Goal: Task Accomplishment & Management: Complete application form

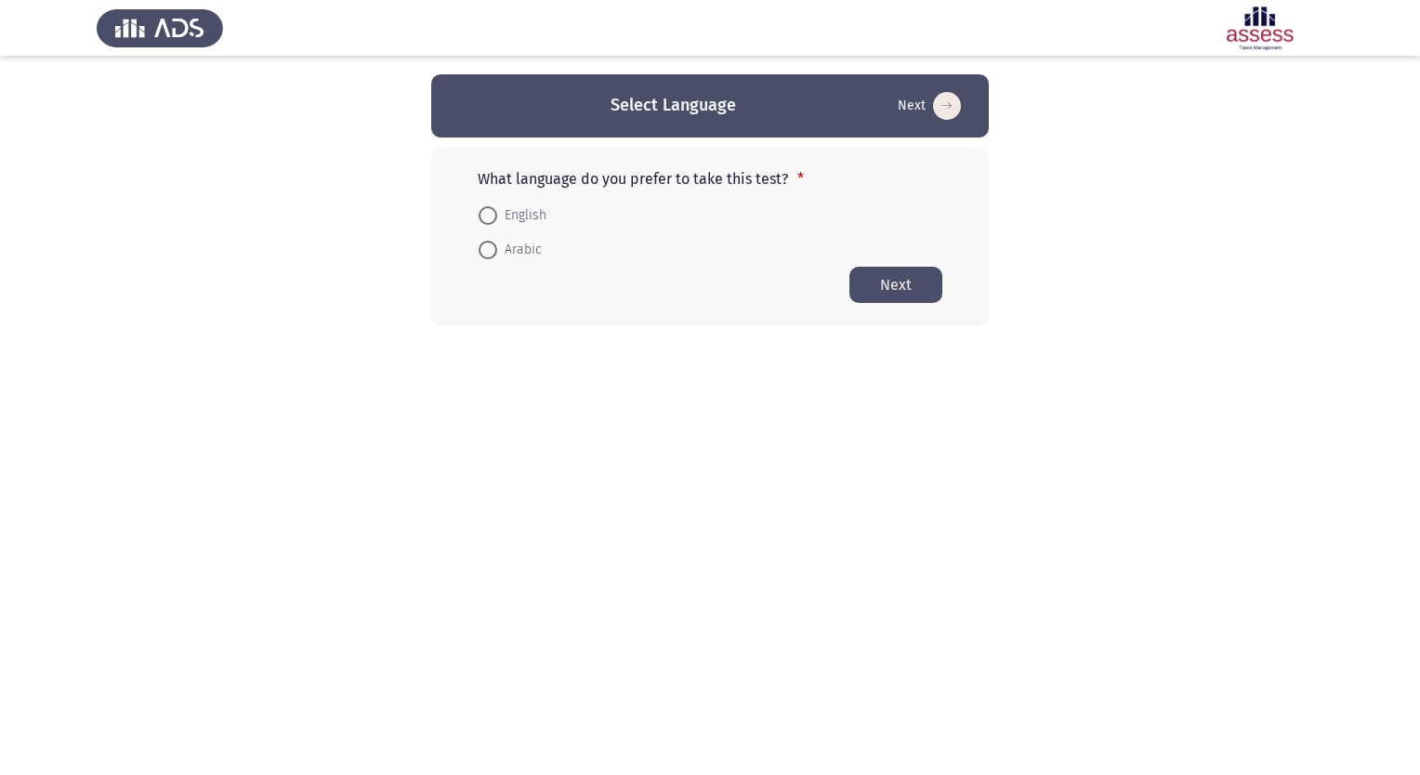
click at [487, 216] on span at bounding box center [488, 215] width 19 height 19
click at [487, 216] on input "English" at bounding box center [488, 215] width 19 height 19
radio input "true"
click at [894, 278] on button "Next" at bounding box center [896, 284] width 93 height 36
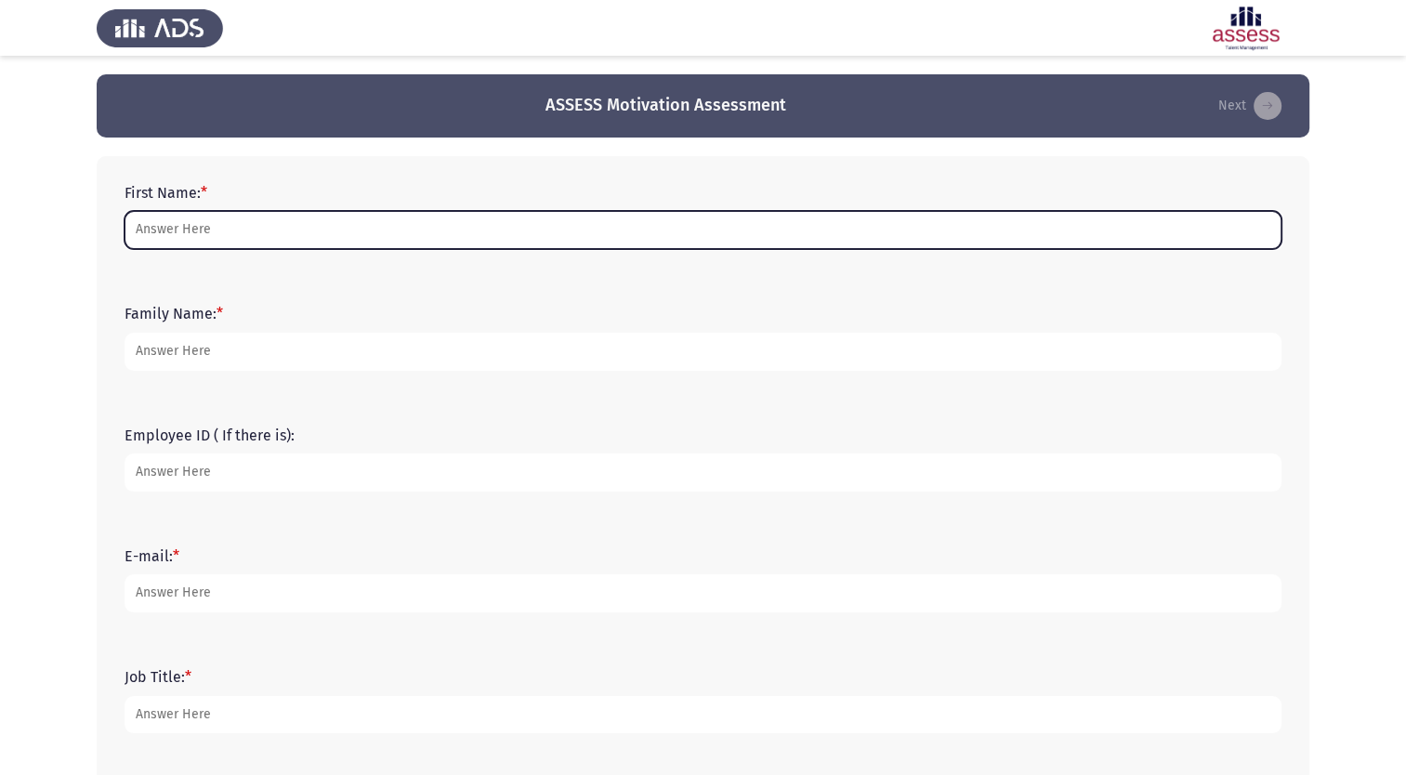
click at [423, 224] on input "First Name: *" at bounding box center [703, 230] width 1157 height 38
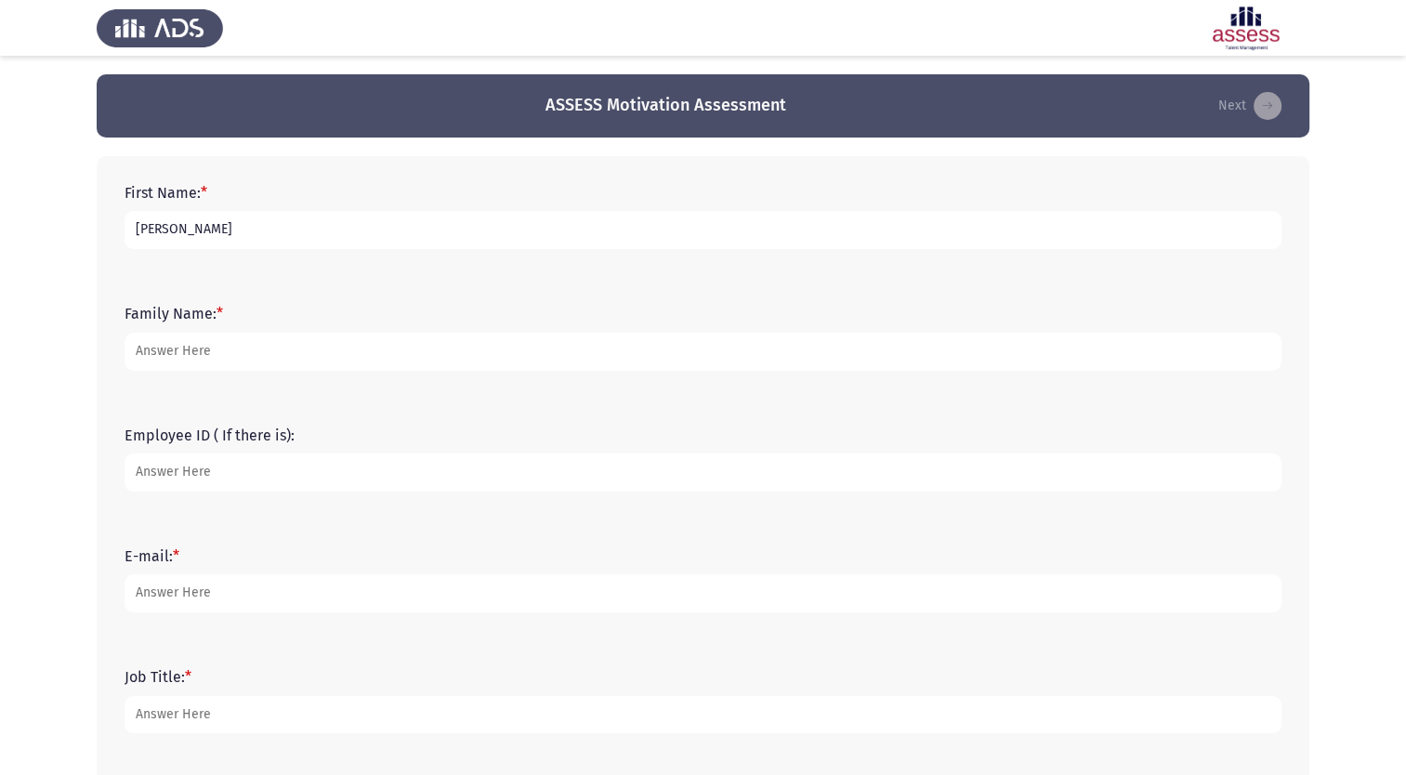
type input "[PERSON_NAME]"
click at [333, 361] on input "A" at bounding box center [703, 352] width 1157 height 38
type input "Alsukayt"
click at [325, 470] on input "Employee ID ( If there is):" at bounding box center [703, 473] width 1157 height 38
type input "21426"
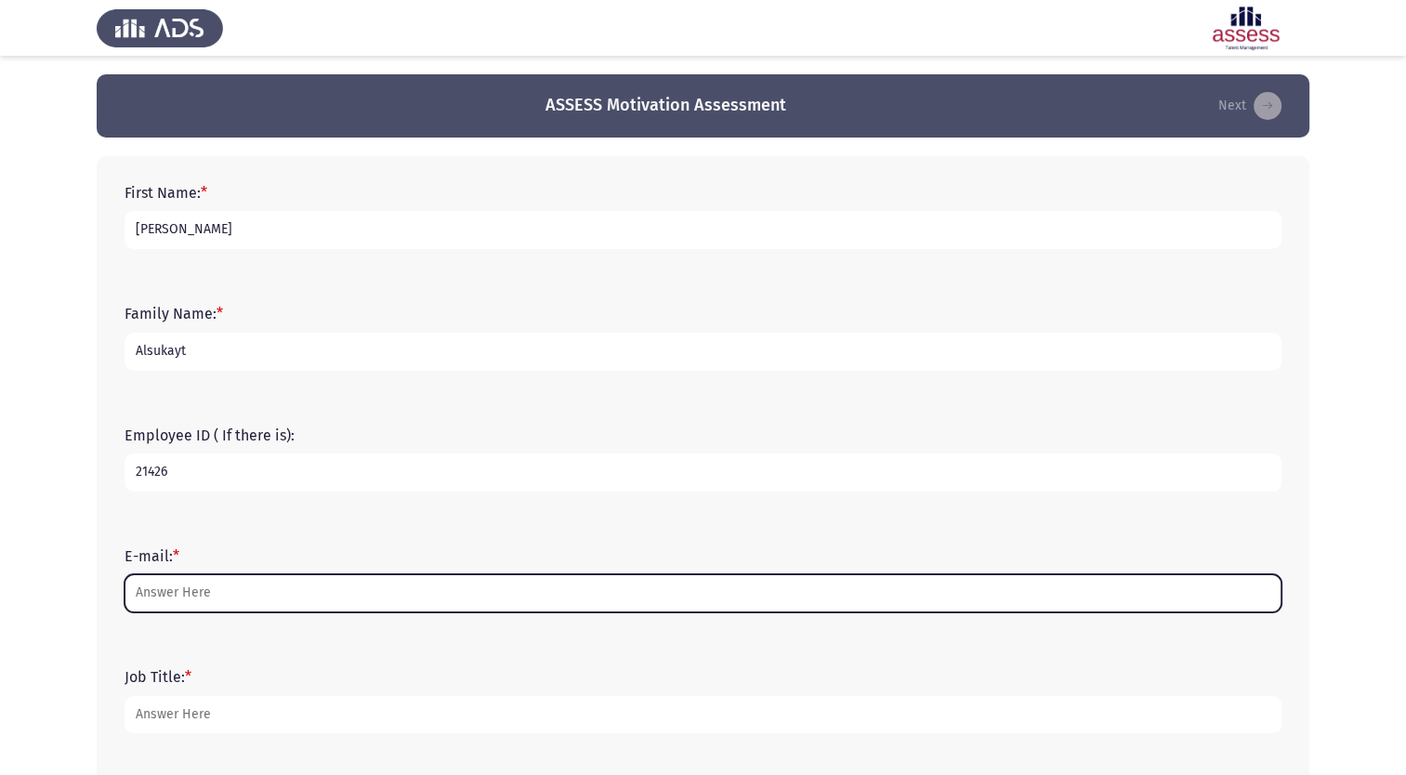
click at [336, 601] on input "E-mail: *" at bounding box center [703, 593] width 1157 height 38
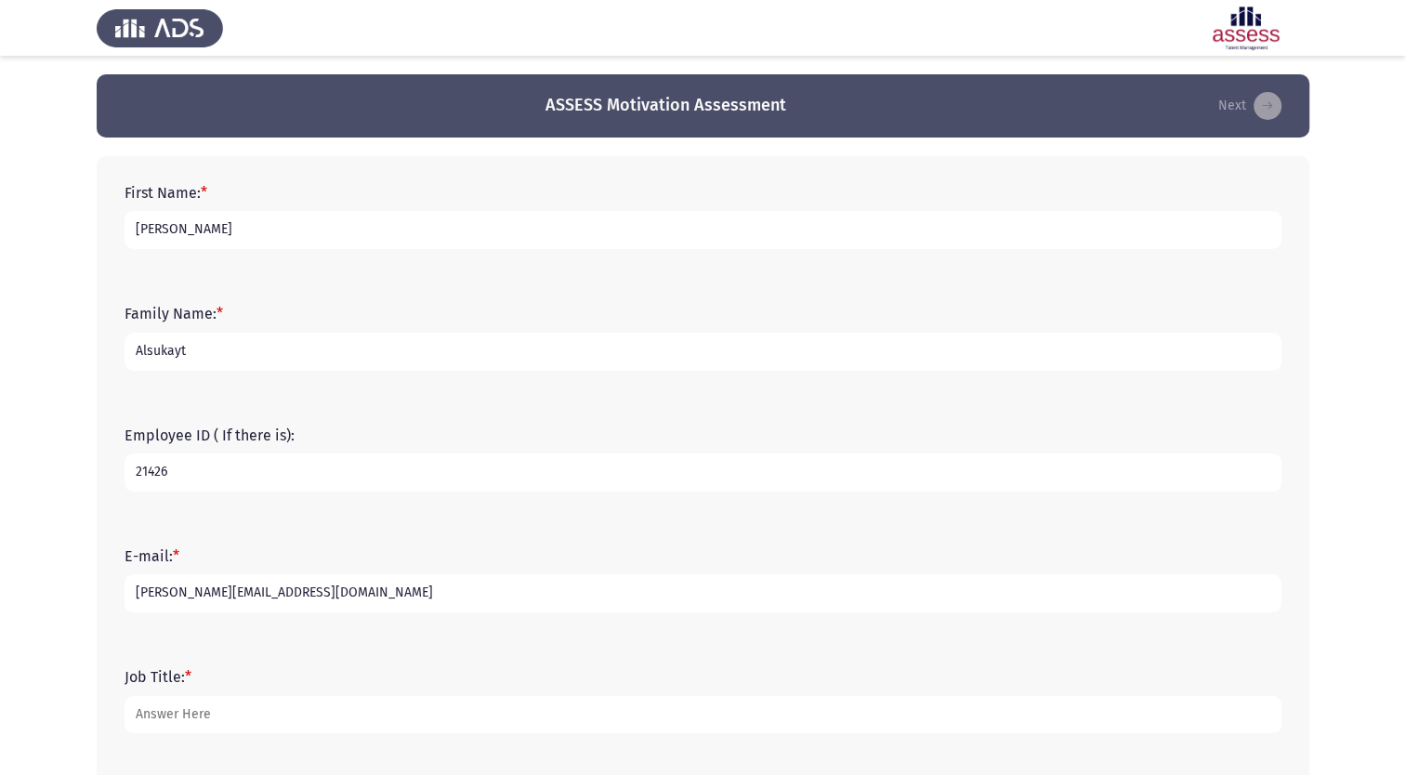
type input "[PERSON_NAME][EMAIL_ADDRESS][DOMAIN_NAME]"
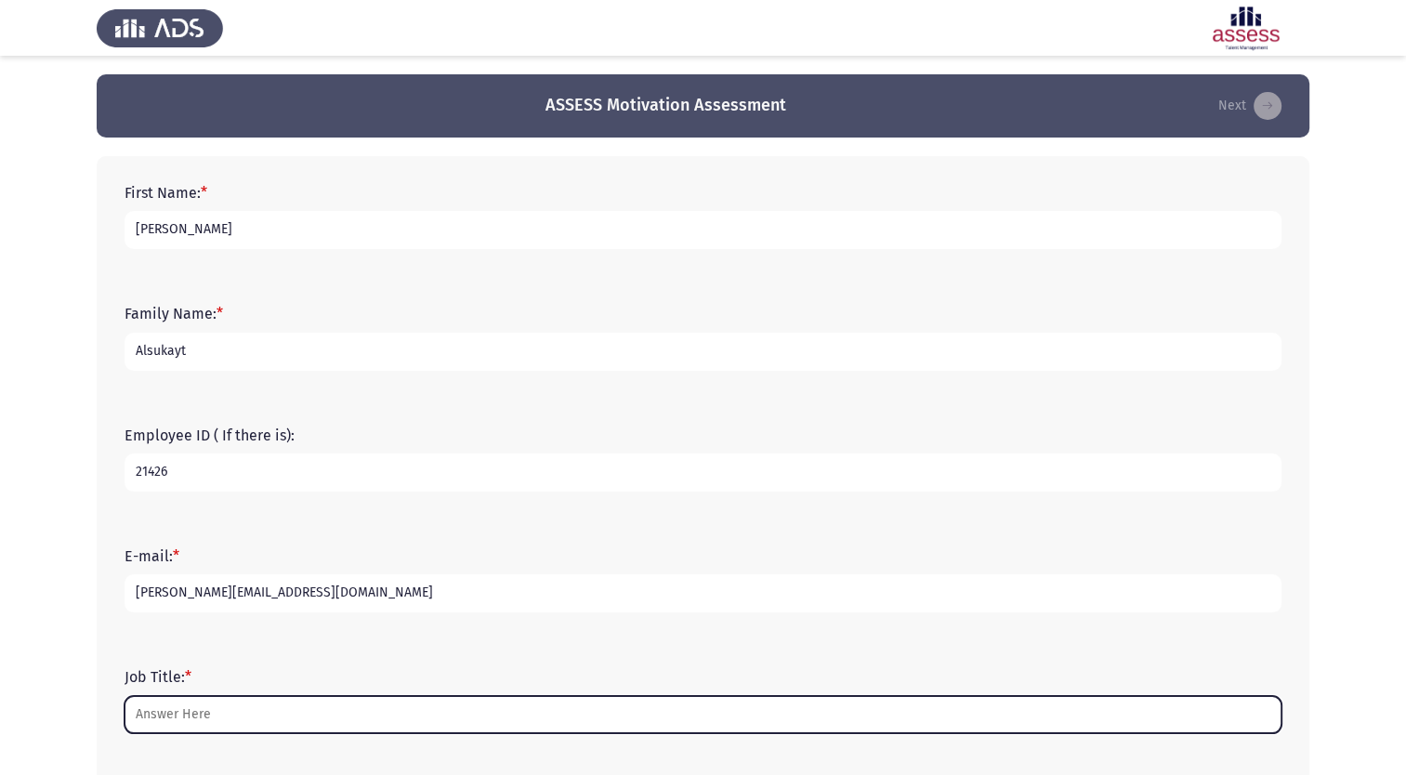
click at [259, 721] on input "Job Title: *" at bounding box center [703, 715] width 1157 height 38
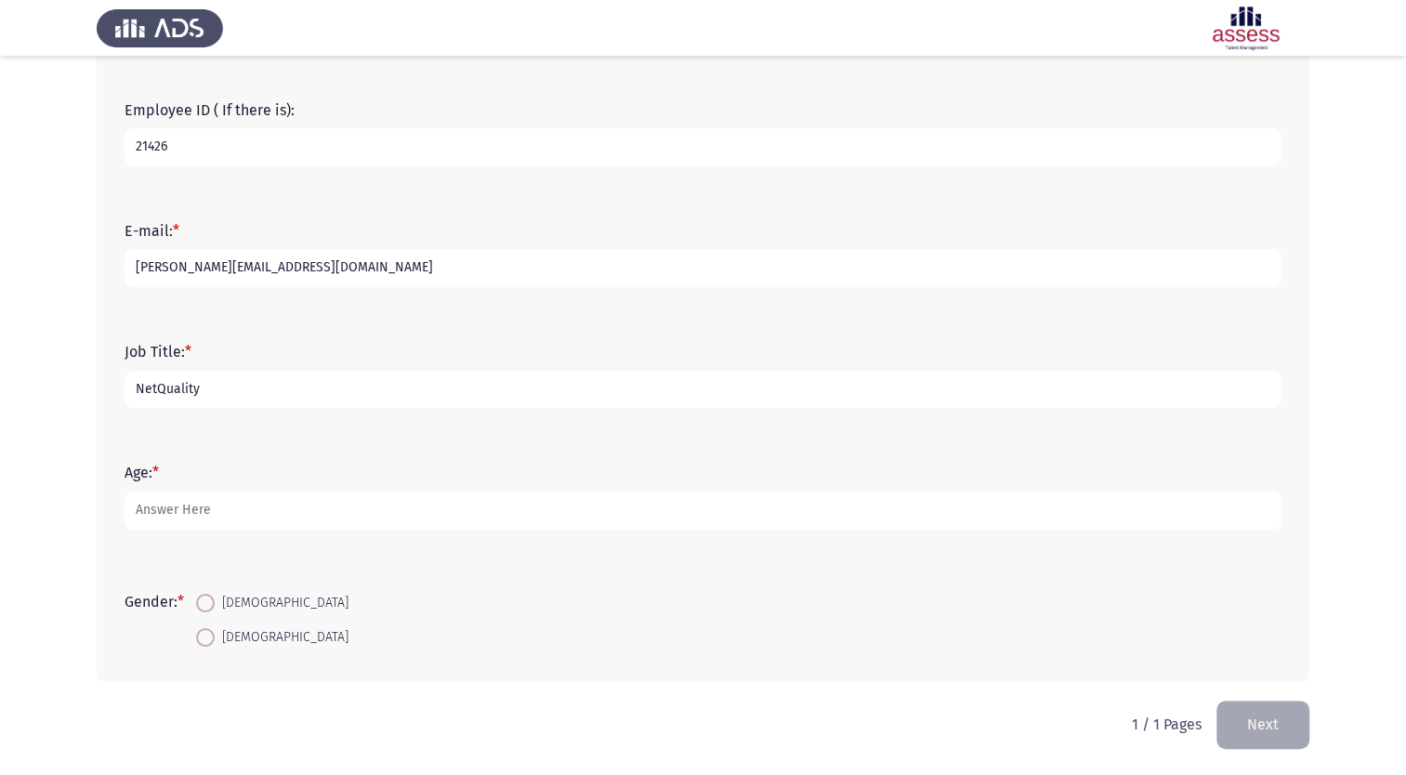
scroll to position [325, 0]
type input "Network Quality & Performance Manager"
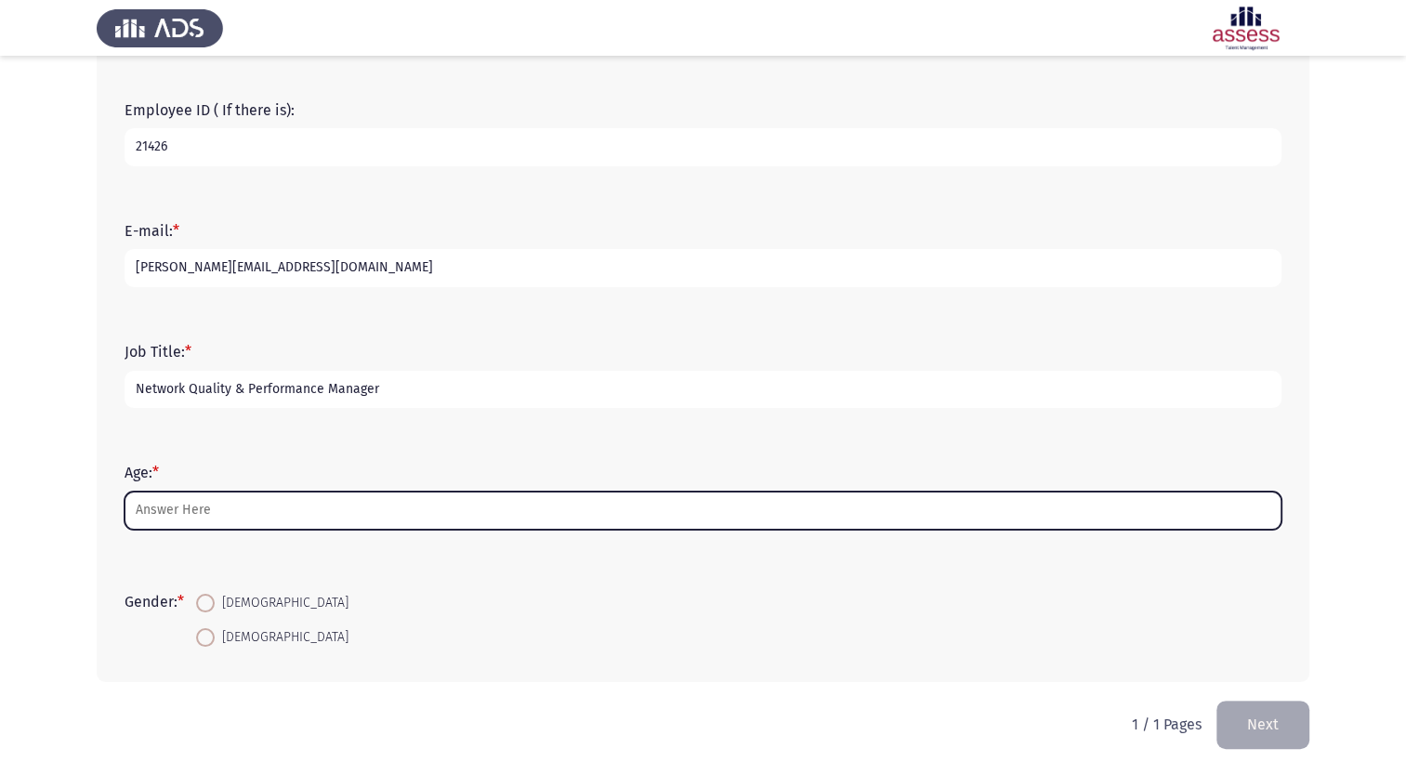
click at [270, 509] on input "Age: *" at bounding box center [703, 511] width 1157 height 38
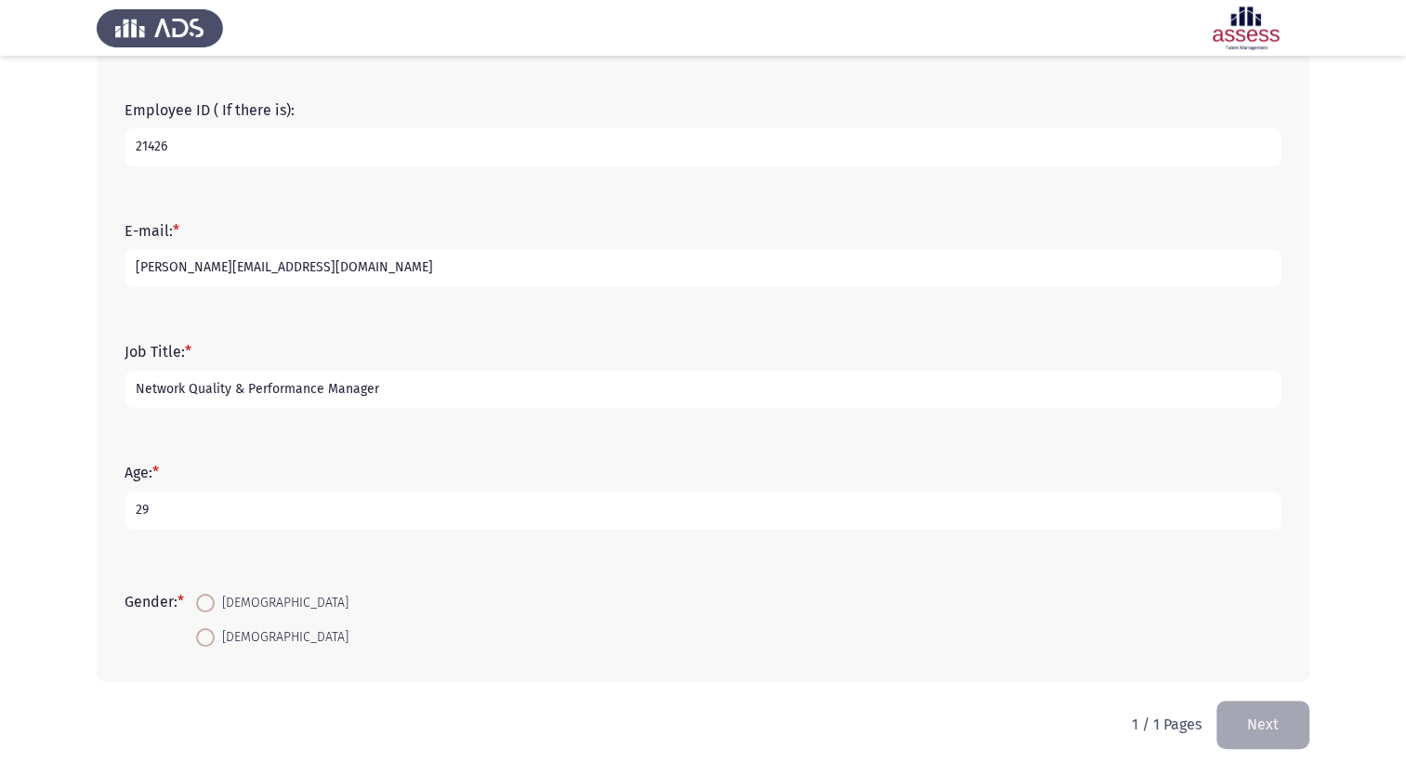
type input "29"
click at [204, 597] on span at bounding box center [205, 603] width 19 height 19
click at [204, 597] on input "[DEMOGRAPHIC_DATA]" at bounding box center [205, 603] width 19 height 19
radio input "true"
click at [1244, 727] on button "Next" at bounding box center [1263, 724] width 93 height 47
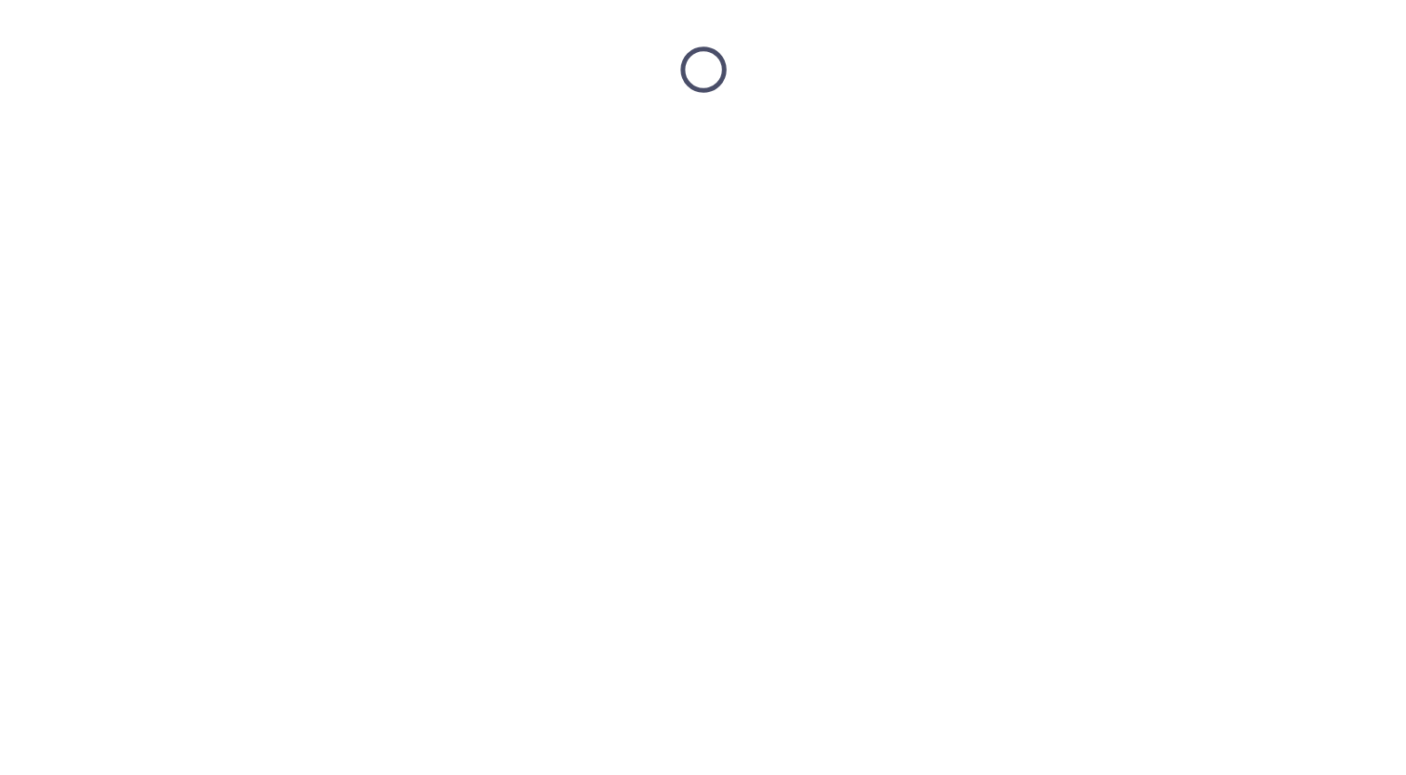
scroll to position [0, 0]
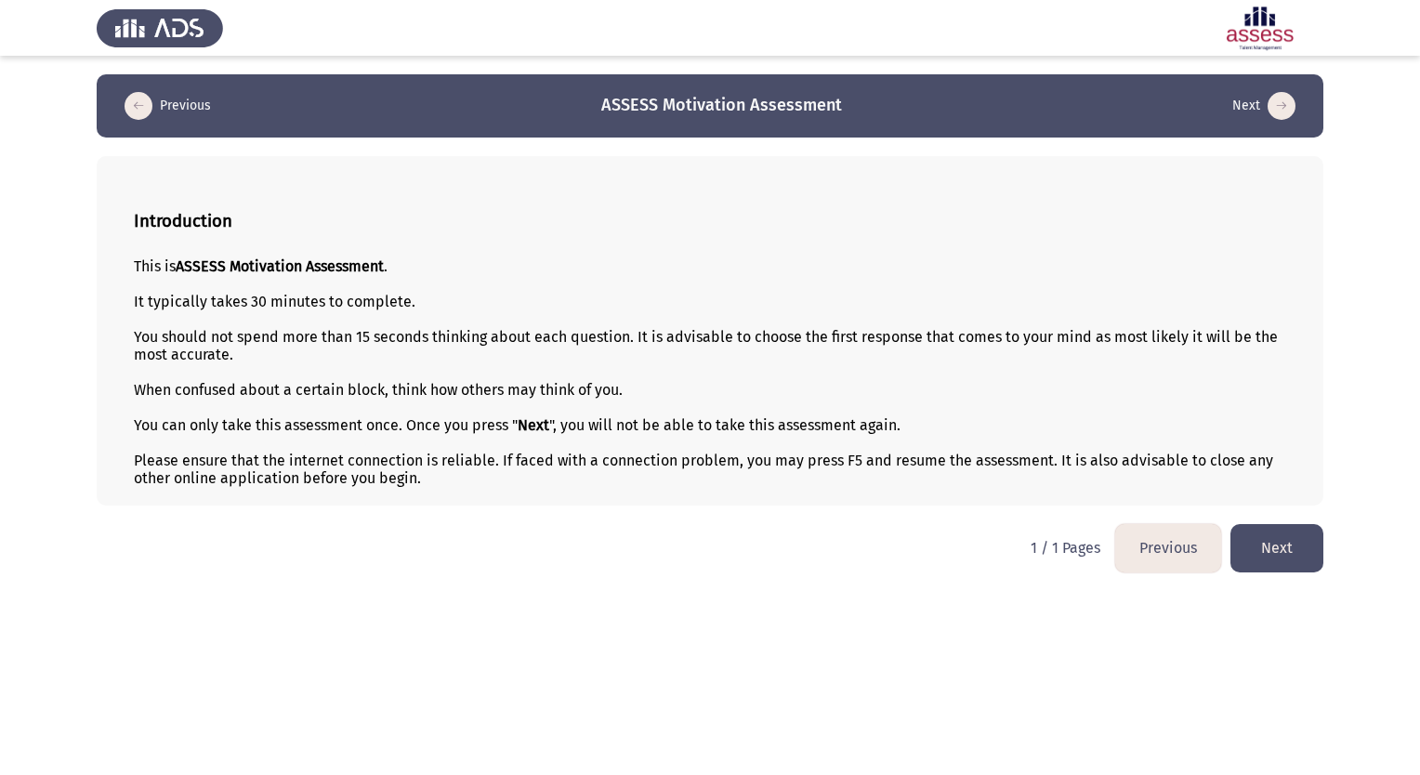
click at [1275, 554] on button "Next" at bounding box center [1277, 547] width 93 height 47
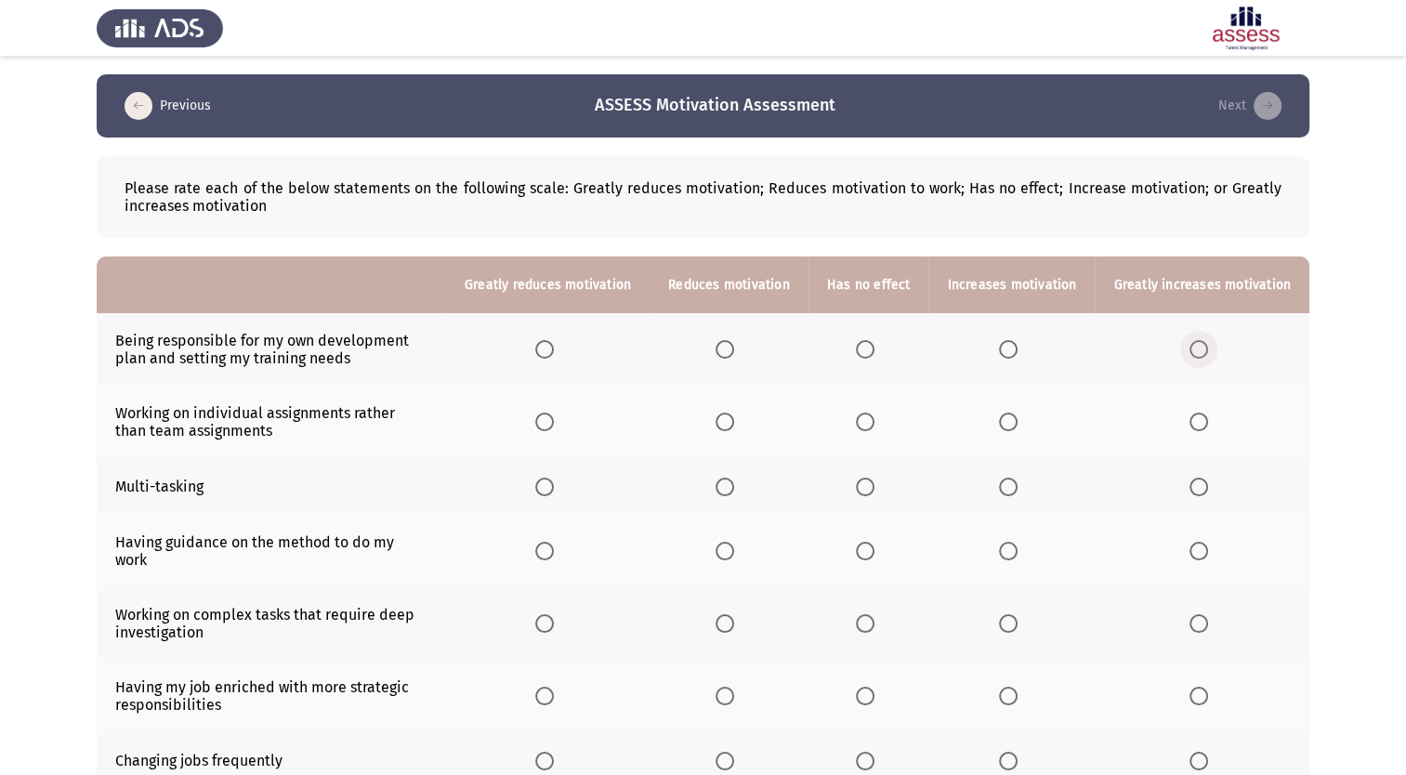
click at [1204, 350] on span "Select an option" at bounding box center [1199, 349] width 19 height 19
click at [1204, 350] on input "Select an option" at bounding box center [1199, 349] width 19 height 19
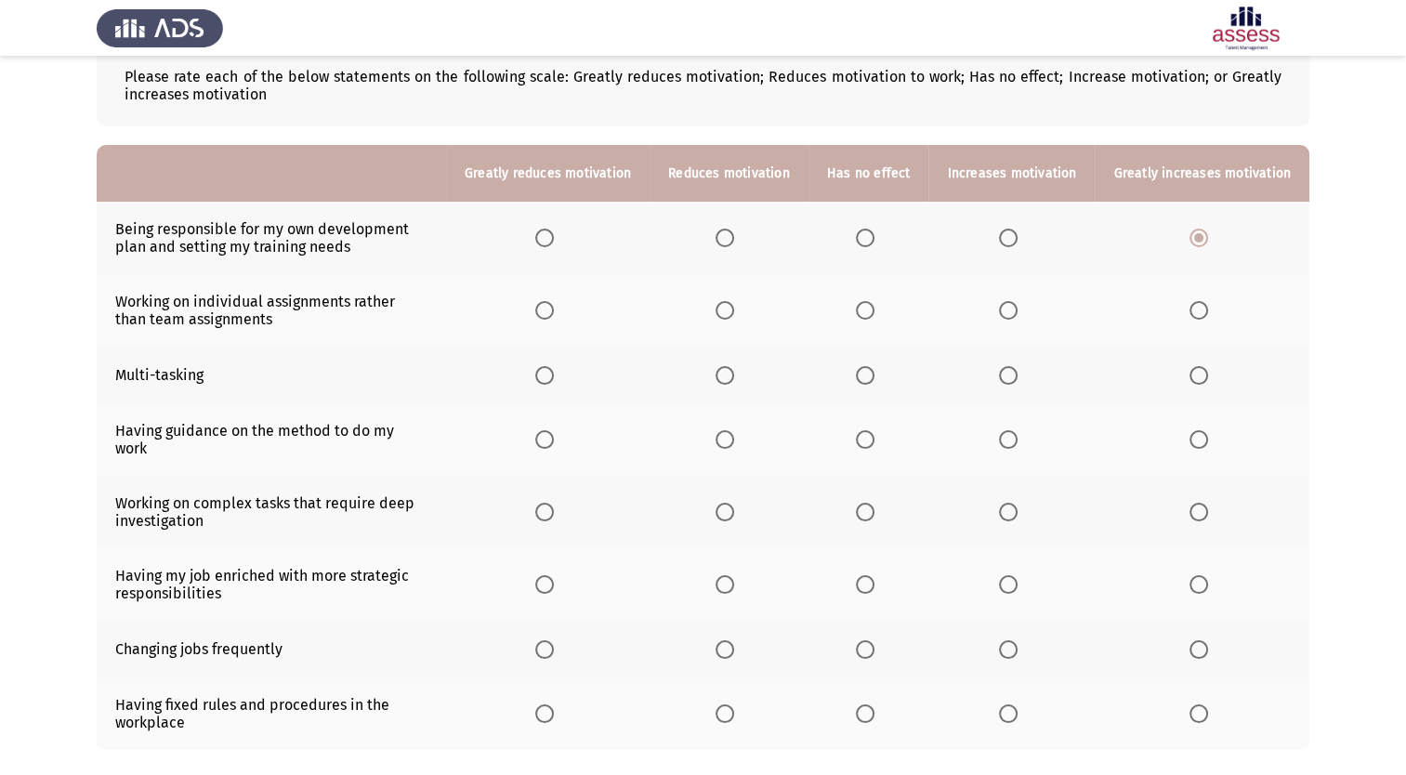
scroll to position [126, 0]
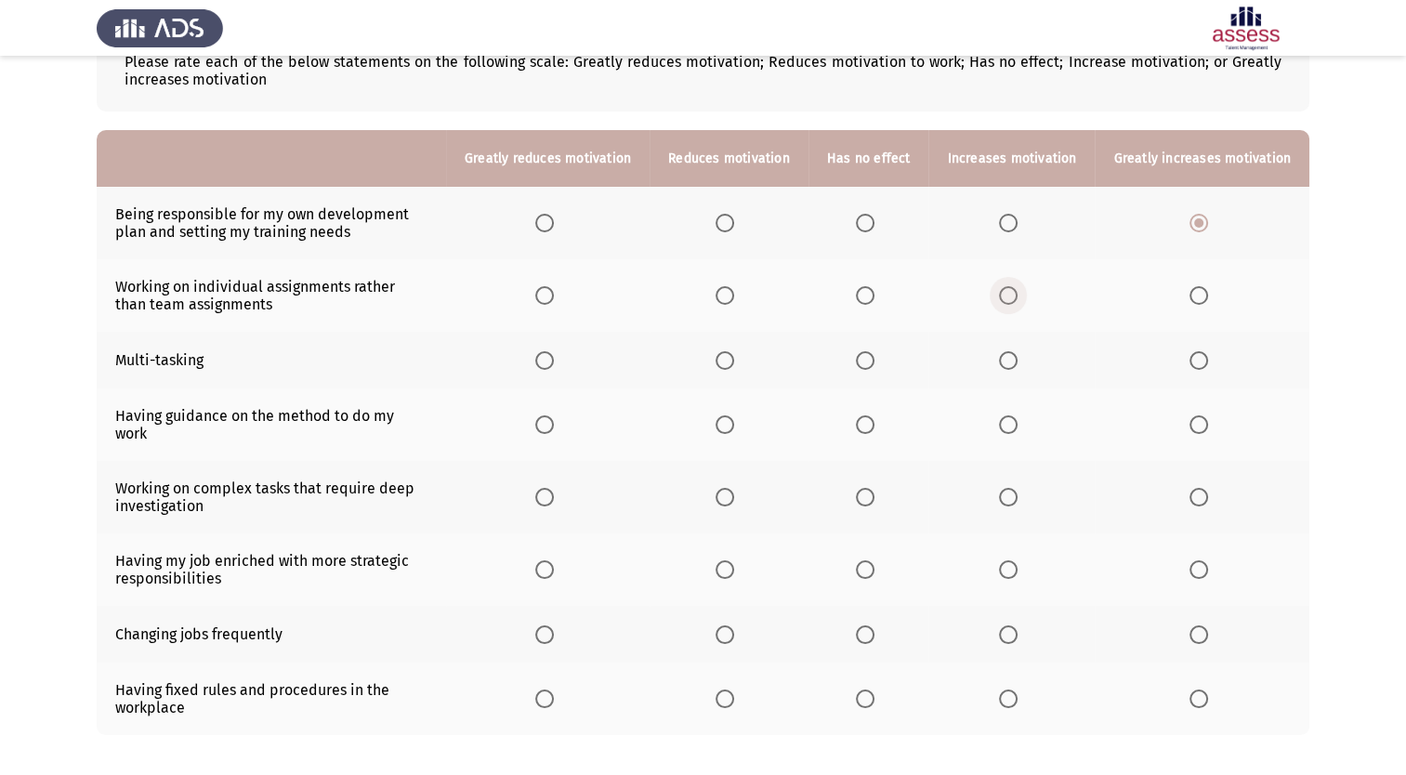
click at [1011, 301] on span "Select an option" at bounding box center [1008, 295] width 19 height 19
click at [1011, 301] on input "Select an option" at bounding box center [1008, 295] width 19 height 19
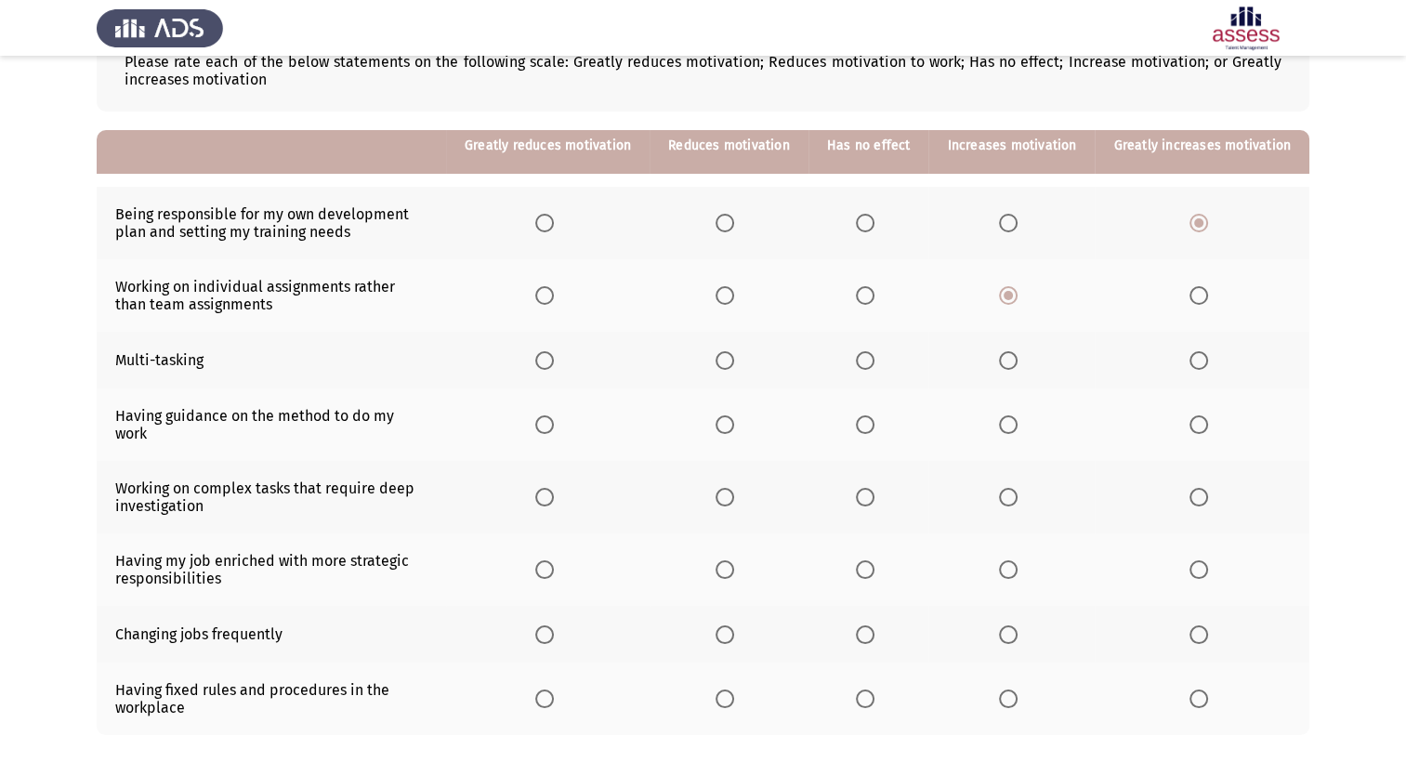
scroll to position [202, 0]
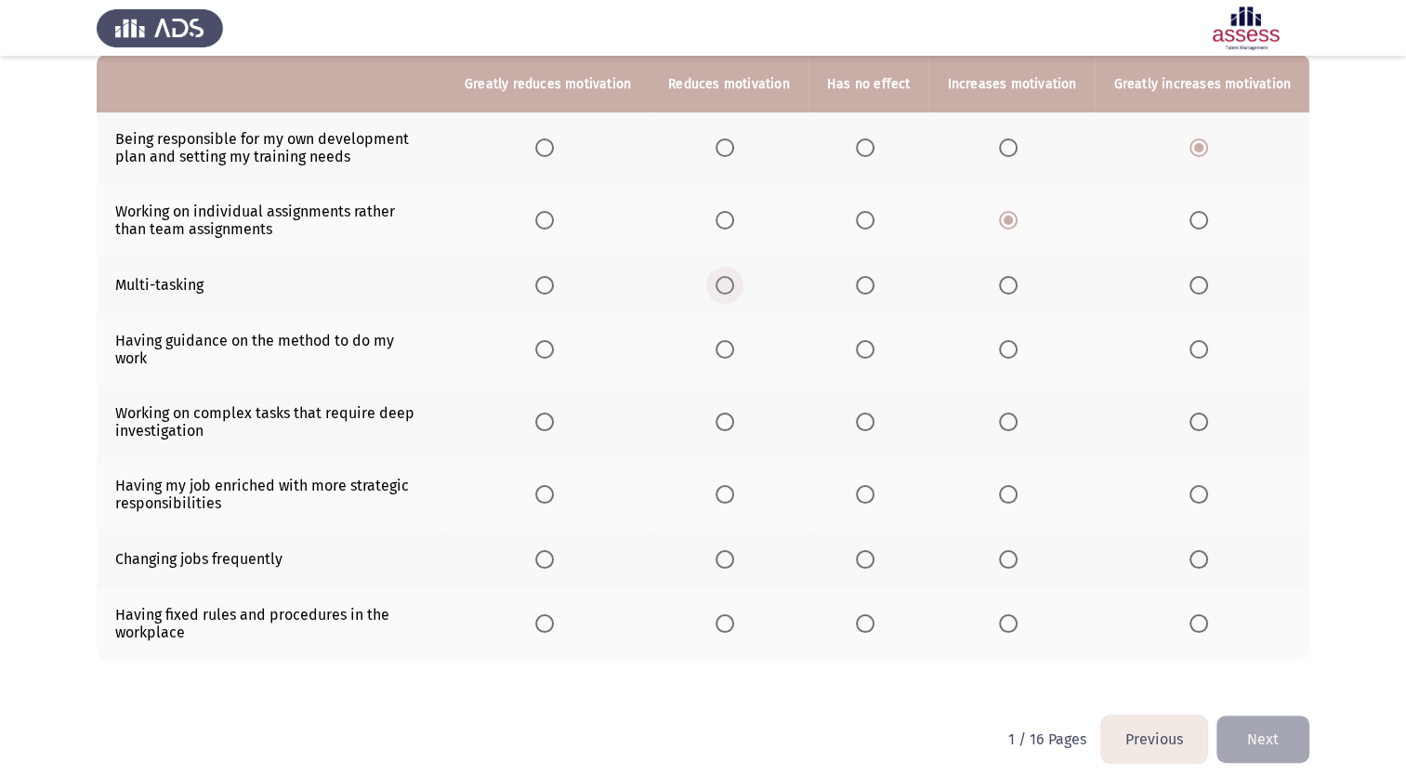
click at [731, 287] on span "Select an option" at bounding box center [725, 285] width 19 height 19
click at [731, 287] on input "Select an option" at bounding box center [725, 285] width 19 height 19
click at [1015, 340] on span "Select an option" at bounding box center [1008, 349] width 19 height 19
click at [1015, 340] on input "Select an option" at bounding box center [1008, 349] width 19 height 19
click at [872, 340] on span "Select an option" at bounding box center [865, 349] width 19 height 19
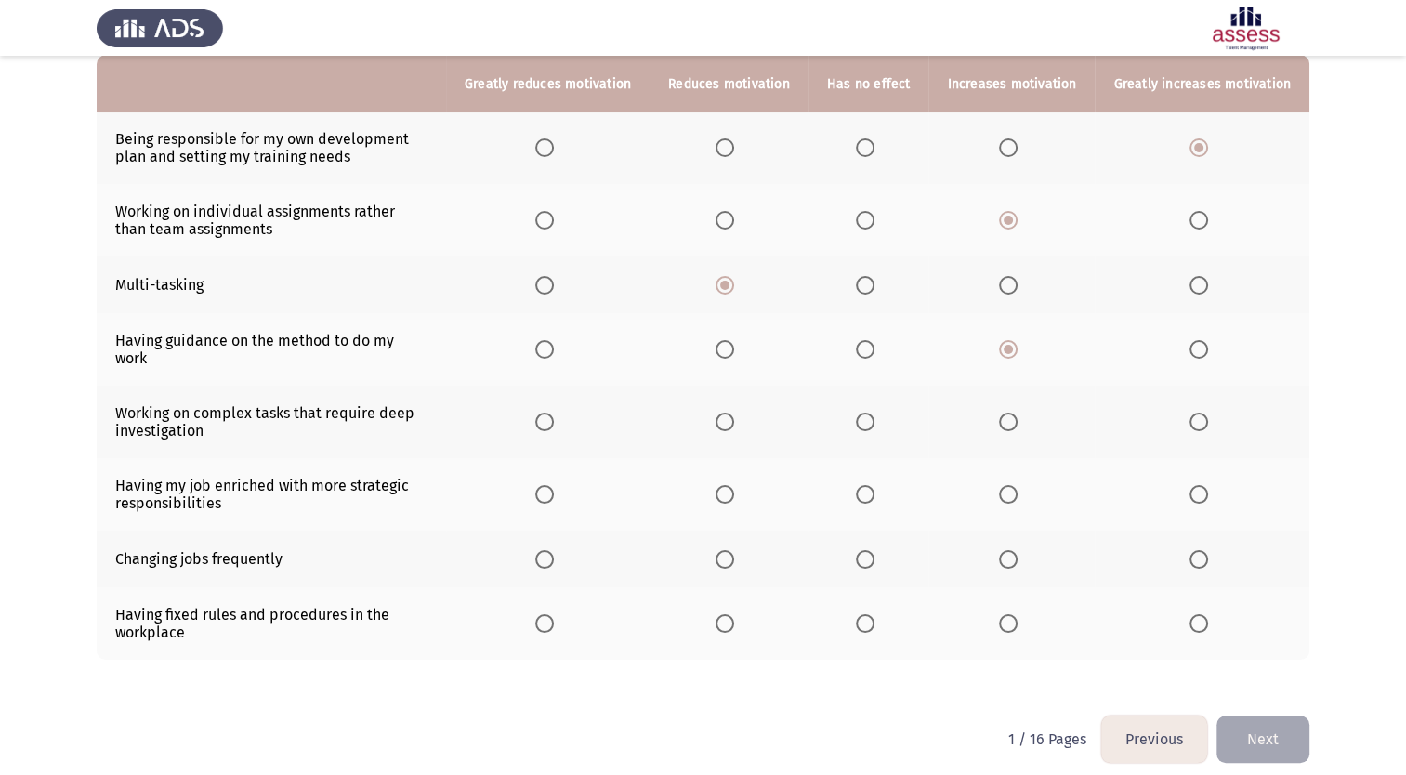
click at [872, 340] on input "Select an option" at bounding box center [865, 349] width 19 height 19
click at [1200, 413] on span "Select an option" at bounding box center [1199, 422] width 19 height 19
click at [1200, 413] on input "Select an option" at bounding box center [1199, 422] width 19 height 19
click at [1009, 485] on span "Select an option" at bounding box center [1008, 494] width 19 height 19
click at [1009, 485] on input "Select an option" at bounding box center [1008, 494] width 19 height 19
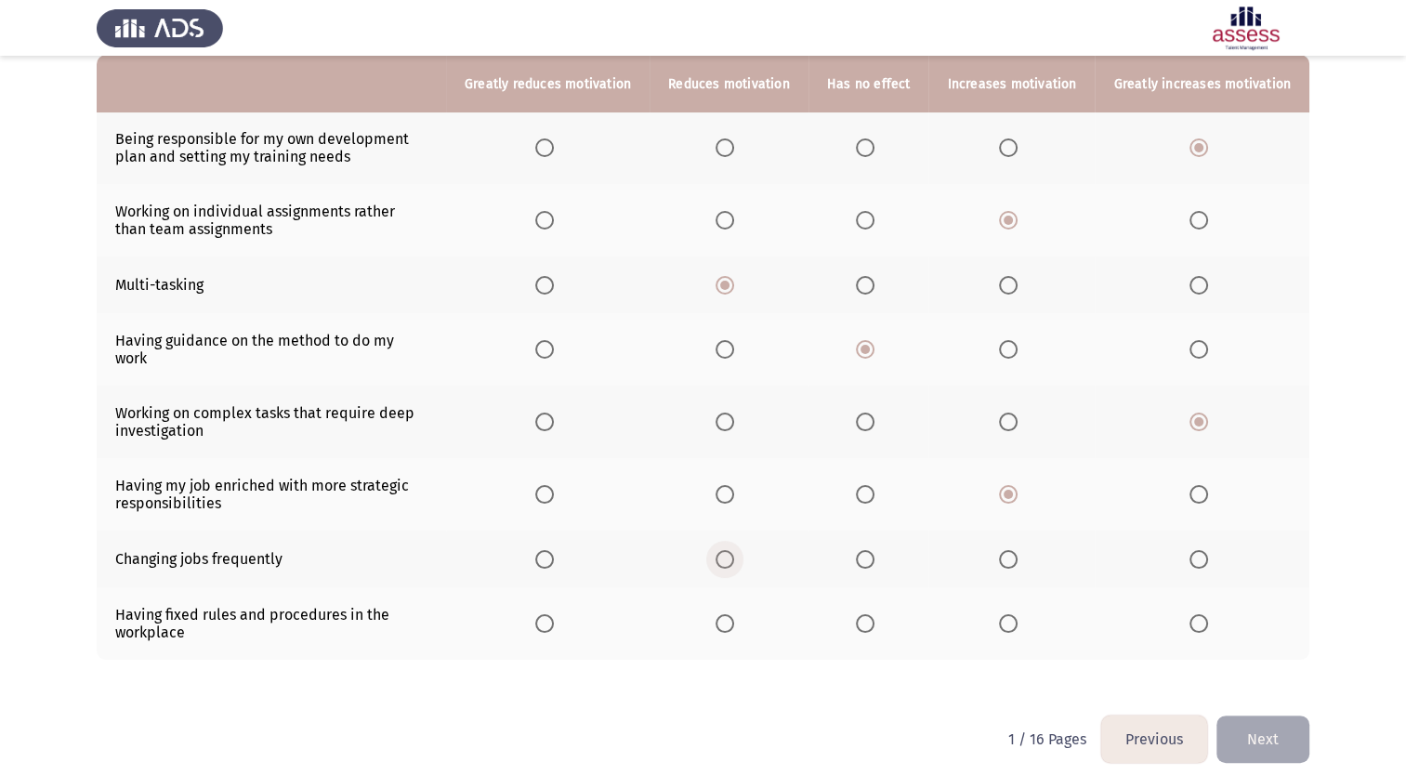
click at [730, 550] on span "Select an option" at bounding box center [725, 559] width 19 height 19
click at [730, 550] on input "Select an option" at bounding box center [725, 559] width 19 height 19
click at [554, 614] on span "Select an option" at bounding box center [544, 623] width 19 height 19
click at [554, 614] on input "Select an option" at bounding box center [544, 623] width 19 height 19
click at [1259, 722] on button "Next" at bounding box center [1263, 739] width 93 height 47
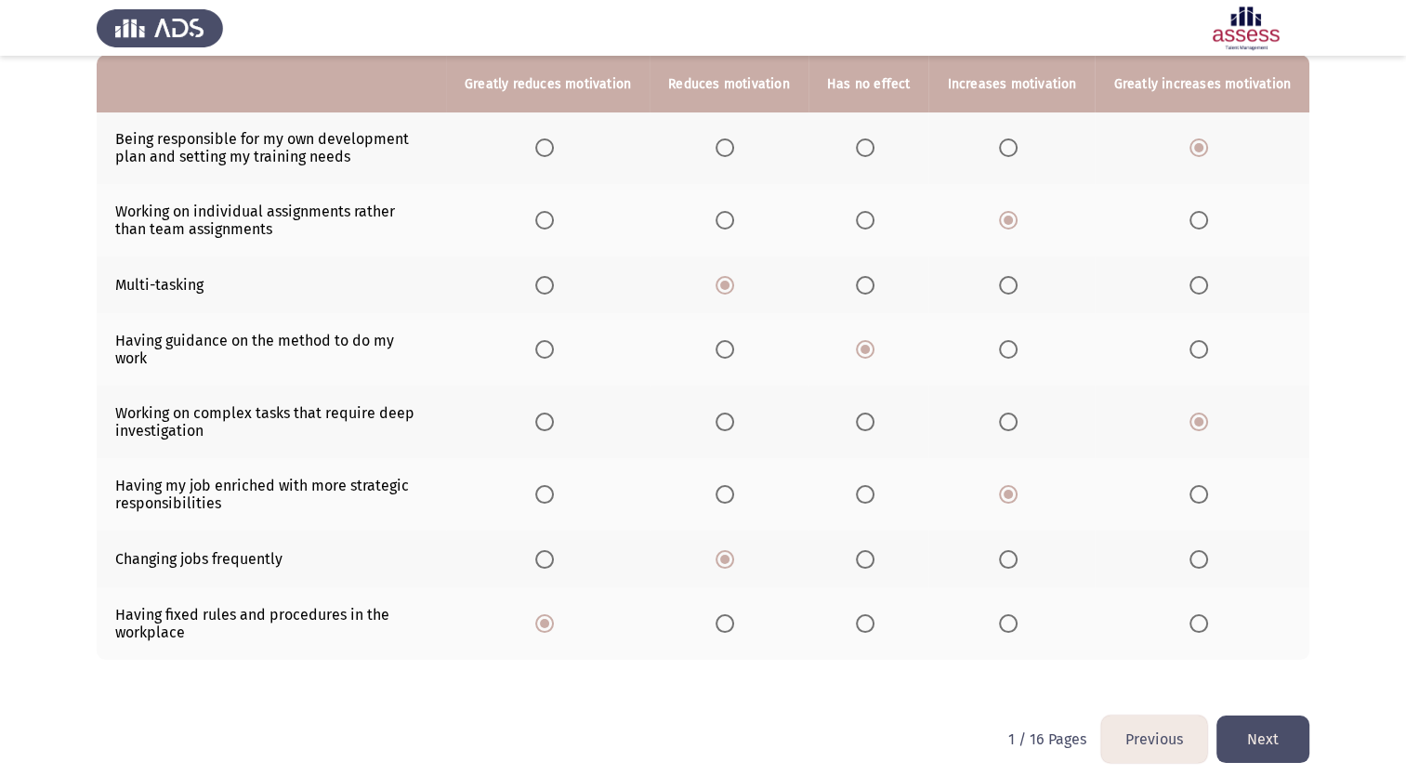
scroll to position [0, 0]
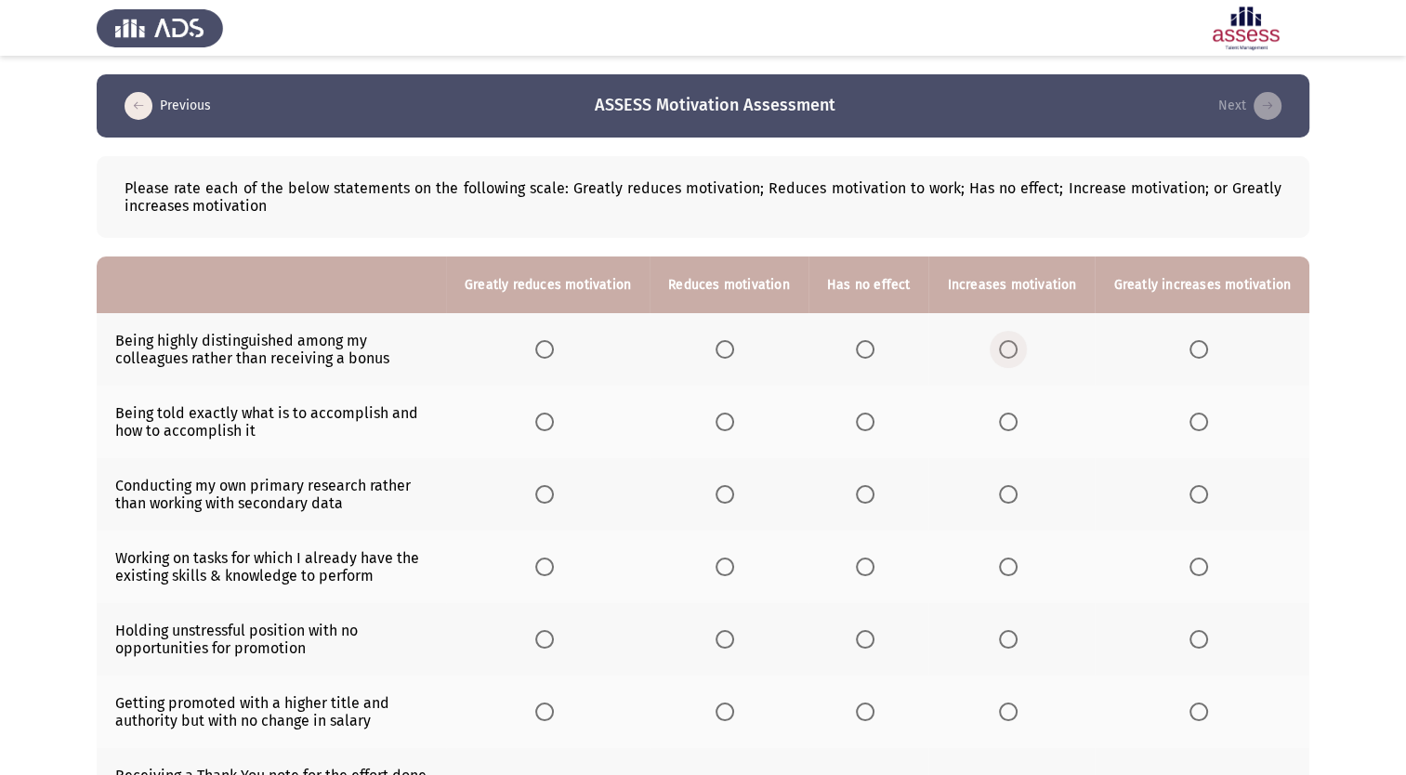
click at [1011, 354] on span "Select an option" at bounding box center [1008, 349] width 19 height 19
click at [1011, 354] on input "Select an option" at bounding box center [1008, 349] width 19 height 19
click at [733, 420] on span "Select an option" at bounding box center [725, 422] width 19 height 19
click at [733, 420] on input "Select an option" at bounding box center [725, 422] width 19 height 19
click at [554, 424] on span "Select an option" at bounding box center [544, 422] width 19 height 19
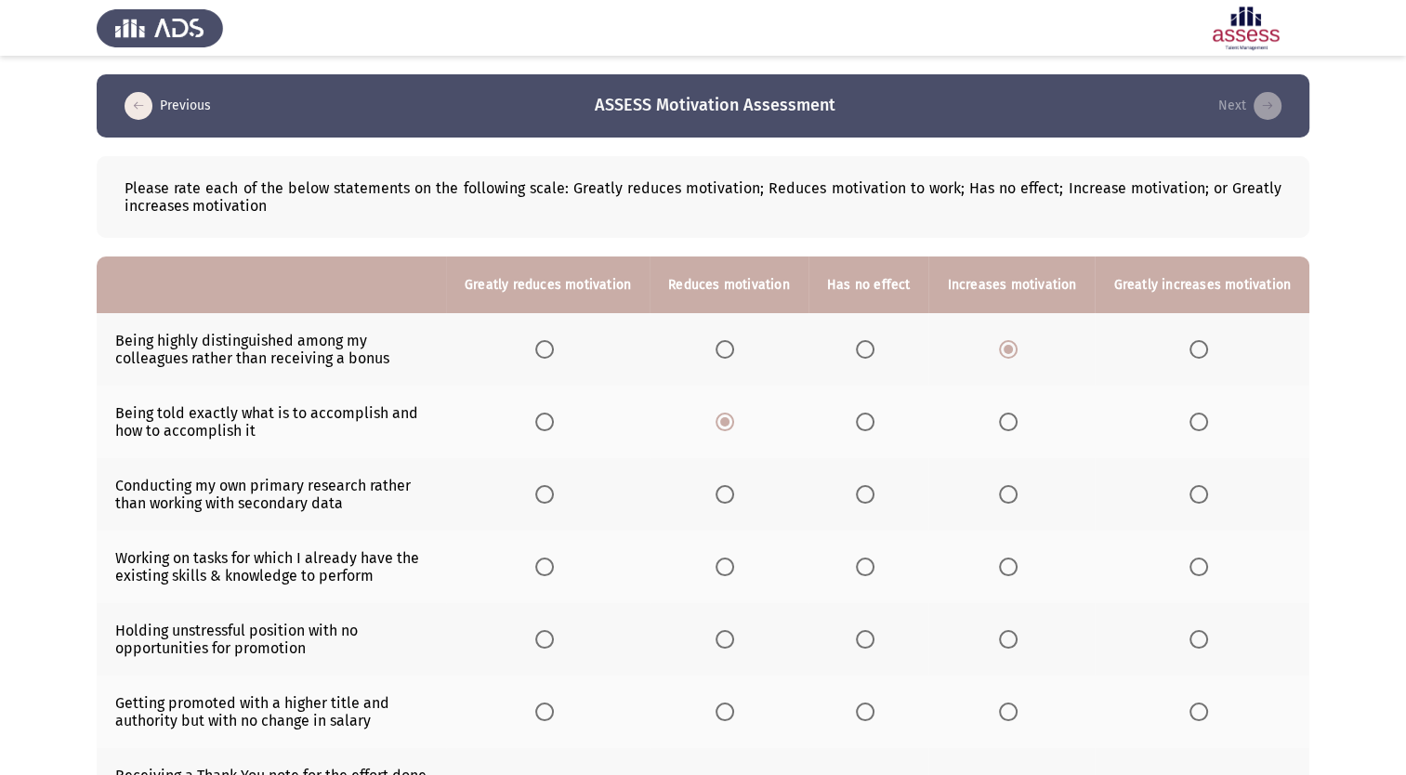
click at [554, 424] on input "Select an option" at bounding box center [544, 422] width 19 height 19
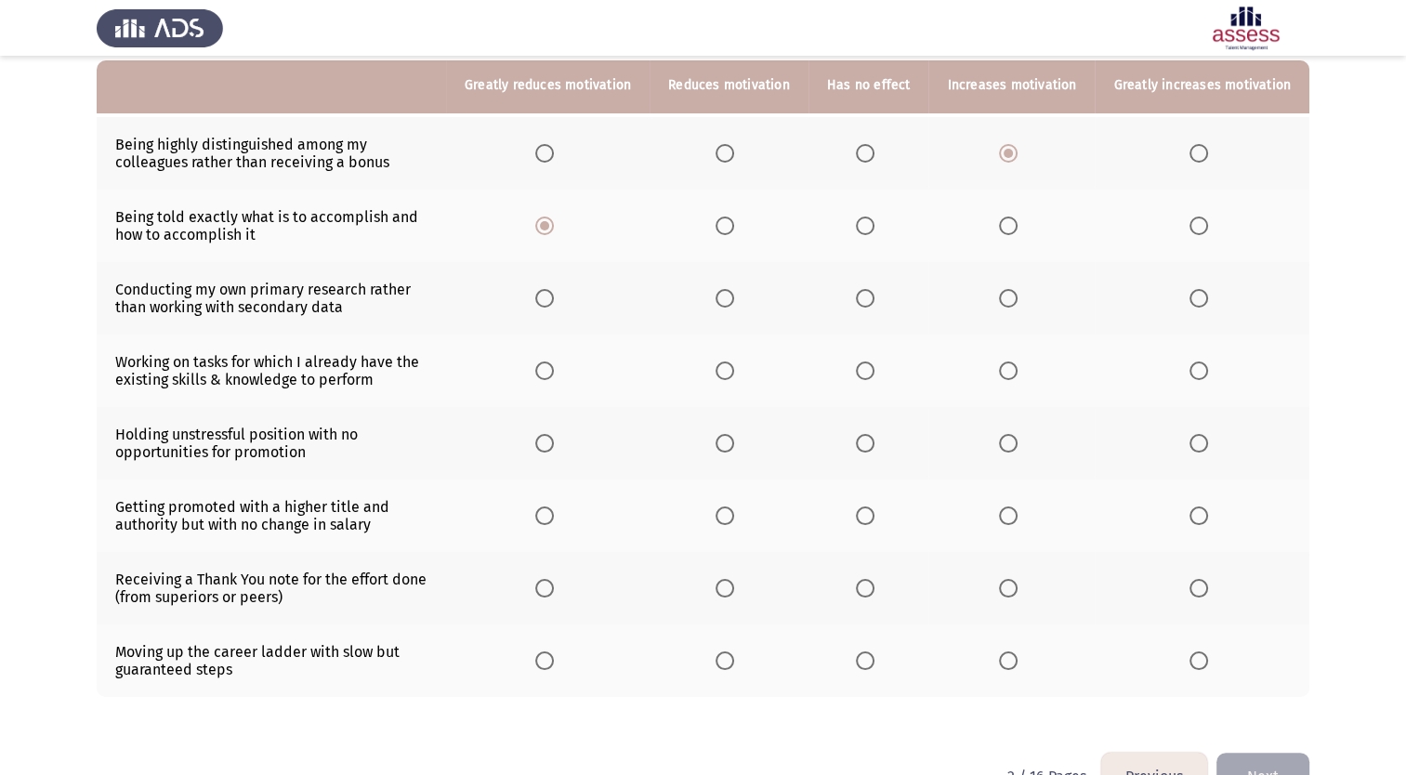
scroll to position [197, 0]
click at [875, 297] on span "Select an option" at bounding box center [865, 297] width 19 height 19
click at [875, 297] on input "Select an option" at bounding box center [865, 297] width 19 height 19
click at [730, 370] on span "Select an option" at bounding box center [725, 370] width 19 height 19
click at [730, 370] on input "Select an option" at bounding box center [725, 370] width 19 height 19
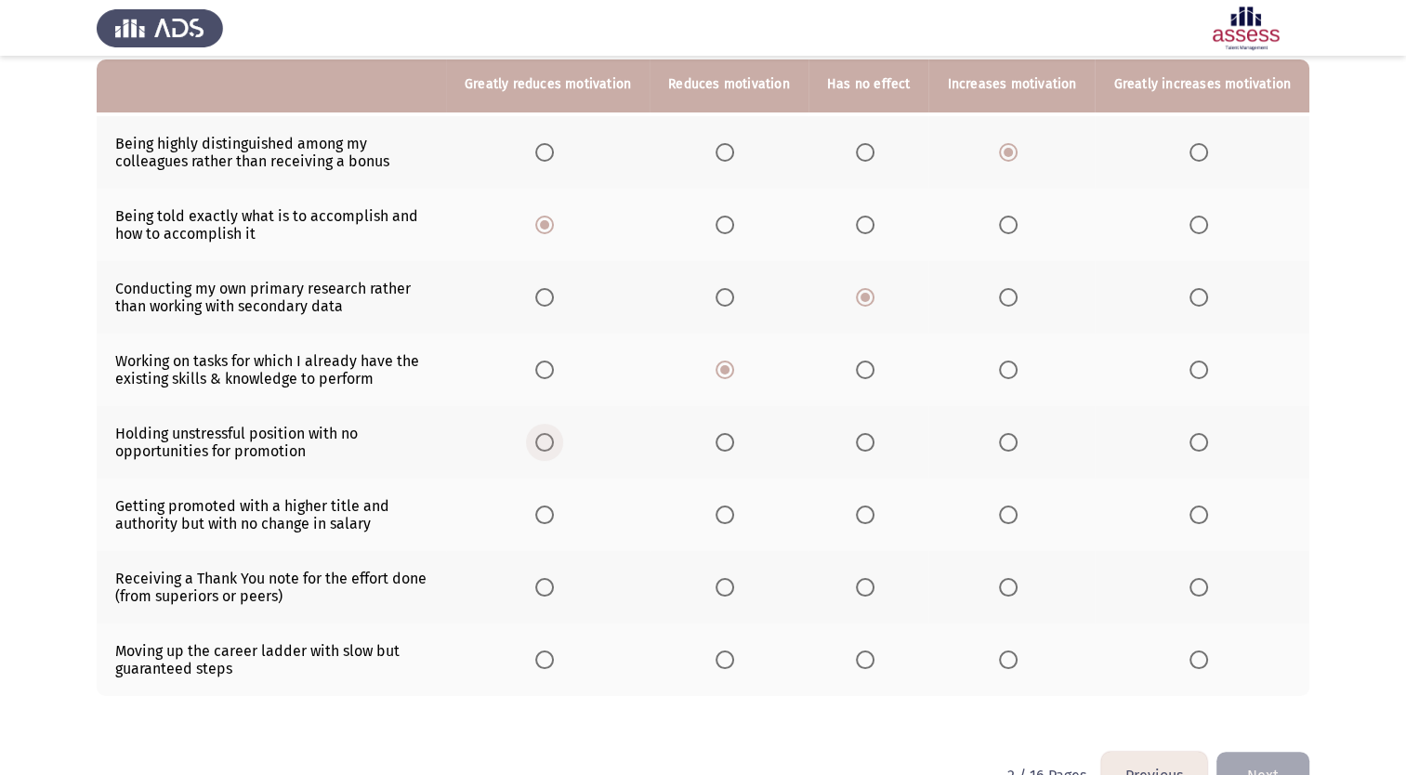
click at [554, 444] on span "Select an option" at bounding box center [544, 442] width 19 height 19
click at [554, 444] on input "Select an option" at bounding box center [544, 442] width 19 height 19
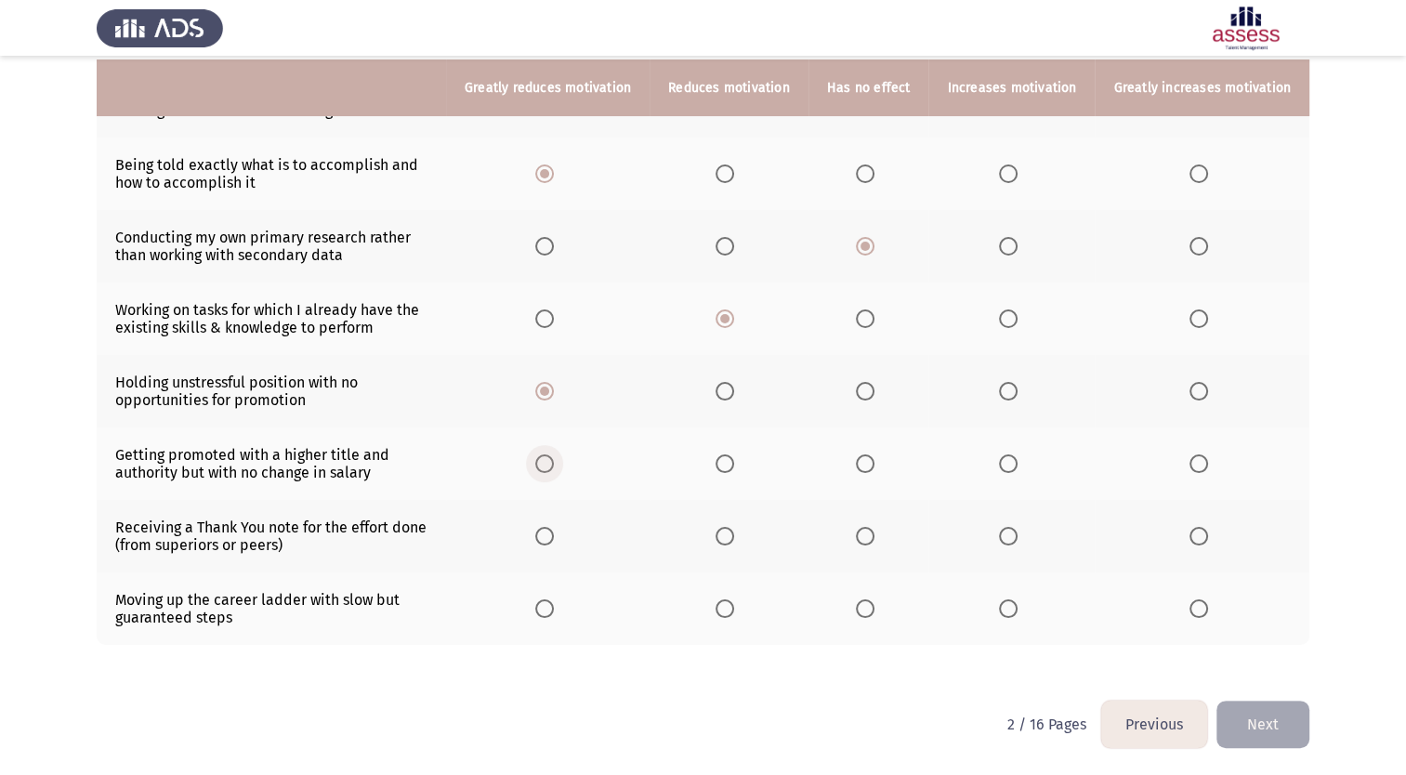
click at [554, 466] on span "Select an option" at bounding box center [544, 464] width 19 height 19
click at [554, 466] on input "Select an option" at bounding box center [544, 464] width 19 height 19
click at [1017, 533] on span "Select an option" at bounding box center [1008, 536] width 19 height 19
click at [1017, 533] on input "Select an option" at bounding box center [1008, 536] width 19 height 19
click at [875, 609] on span "Select an option" at bounding box center [865, 608] width 19 height 19
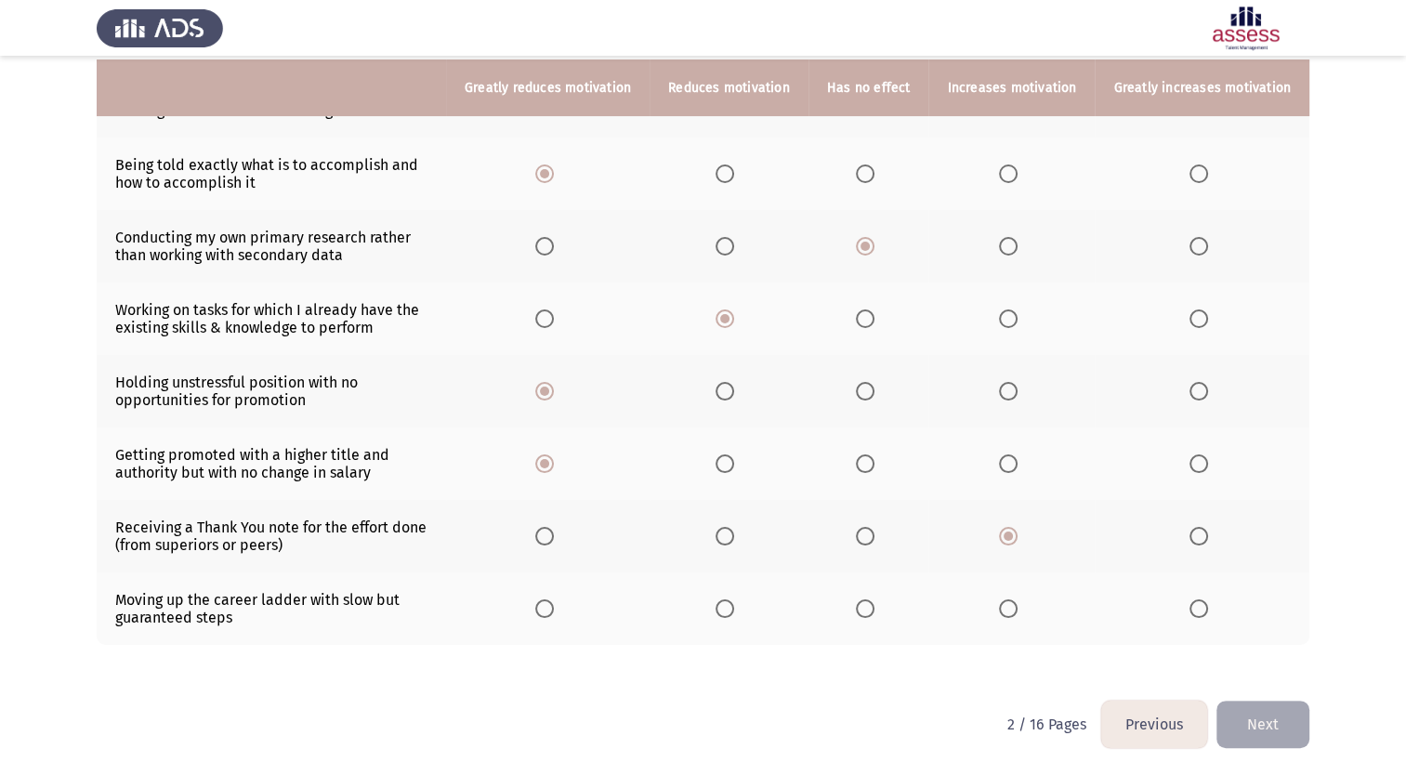
click at [875, 609] on input "Select an option" at bounding box center [865, 608] width 19 height 19
click at [1258, 722] on button "Next" at bounding box center [1263, 724] width 93 height 47
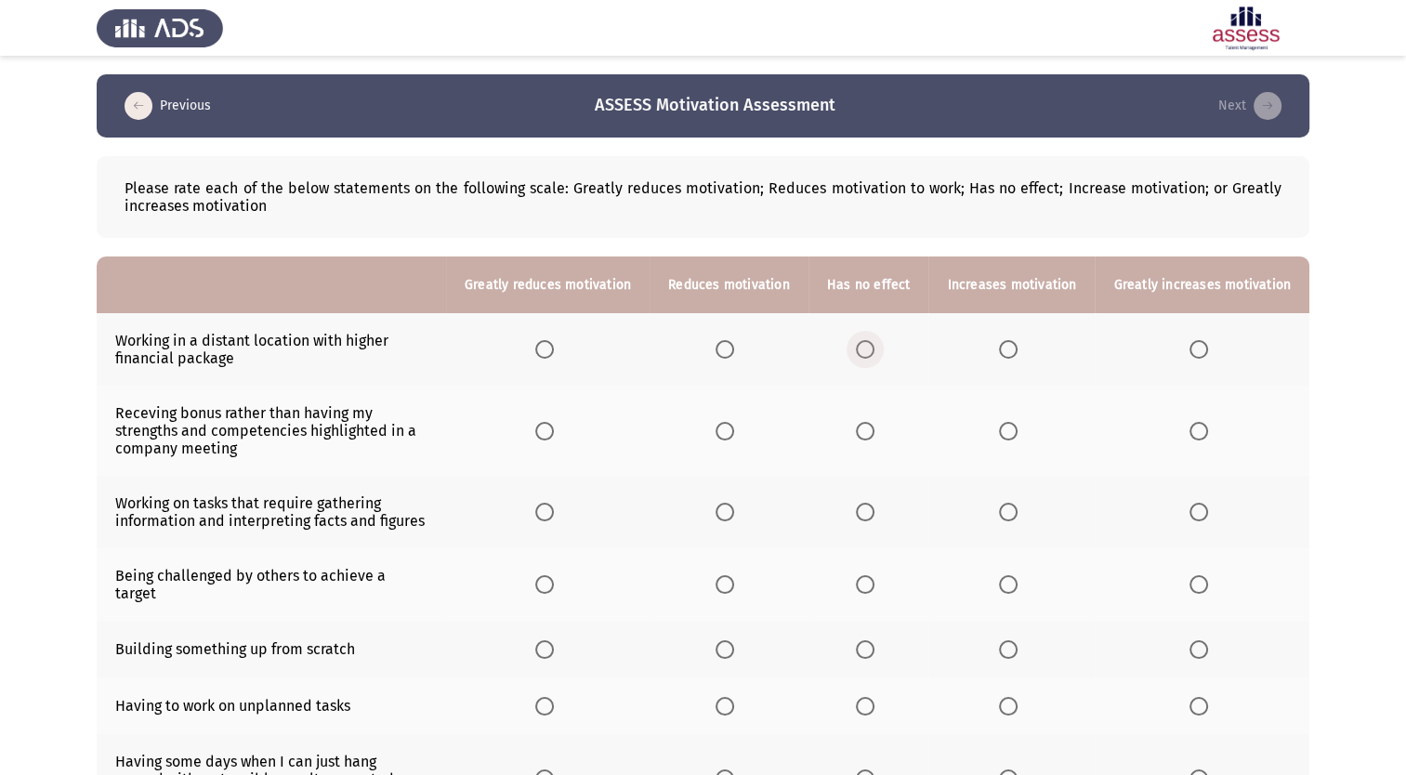
click at [868, 356] on span "Select an option" at bounding box center [865, 349] width 19 height 19
click at [868, 356] on input "Select an option" at bounding box center [865, 349] width 19 height 19
click at [734, 431] on span "Select an option" at bounding box center [725, 431] width 19 height 19
click at [734, 431] on input "Select an option" at bounding box center [725, 431] width 19 height 19
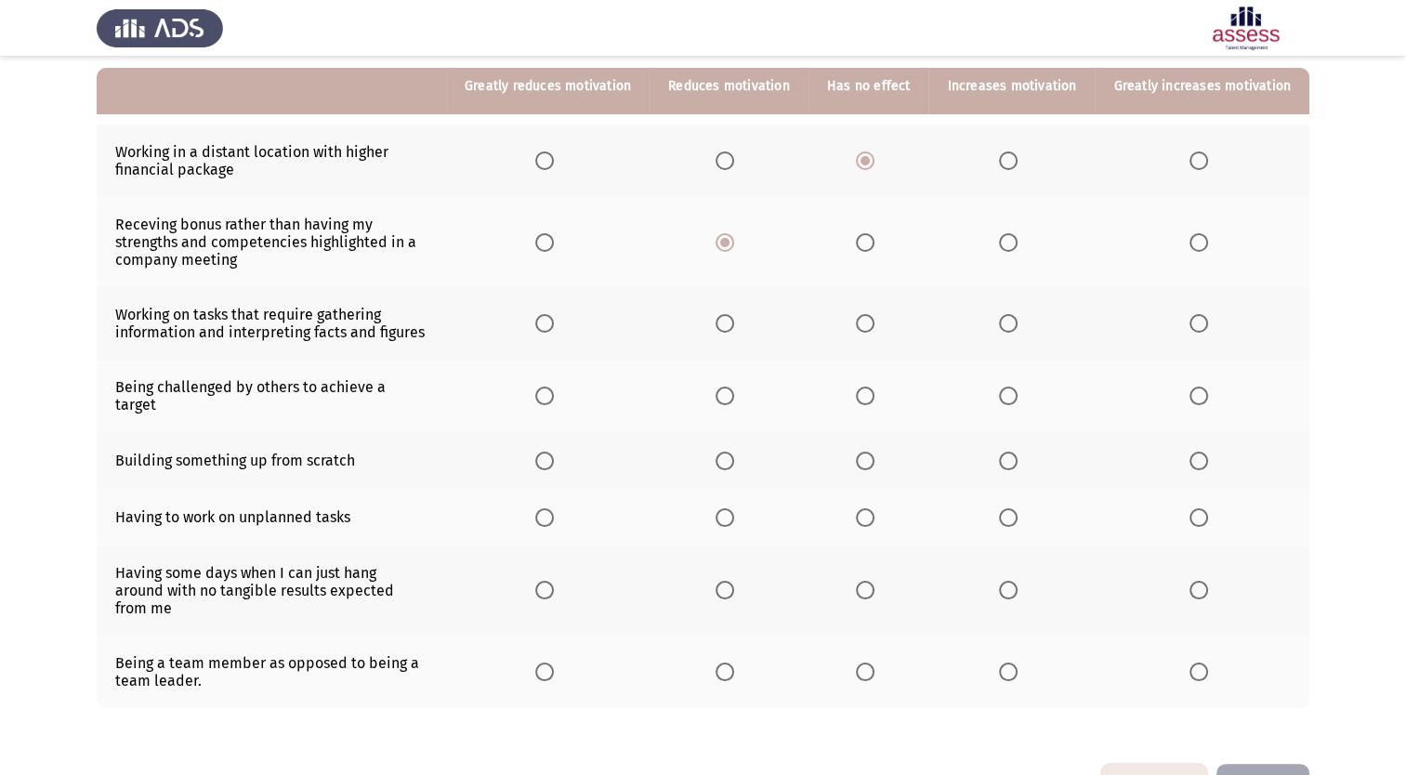
scroll to position [191, 0]
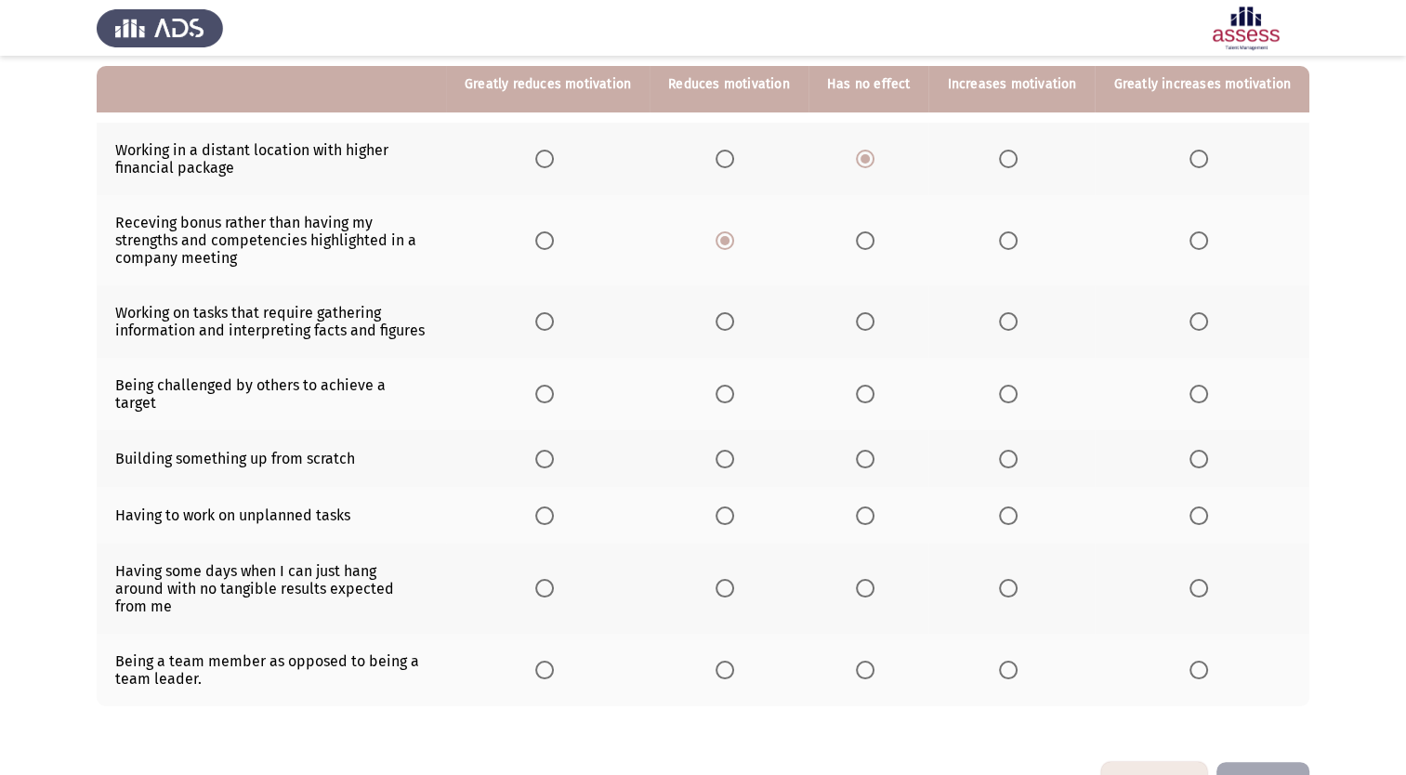
click at [1014, 327] on span "Select an option" at bounding box center [1008, 321] width 19 height 19
click at [1014, 327] on input "Select an option" at bounding box center [1008, 321] width 19 height 19
click at [1201, 386] on span "Select an option" at bounding box center [1199, 394] width 19 height 19
click at [1201, 386] on input "Select an option" at bounding box center [1199, 394] width 19 height 19
click at [1008, 450] on span "Select an option" at bounding box center [1008, 459] width 19 height 19
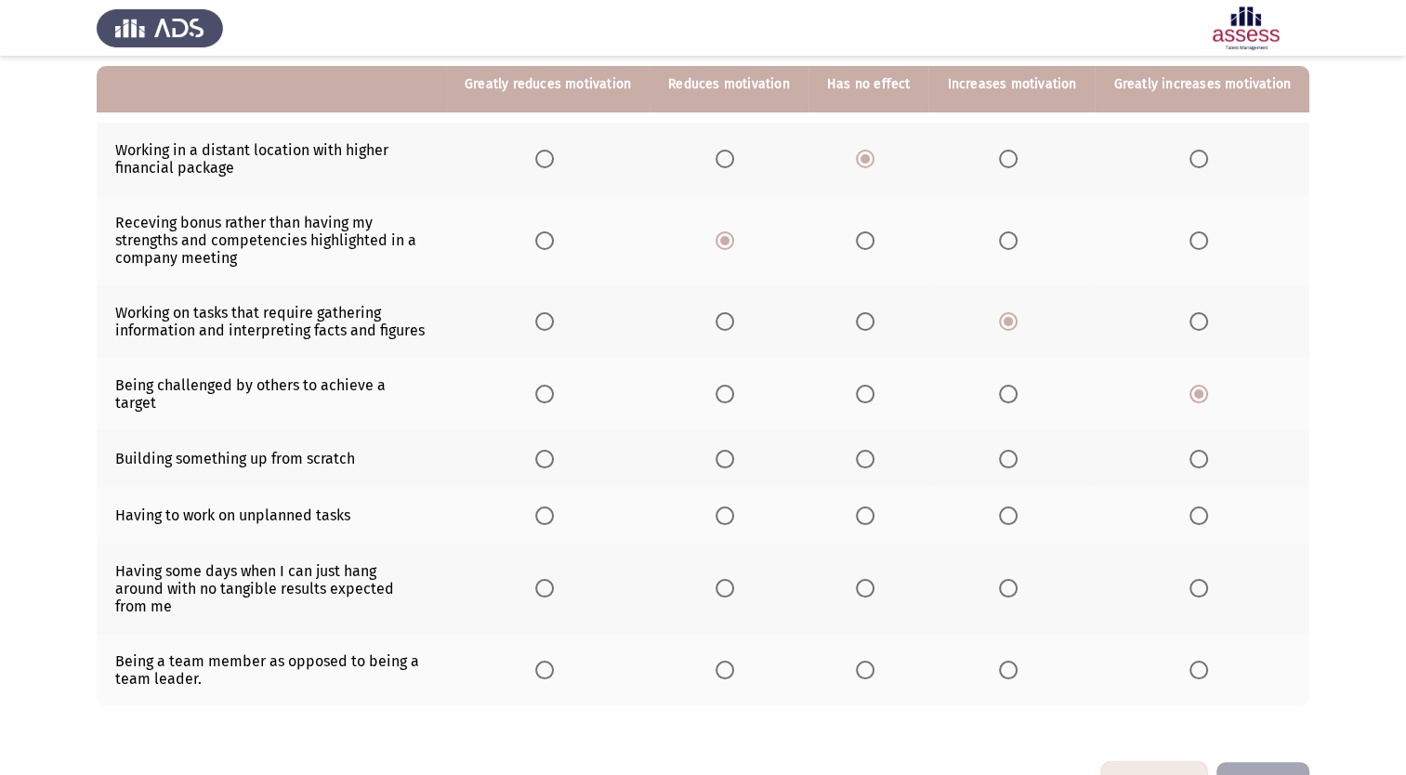
click at [1008, 450] on input "Select an option" at bounding box center [1008, 459] width 19 height 19
click at [874, 507] on span "Select an option" at bounding box center [865, 516] width 19 height 19
click at [874, 507] on input "Select an option" at bounding box center [865, 516] width 19 height 19
click at [554, 579] on span "Select an option" at bounding box center [544, 588] width 19 height 19
click at [554, 579] on input "Select an option" at bounding box center [544, 588] width 19 height 19
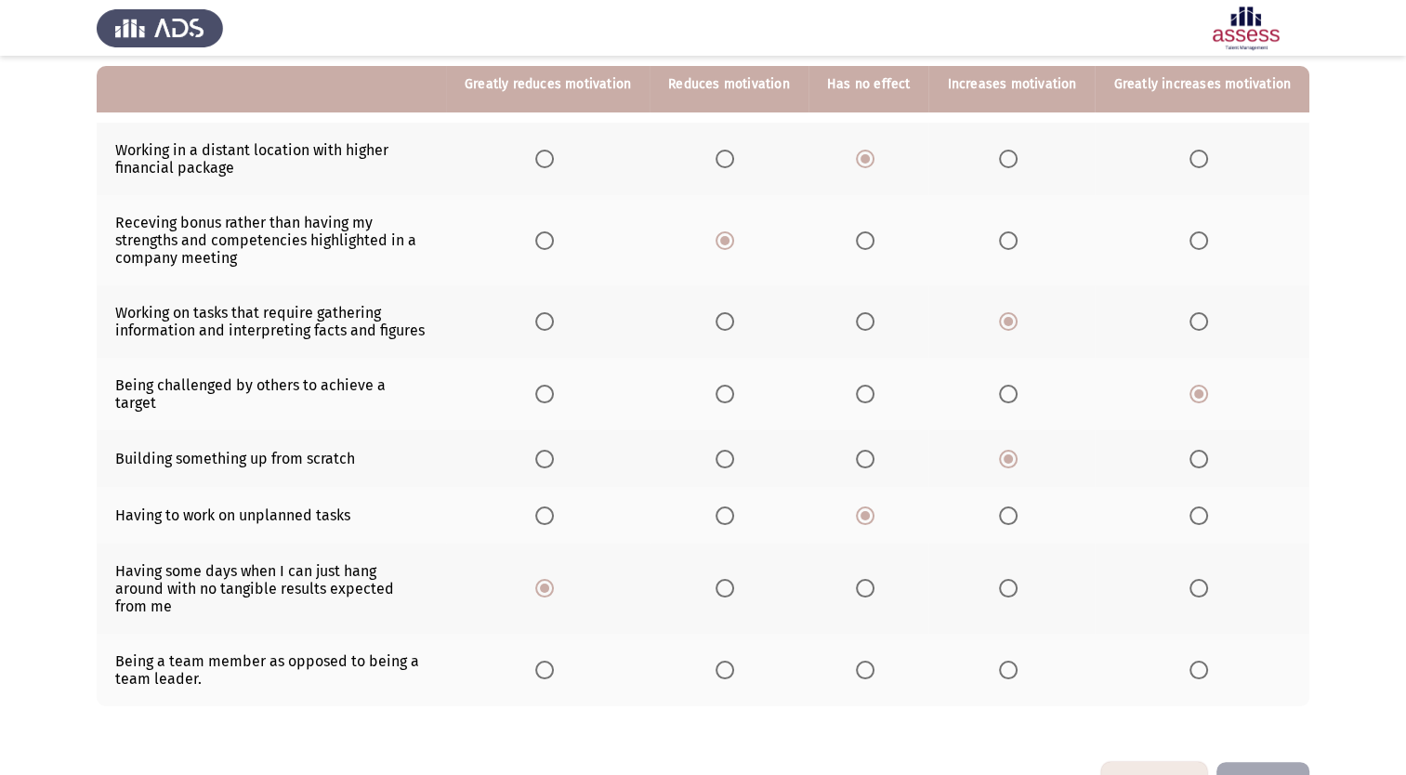
scroll to position [219, 0]
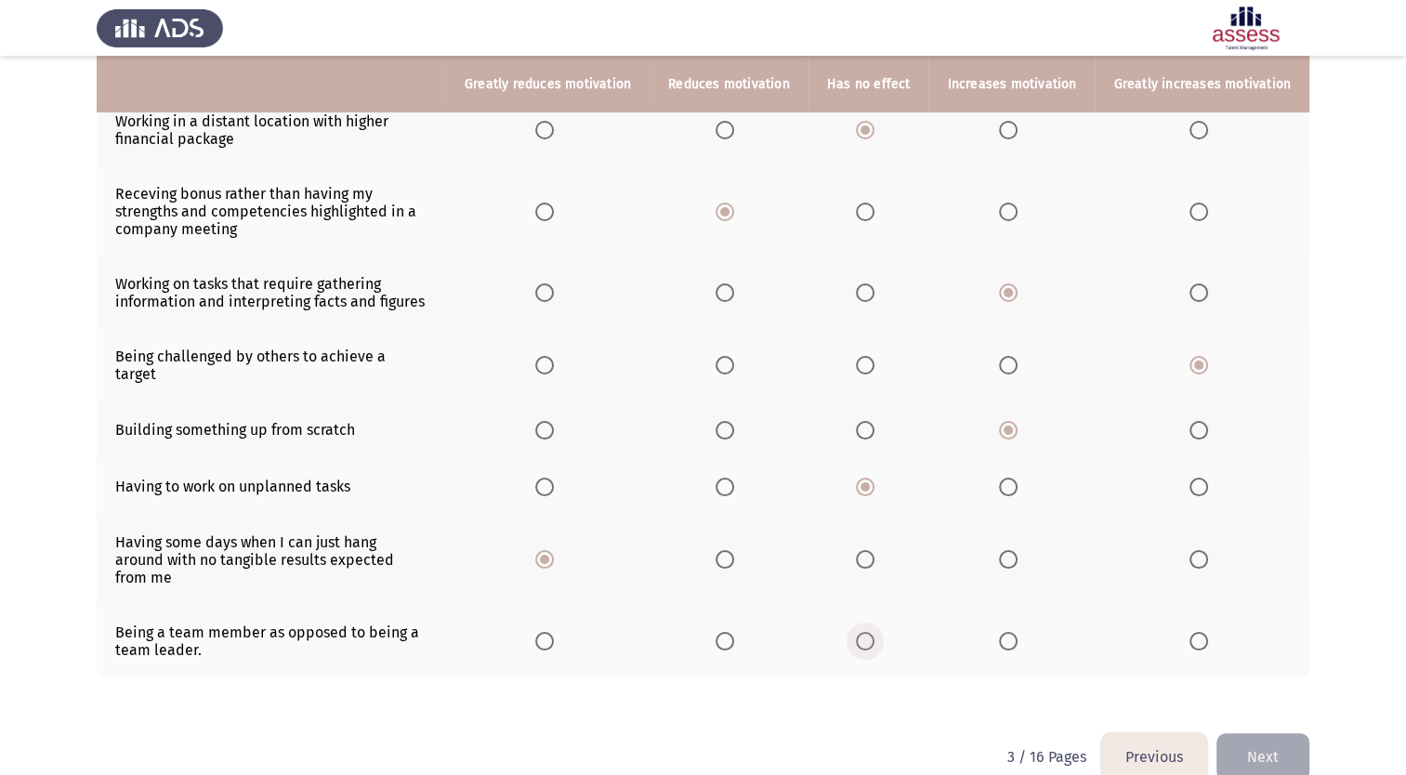
click at [875, 632] on span "Select an option" at bounding box center [865, 641] width 19 height 19
click at [875, 632] on input "Select an option" at bounding box center [865, 641] width 19 height 19
click at [1265, 733] on button "Next" at bounding box center [1263, 756] width 93 height 47
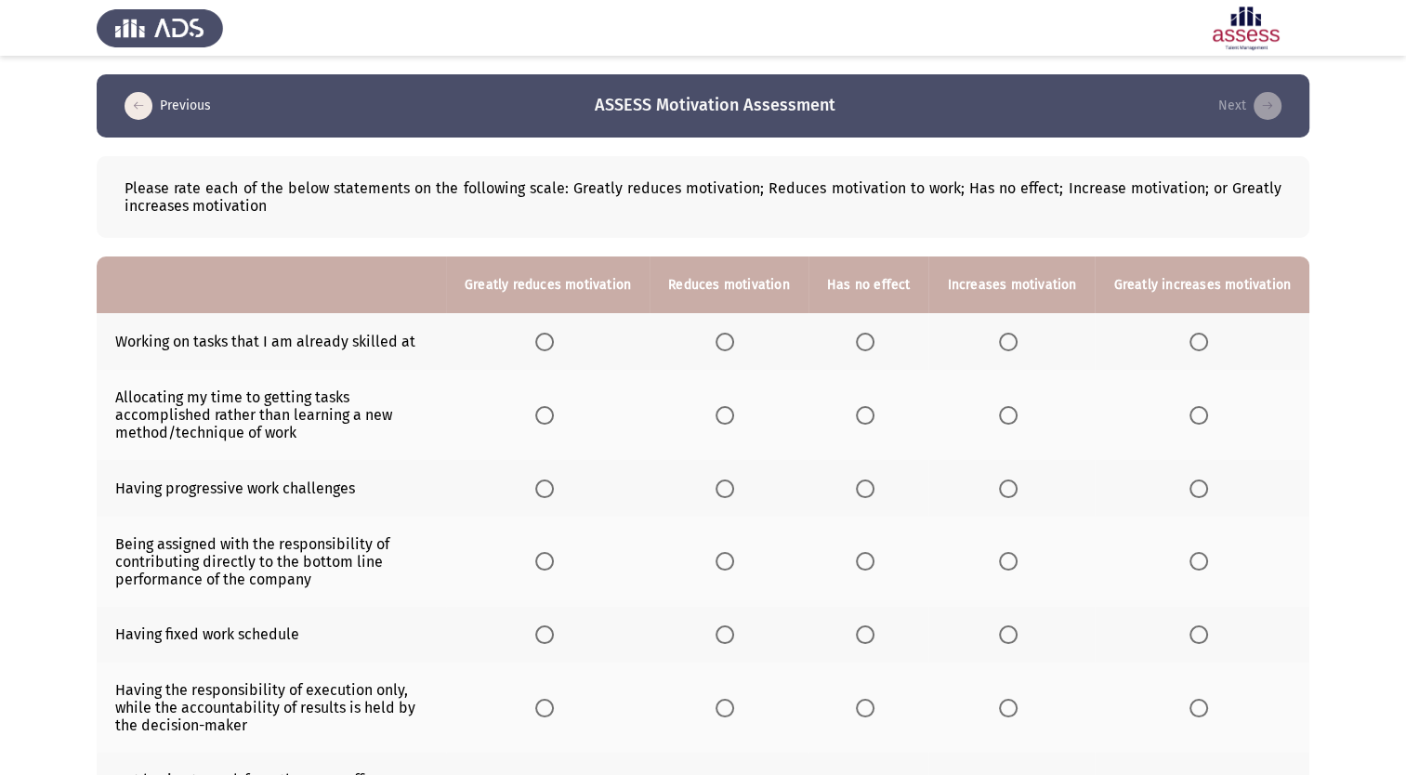
click at [872, 346] on span "Select an option" at bounding box center [865, 342] width 19 height 19
click at [872, 346] on input "Select an option" at bounding box center [865, 342] width 19 height 19
click at [734, 413] on span "Select an option" at bounding box center [725, 415] width 19 height 19
click at [734, 413] on input "Select an option" at bounding box center [725, 415] width 19 height 19
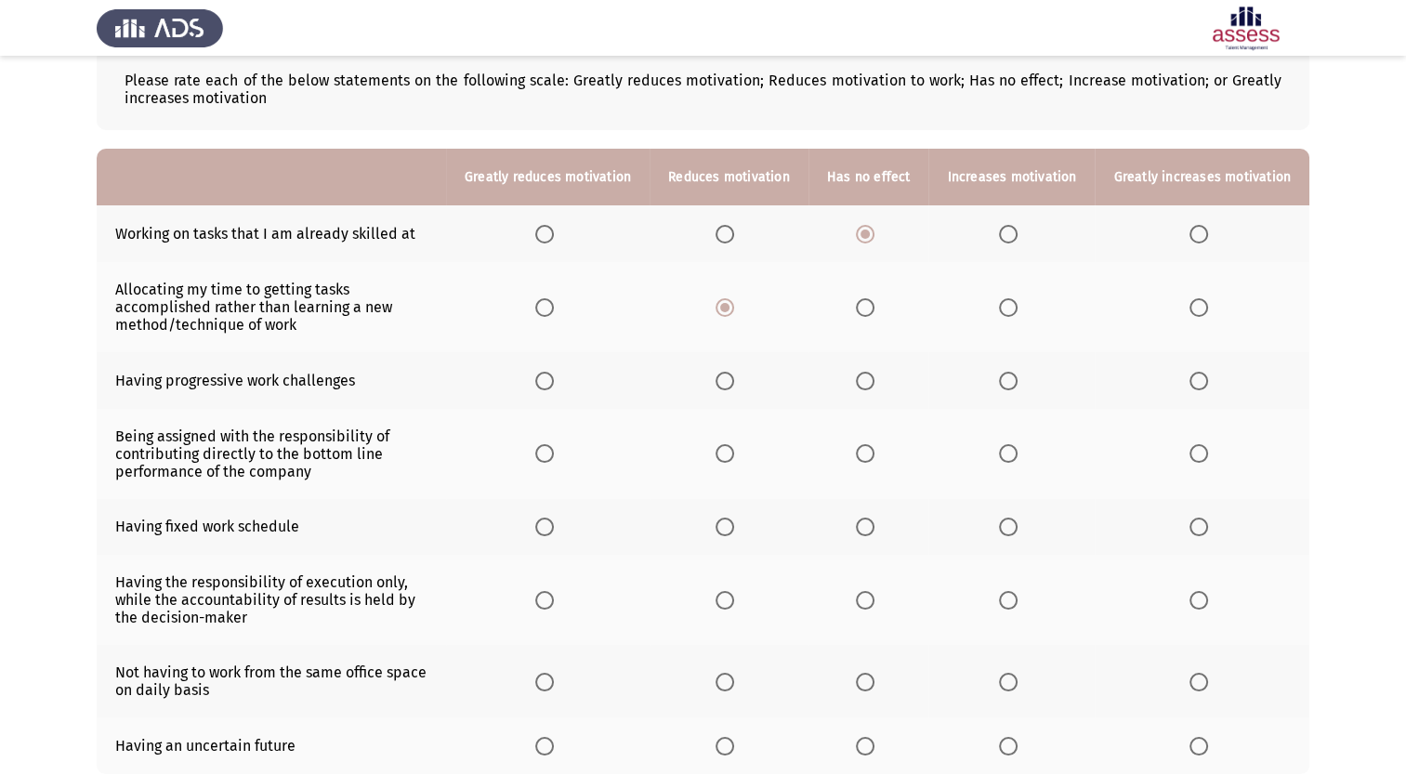
scroll to position [129, 0]
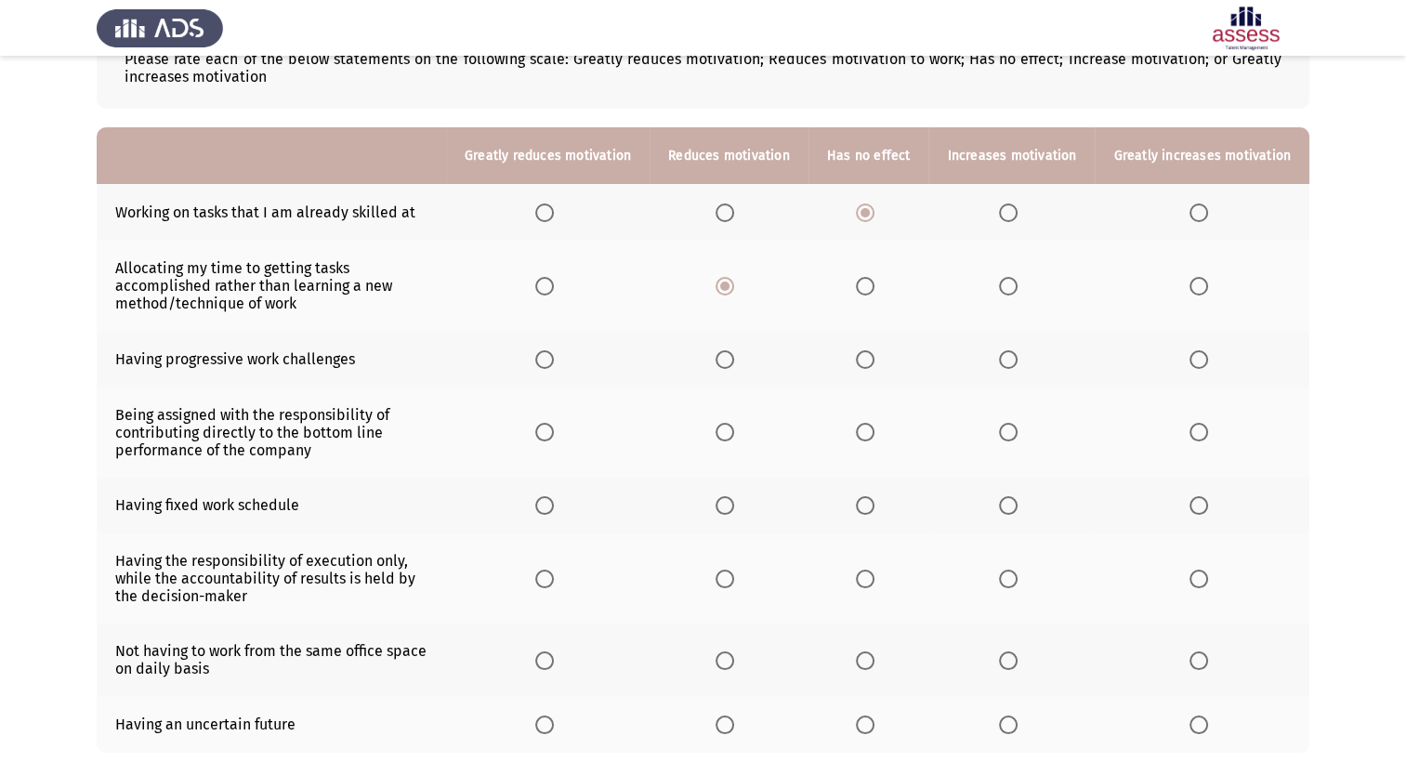
click at [1191, 361] on th at bounding box center [1202, 359] width 215 height 57
click at [1210, 361] on label "Select an option" at bounding box center [1203, 359] width 26 height 19
click at [1208, 361] on input "Select an option" at bounding box center [1199, 359] width 19 height 19
click at [1205, 428] on span "Select an option" at bounding box center [1199, 432] width 19 height 19
click at [1205, 428] on input "Select an option" at bounding box center [1199, 432] width 19 height 19
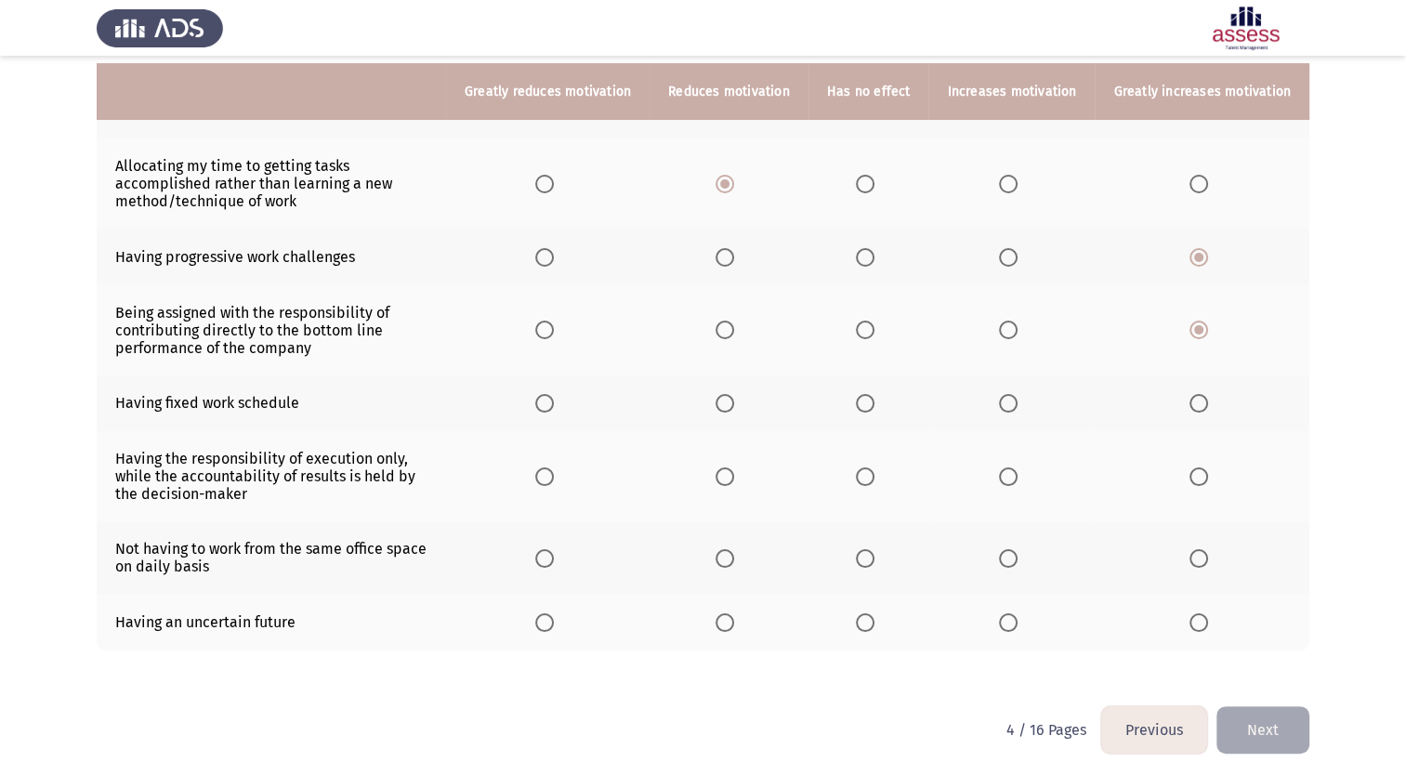
scroll to position [238, 0]
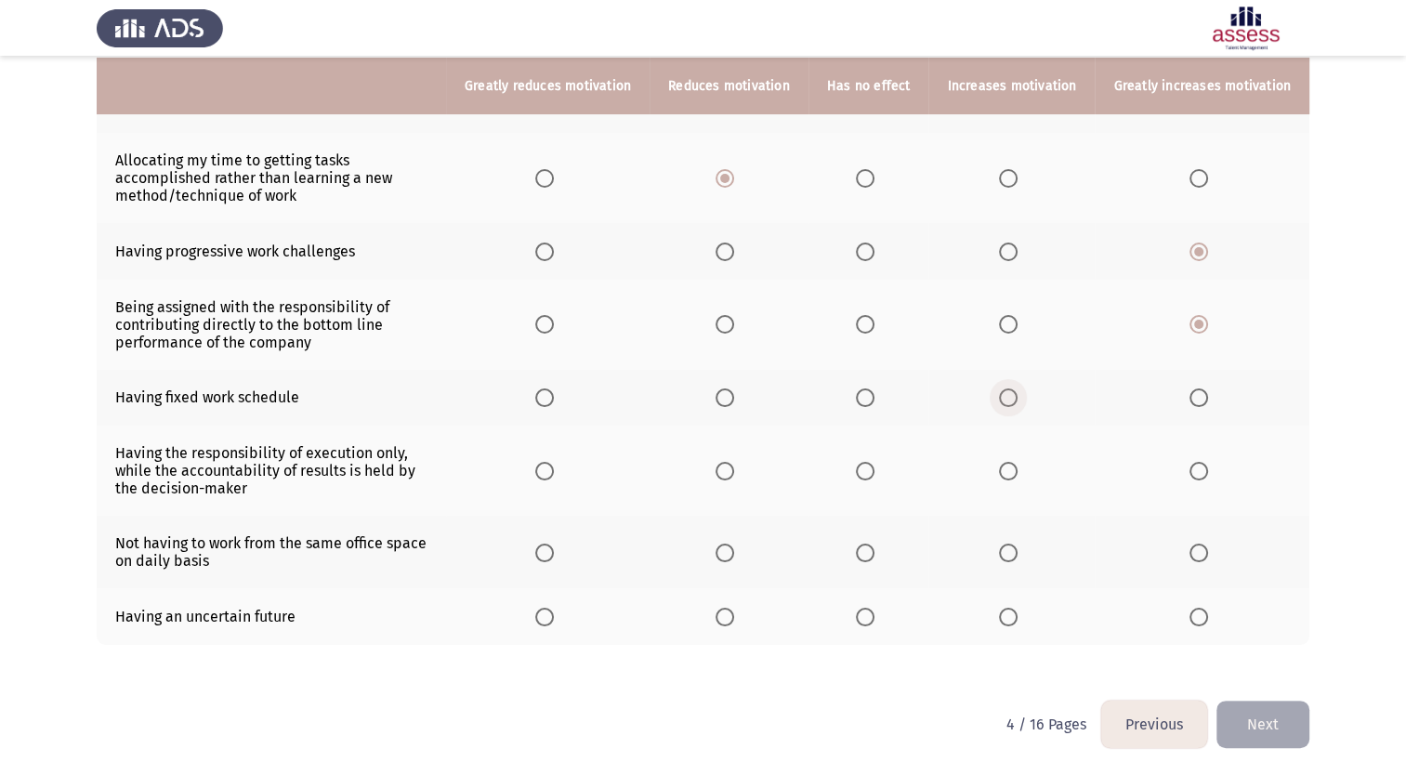
click at [1013, 396] on span "Select an option" at bounding box center [1008, 398] width 19 height 19
click at [1013, 396] on input "Select an option" at bounding box center [1008, 398] width 19 height 19
click at [734, 468] on span "Select an option" at bounding box center [725, 471] width 19 height 19
click at [734, 468] on input "Select an option" at bounding box center [725, 471] width 19 height 19
click at [874, 553] on span "Select an option" at bounding box center [865, 553] width 19 height 19
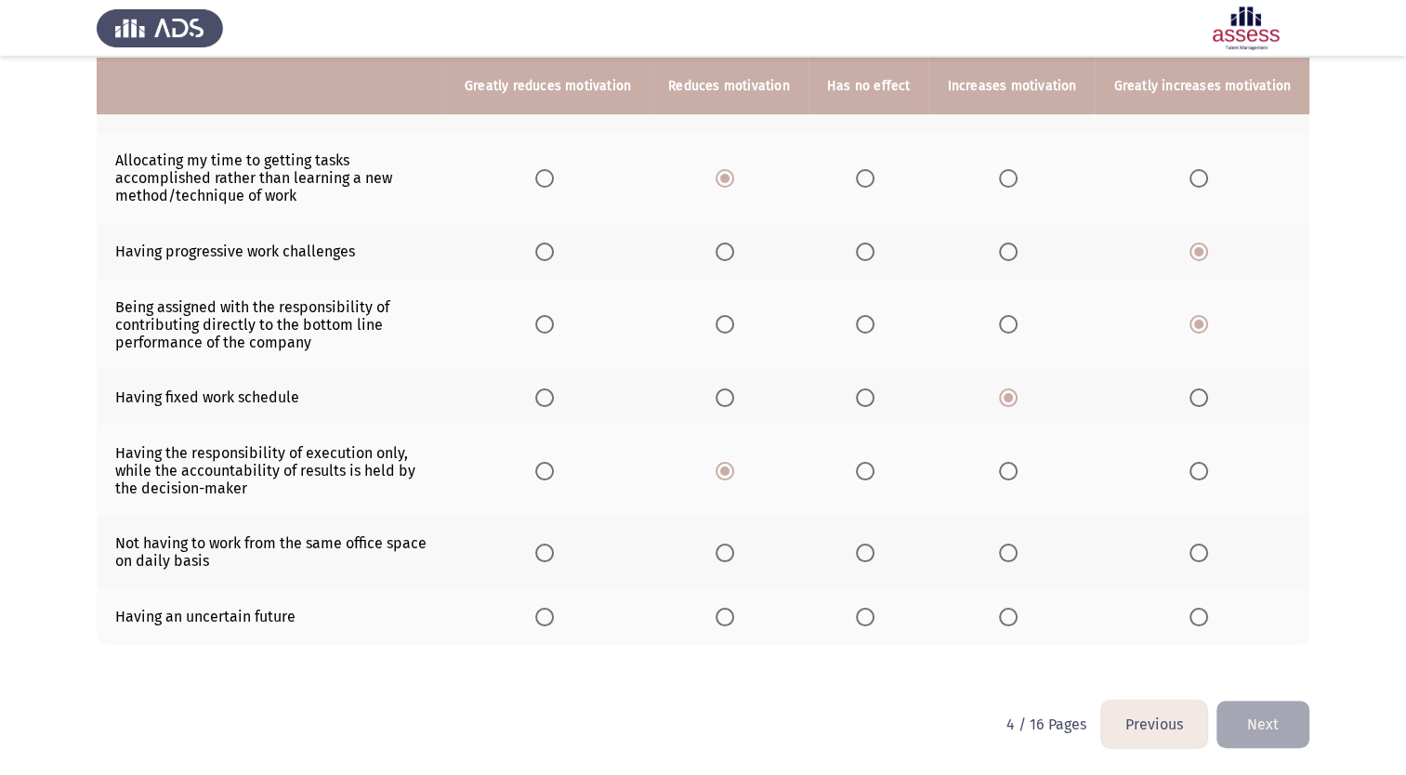
click at [874, 553] on input "Select an option" at bounding box center [865, 553] width 19 height 19
click at [554, 617] on span "Select an option" at bounding box center [544, 617] width 19 height 19
click at [554, 617] on input "Select an option" at bounding box center [544, 617] width 19 height 19
click at [1264, 725] on button "Next" at bounding box center [1263, 724] width 93 height 47
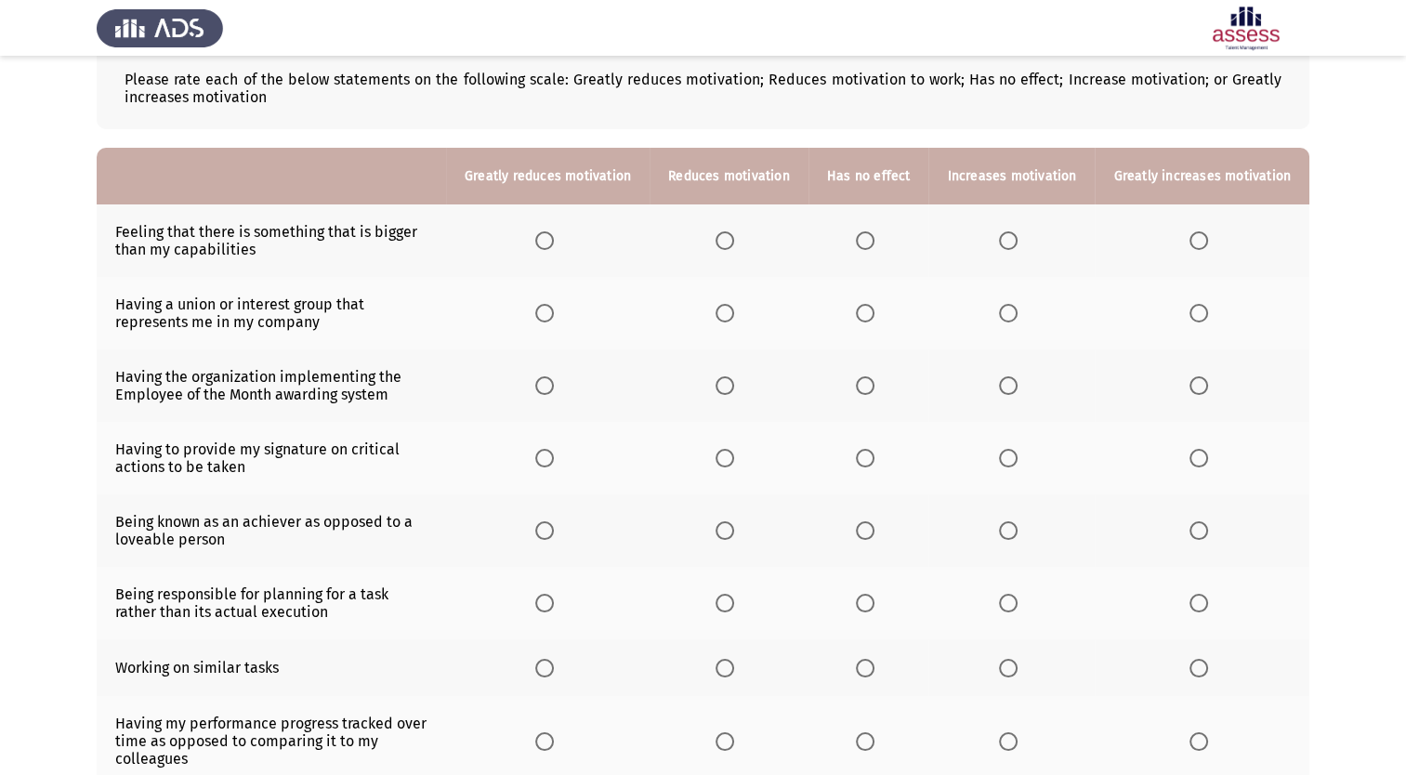
scroll to position [110, 0]
click at [1008, 240] on span "Select an option" at bounding box center [1008, 240] width 19 height 19
click at [1008, 240] on input "Select an option" at bounding box center [1008, 240] width 19 height 19
click at [874, 310] on span "Select an option" at bounding box center [865, 312] width 19 height 19
click at [874, 310] on input "Select an option" at bounding box center [865, 312] width 19 height 19
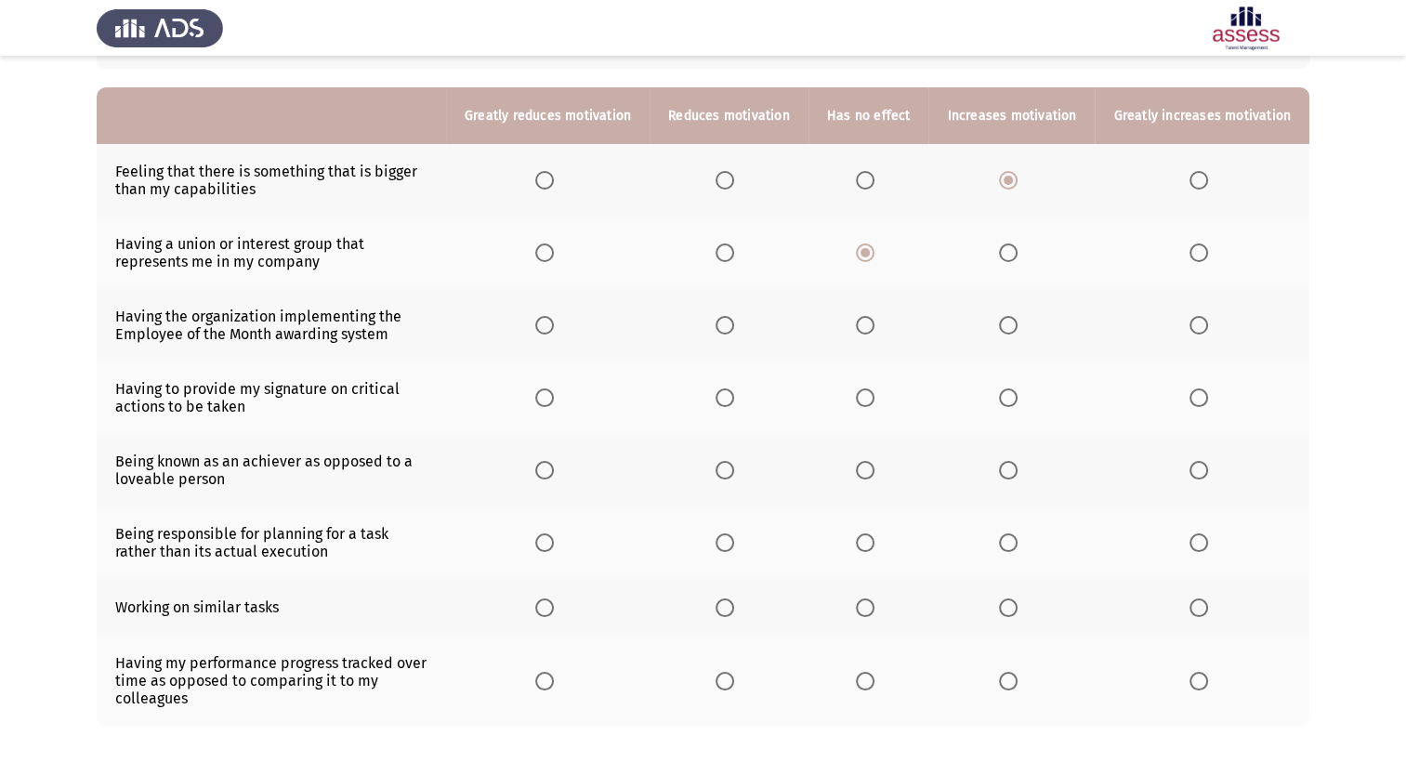
scroll to position [178, 0]
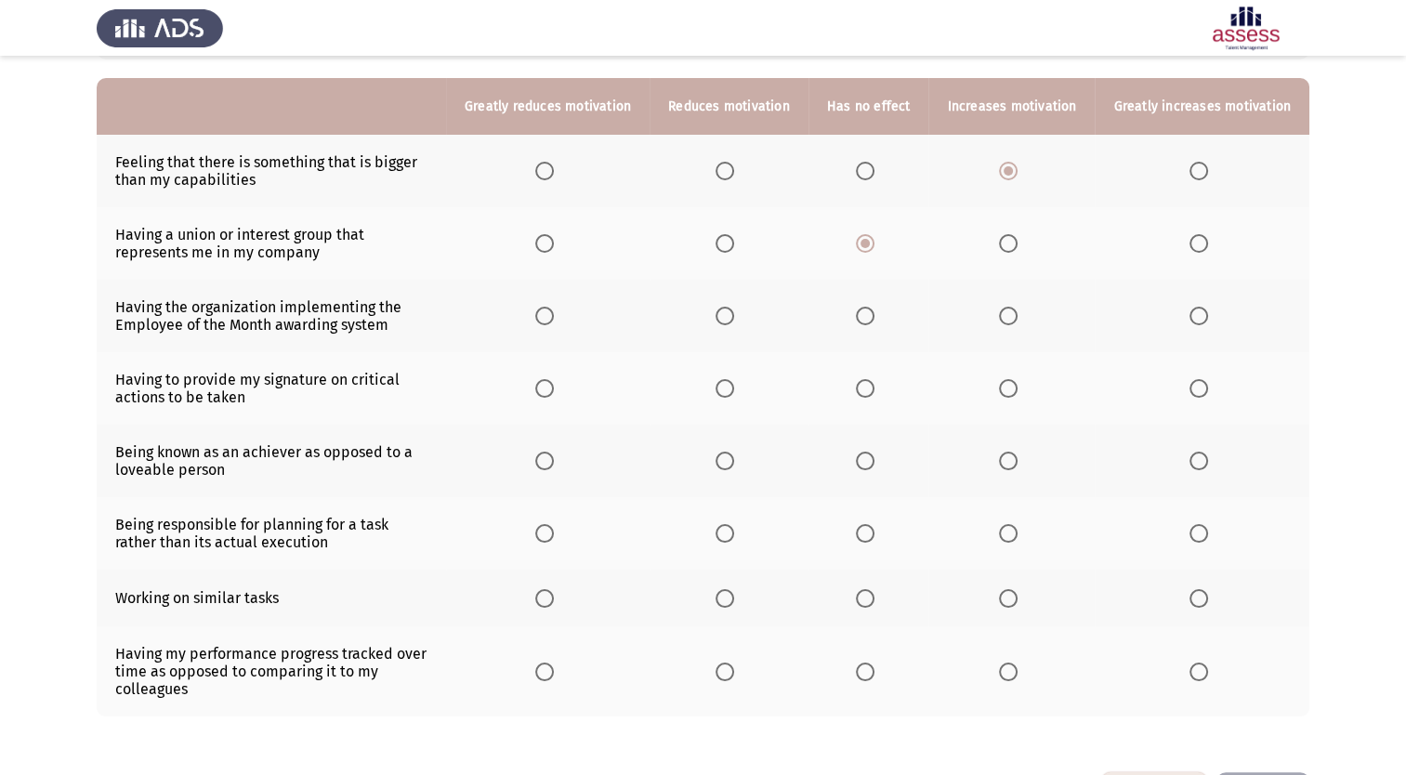
click at [870, 315] on span "Select an option" at bounding box center [865, 316] width 19 height 19
click at [870, 315] on input "Select an option" at bounding box center [865, 316] width 19 height 19
click at [873, 392] on span "Select an option" at bounding box center [865, 388] width 19 height 19
click at [873, 392] on input "Select an option" at bounding box center [865, 388] width 19 height 19
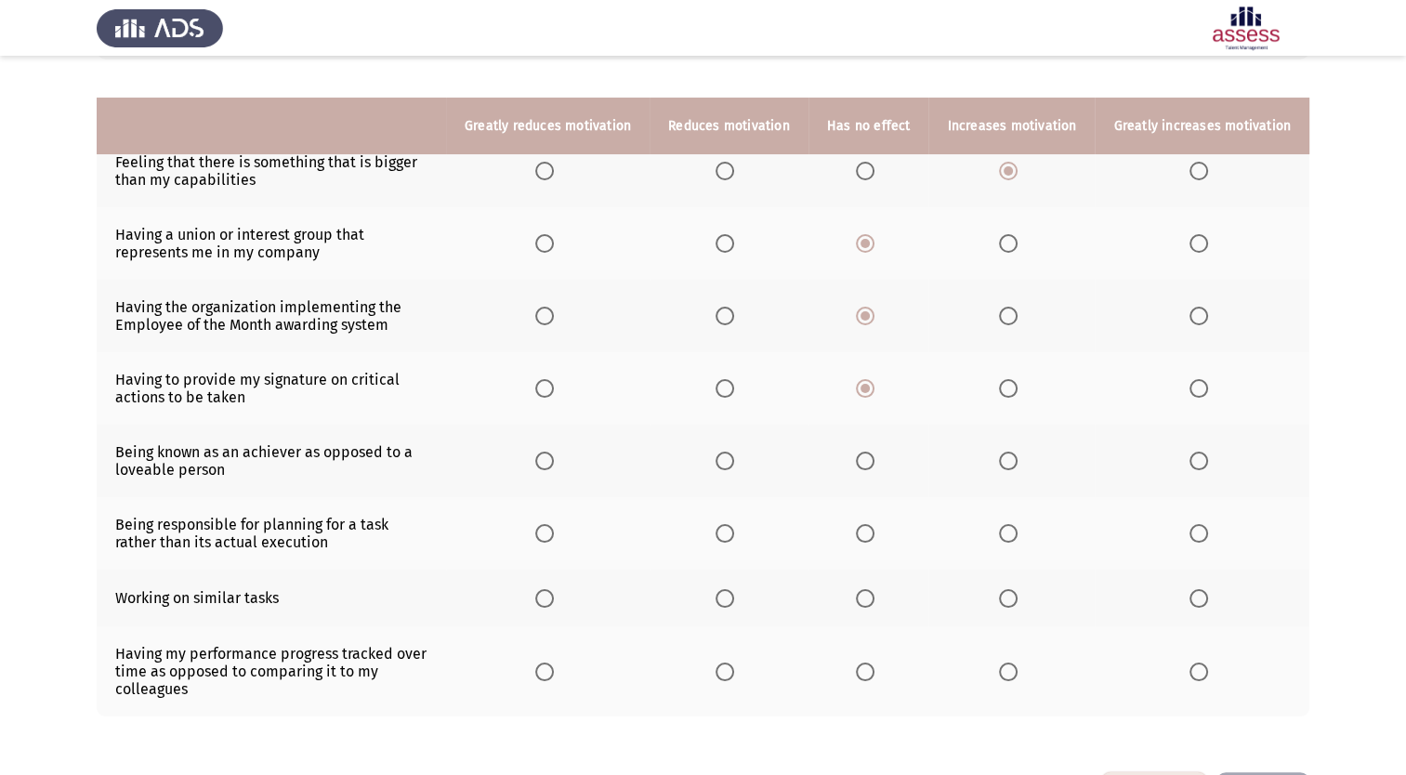
scroll to position [253, 0]
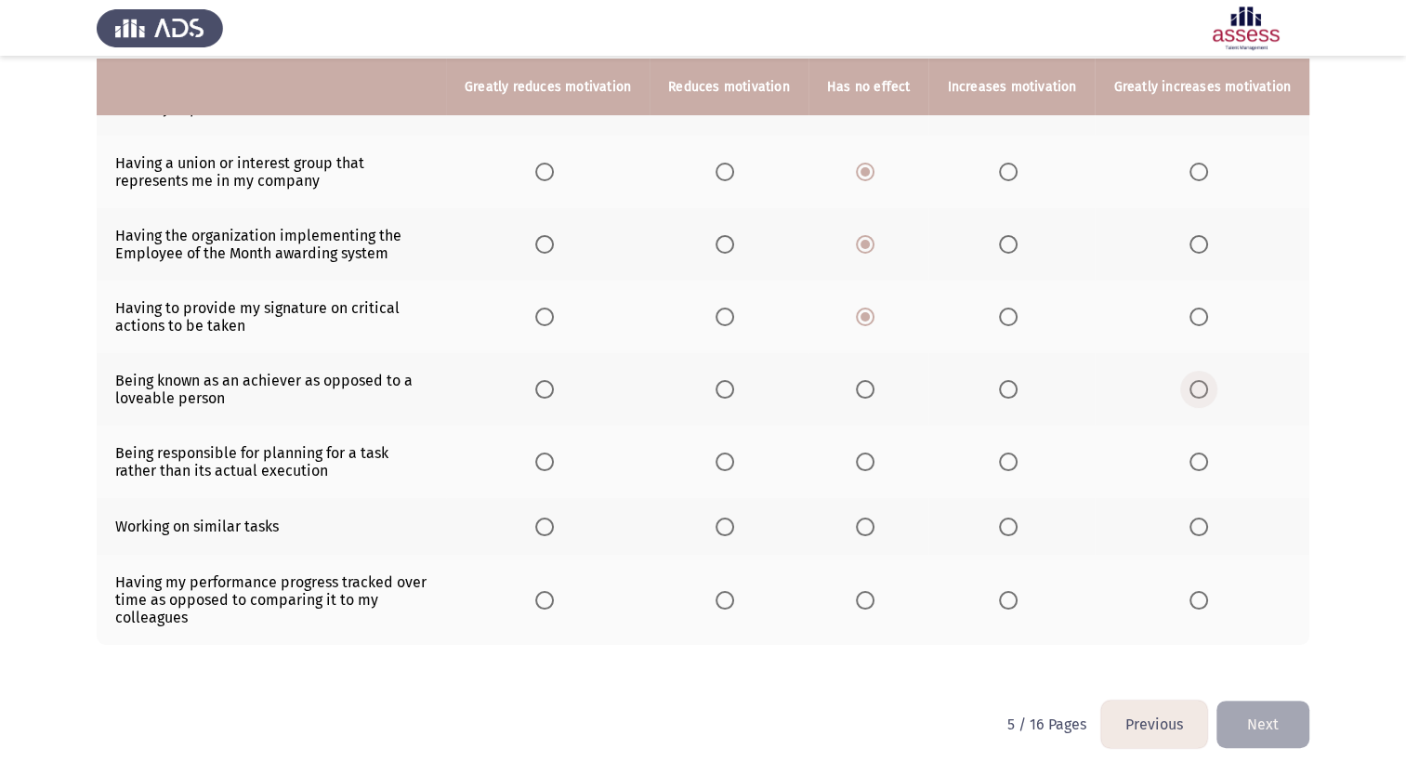
click at [1201, 391] on span "Select an option" at bounding box center [1199, 389] width 19 height 19
click at [1201, 391] on input "Select an option" at bounding box center [1199, 389] width 19 height 19
click at [734, 468] on span "Select an option" at bounding box center [725, 462] width 19 height 19
click at [734, 468] on input "Select an option" at bounding box center [725, 462] width 19 height 19
click at [734, 522] on span "Select an option" at bounding box center [725, 527] width 19 height 19
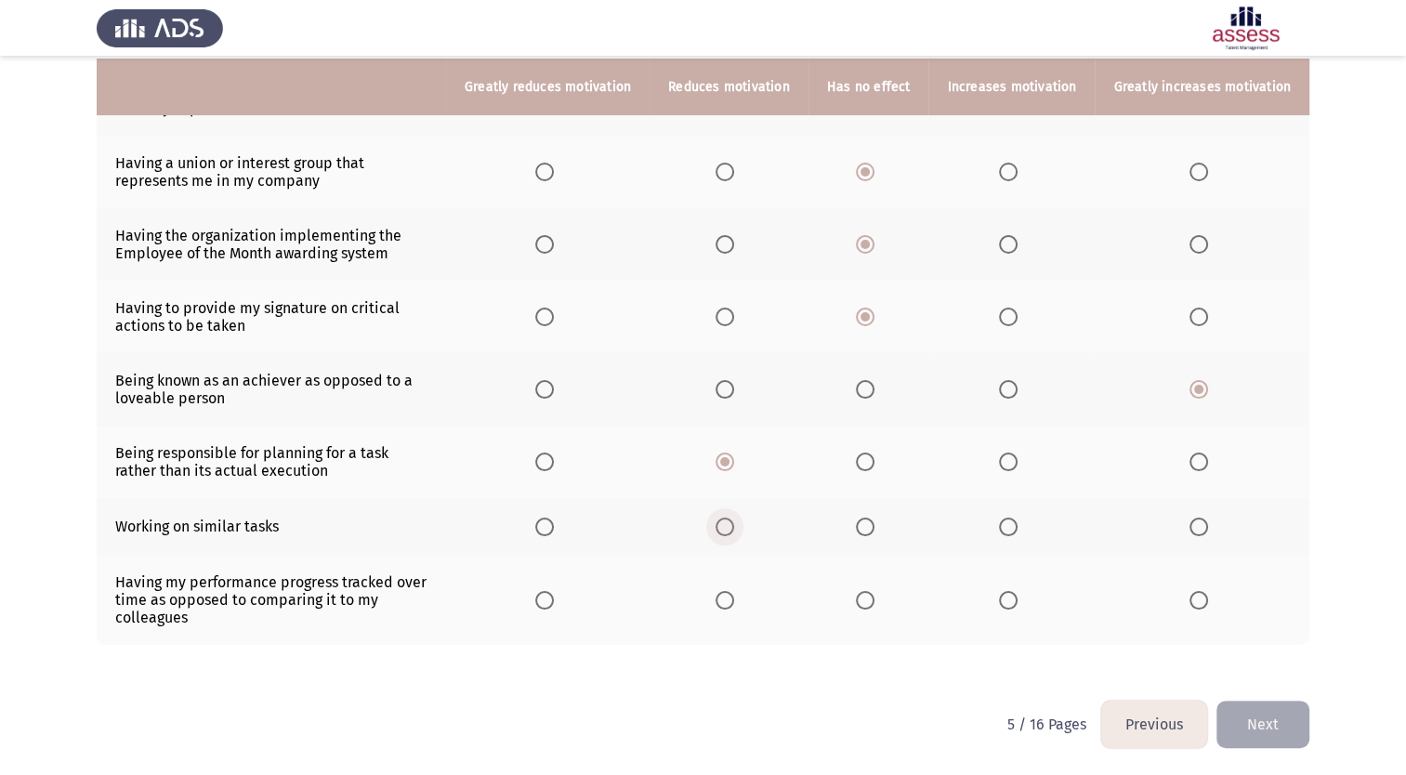
click at [734, 522] on input "Select an option" at bounding box center [725, 527] width 19 height 19
click at [1011, 599] on span "Select an option" at bounding box center [1008, 600] width 19 height 19
click at [1011, 599] on input "Select an option" at bounding box center [1008, 600] width 19 height 19
click at [1277, 729] on button "Next" at bounding box center [1263, 724] width 93 height 47
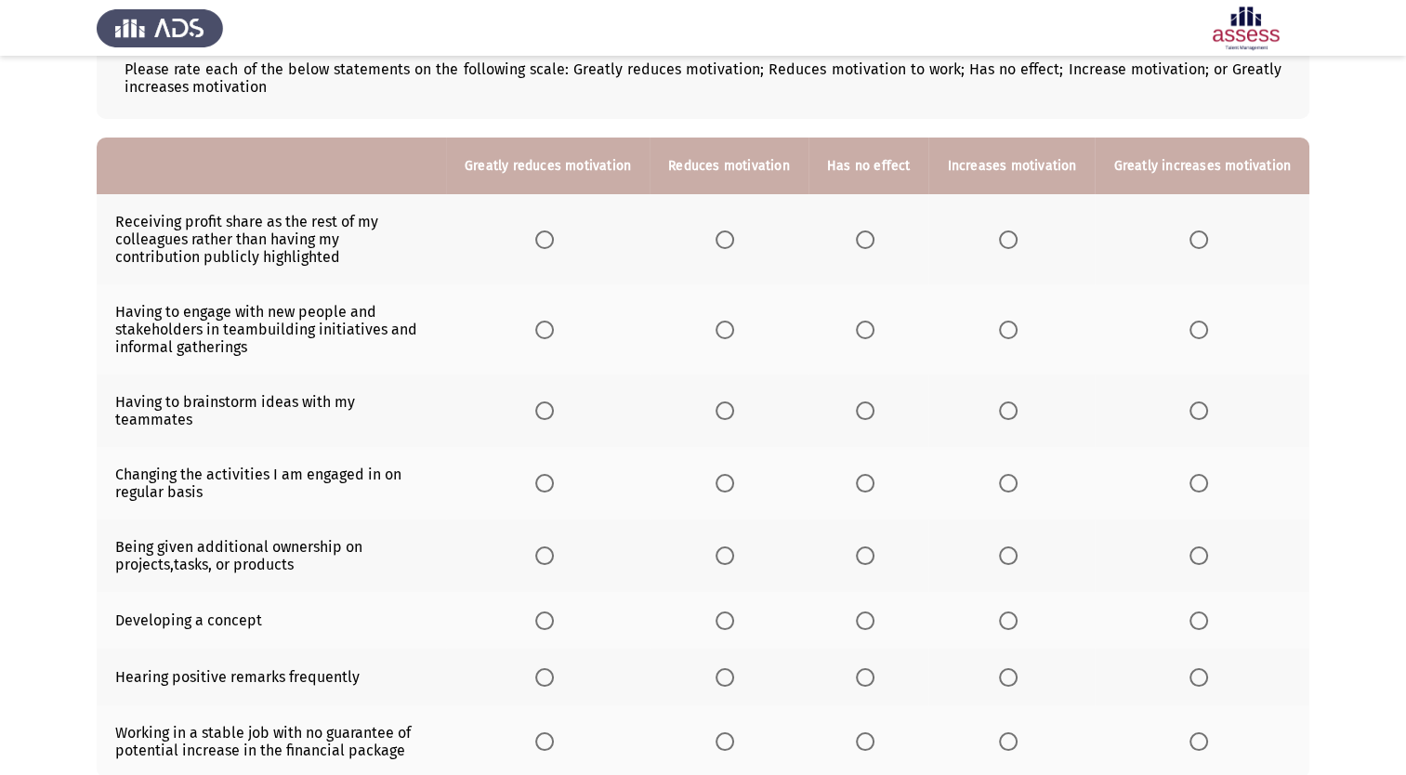
scroll to position [149, 0]
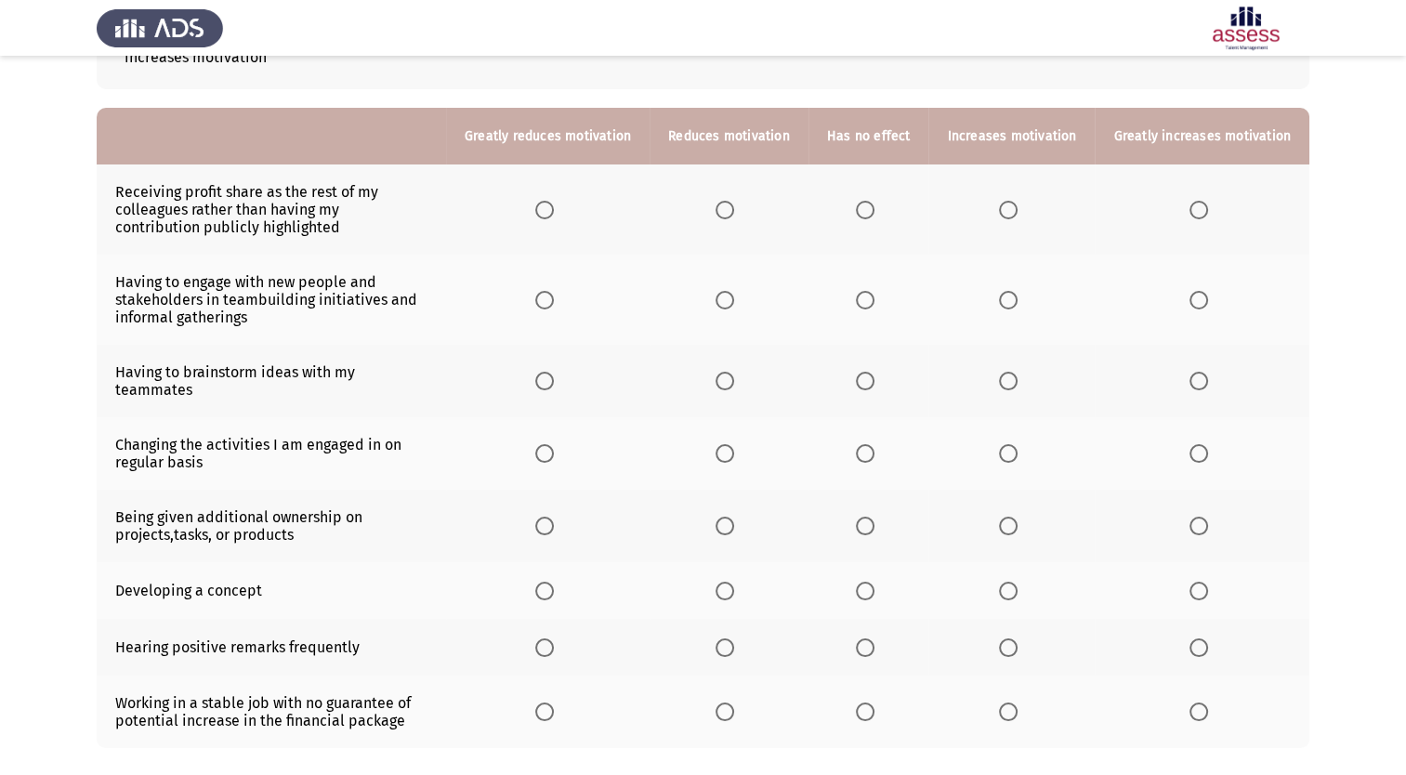
click at [869, 204] on span "Select an option" at bounding box center [865, 210] width 19 height 19
click at [869, 204] on input "Select an option" at bounding box center [865, 210] width 19 height 19
click at [1015, 300] on span "Select an option" at bounding box center [1008, 300] width 19 height 19
click at [1015, 300] on input "Select an option" at bounding box center [1008, 300] width 19 height 19
click at [1016, 372] on span "Select an option" at bounding box center [1008, 381] width 19 height 19
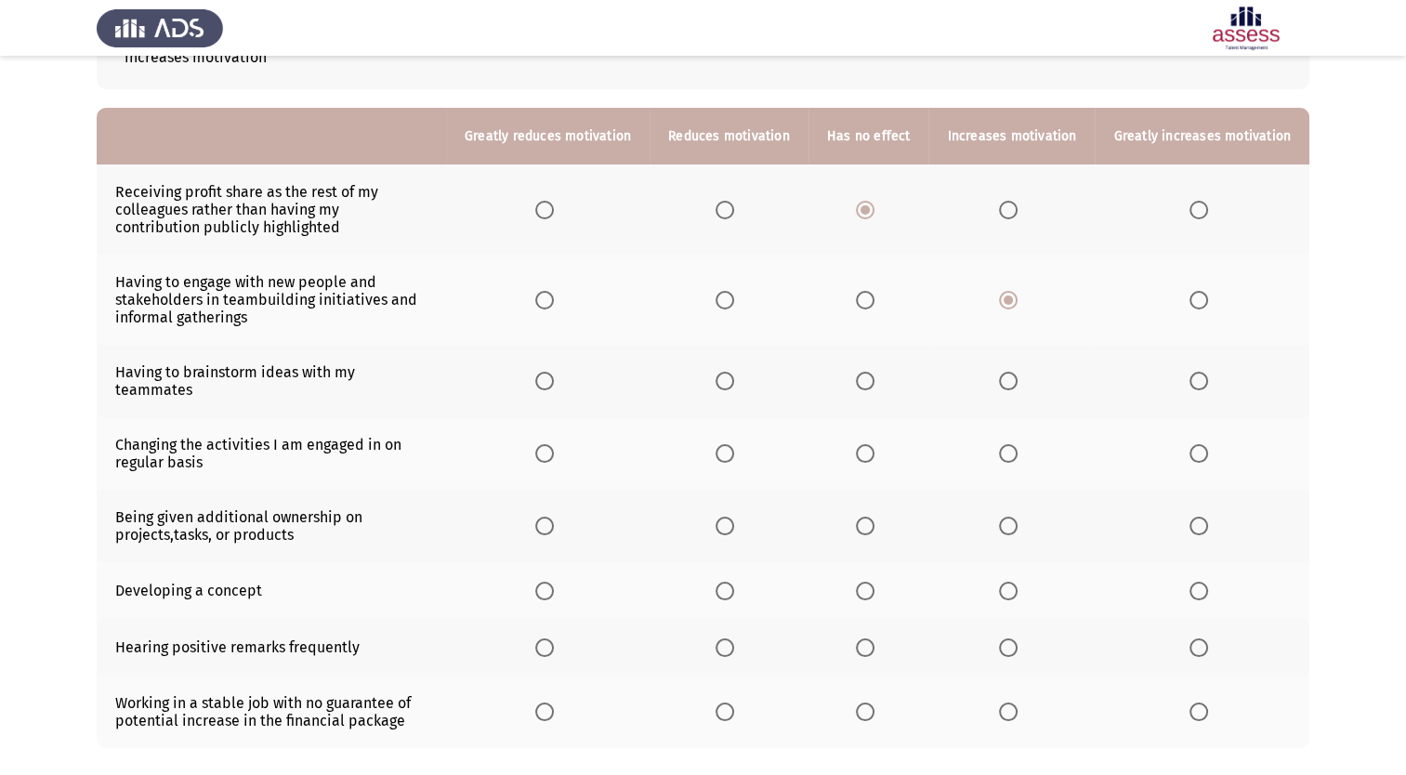
click at [1016, 372] on input "Select an option" at bounding box center [1008, 381] width 19 height 19
click at [1201, 372] on span "Select an option" at bounding box center [1199, 381] width 19 height 19
click at [1201, 372] on input "Select an option" at bounding box center [1199, 381] width 19 height 19
click at [1015, 444] on span "Select an option" at bounding box center [1008, 453] width 19 height 19
click at [1015, 444] on input "Select an option" at bounding box center [1008, 453] width 19 height 19
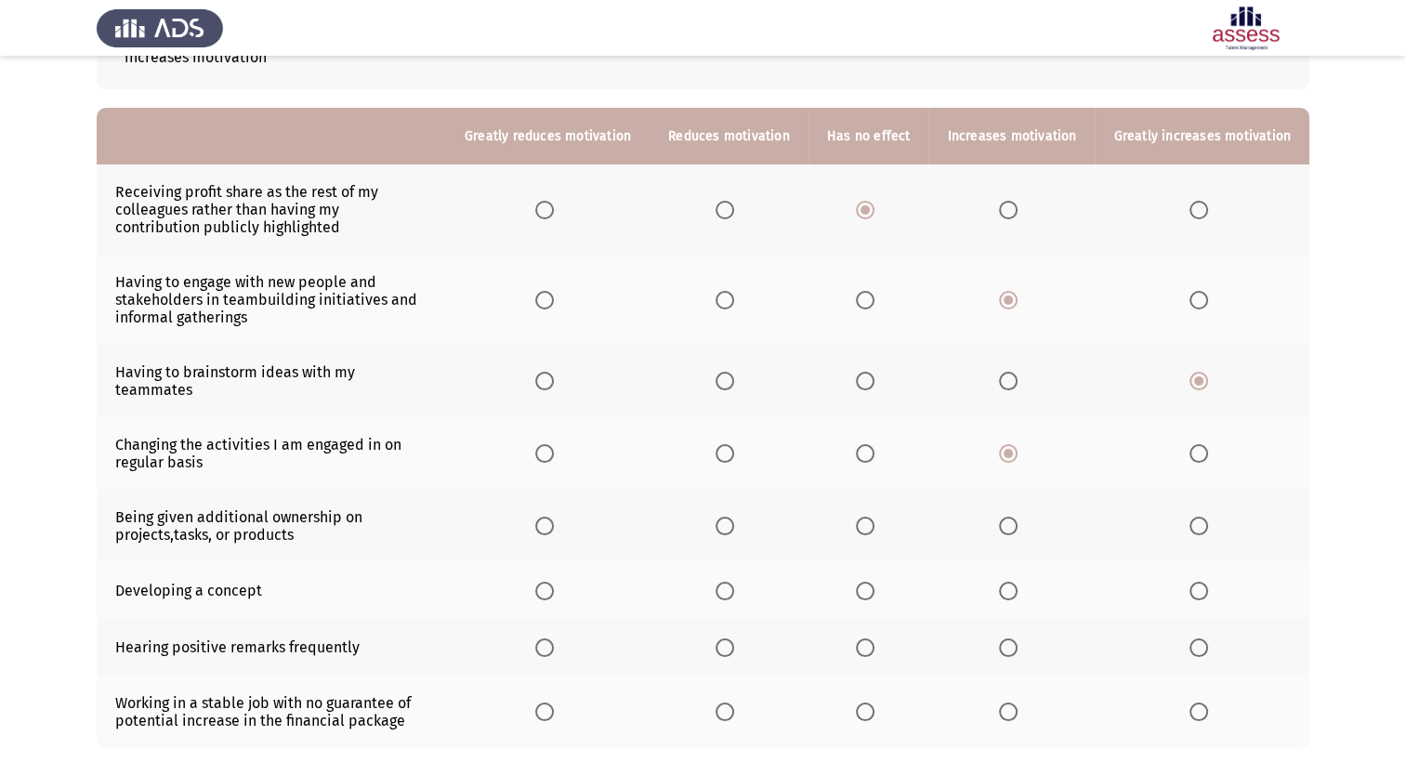
scroll to position [237, 0]
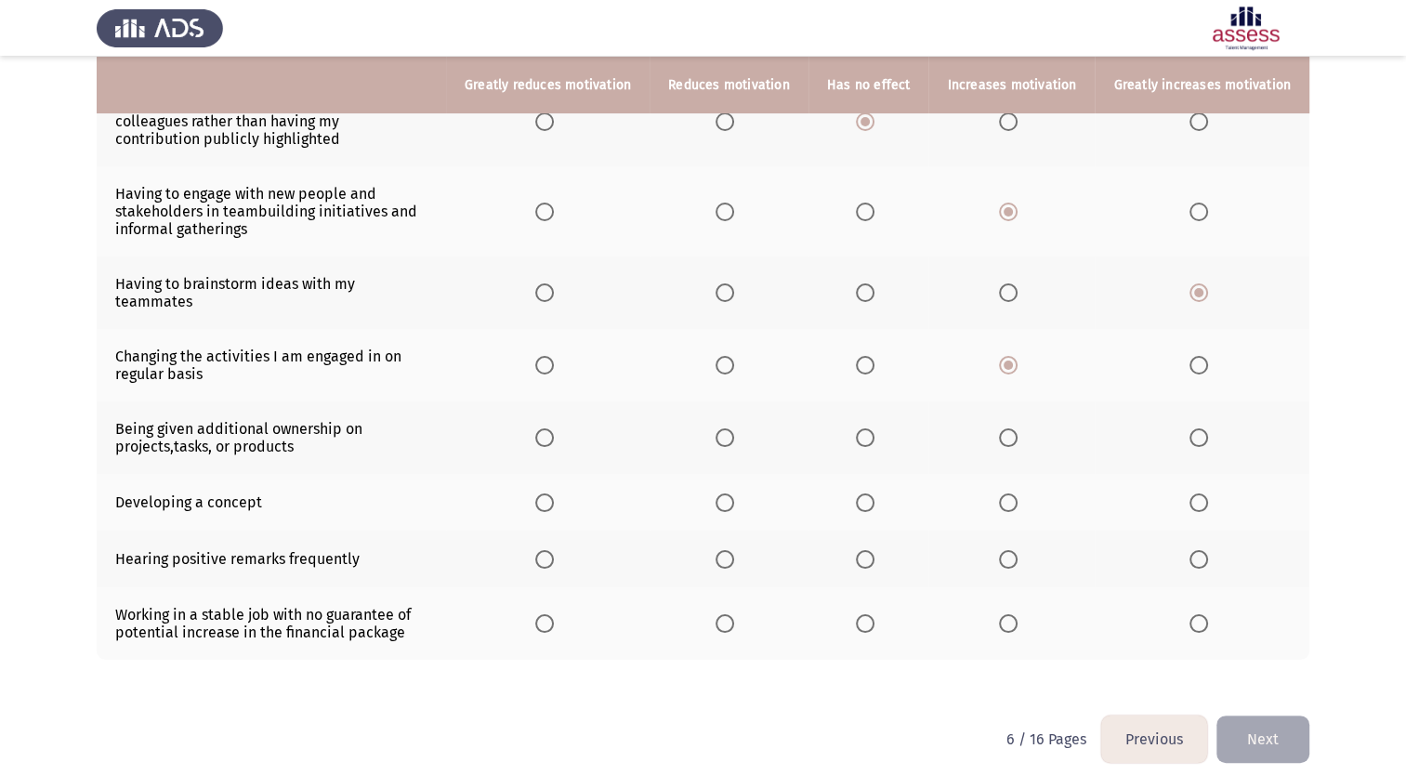
click at [1018, 428] on span "Select an option" at bounding box center [1008, 437] width 19 height 19
click at [1018, 428] on input "Select an option" at bounding box center [1008, 437] width 19 height 19
click at [1010, 494] on span "Select an option" at bounding box center [1008, 503] width 19 height 19
click at [1010, 494] on input "Select an option" at bounding box center [1008, 503] width 19 height 19
click at [1013, 550] on span "Select an option" at bounding box center [1008, 559] width 19 height 19
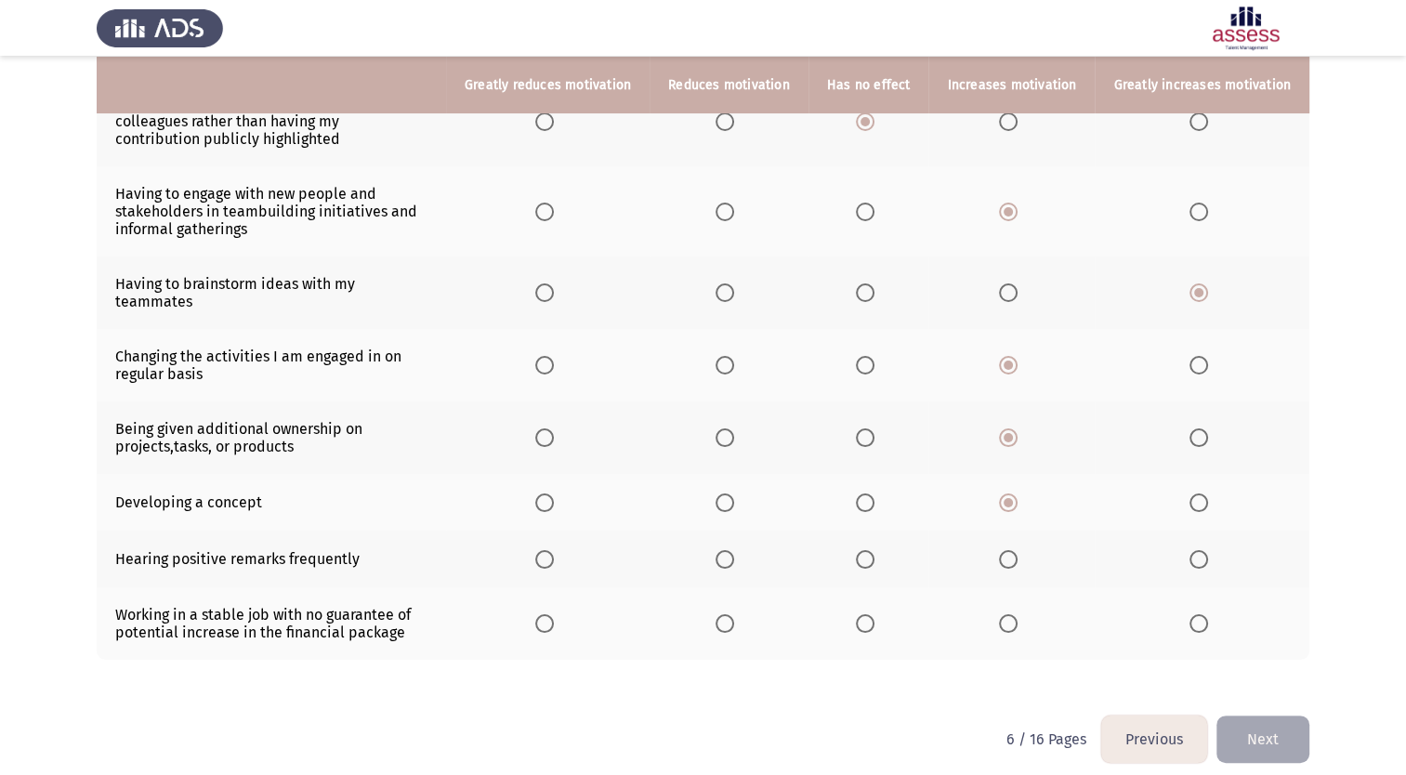
click at [1013, 550] on input "Select an option" at bounding box center [1008, 559] width 19 height 19
click at [554, 614] on span "Select an option" at bounding box center [544, 623] width 19 height 19
click at [554, 614] on input "Select an option" at bounding box center [544, 623] width 19 height 19
click at [734, 614] on span "Select an option" at bounding box center [725, 623] width 19 height 19
click at [734, 614] on input "Select an option" at bounding box center [725, 623] width 19 height 19
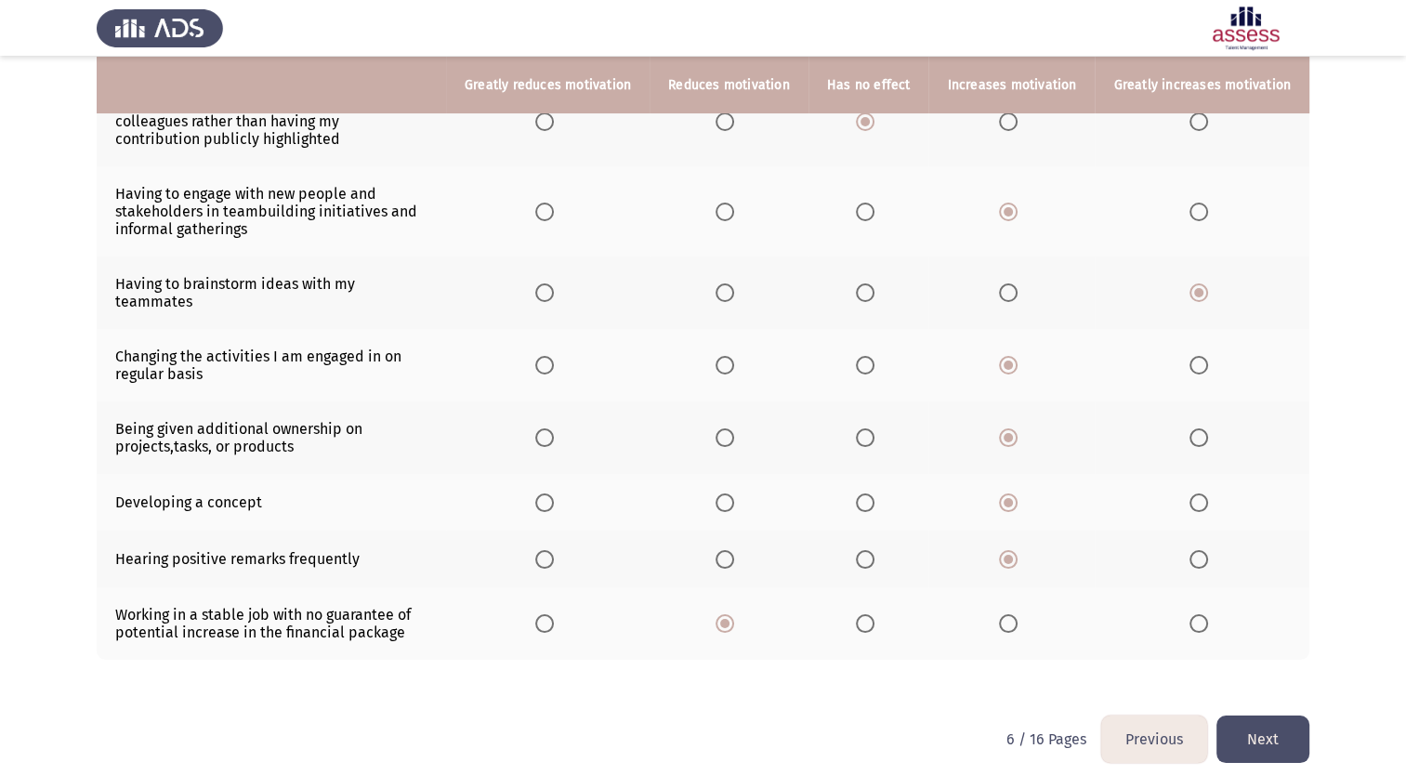
click at [1270, 728] on button "Next" at bounding box center [1263, 739] width 93 height 47
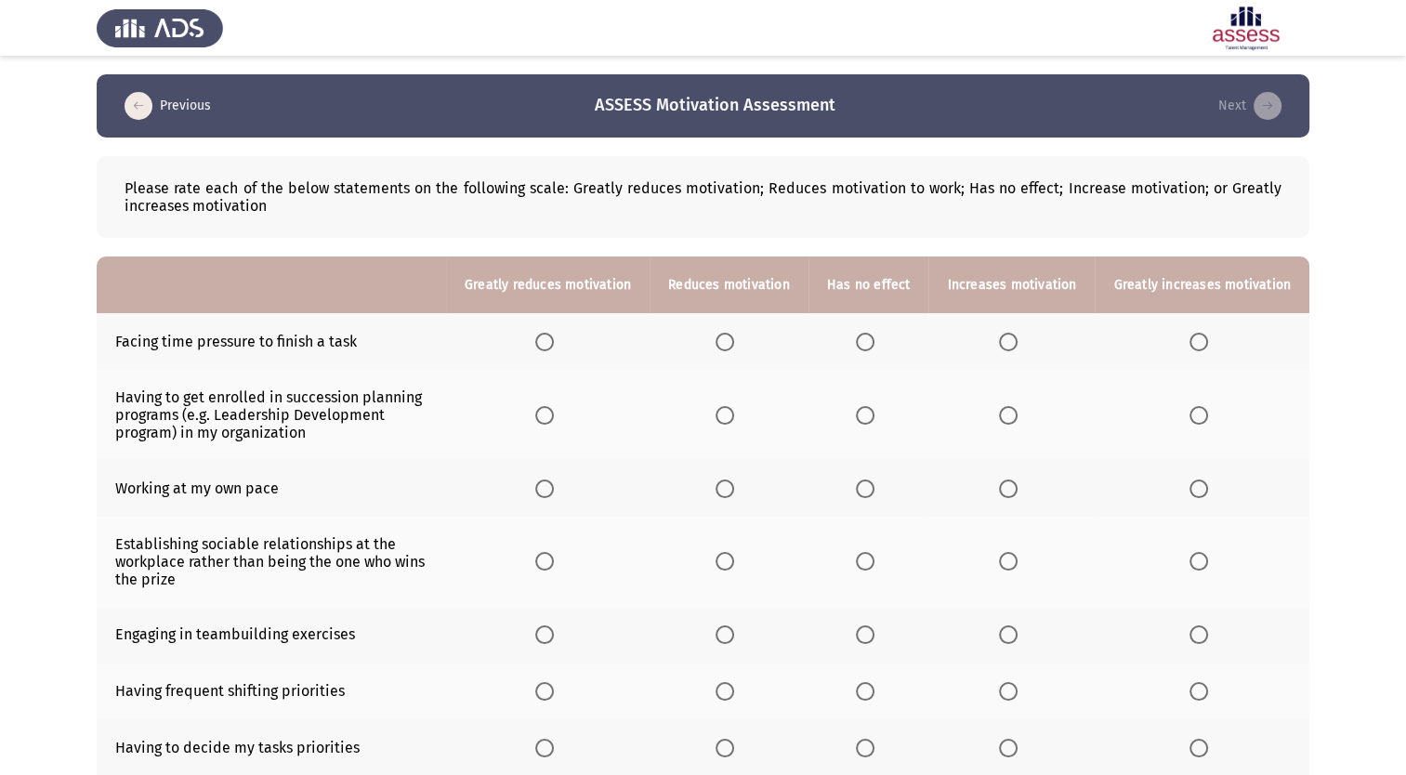
click at [872, 344] on span "Select an option" at bounding box center [865, 342] width 19 height 19
click at [872, 344] on input "Select an option" at bounding box center [865, 342] width 19 height 19
click at [1024, 339] on label "Select an option" at bounding box center [1012, 342] width 26 height 19
click at [1018, 339] on input "Select an option" at bounding box center [1008, 342] width 19 height 19
click at [1198, 344] on span "Select an option" at bounding box center [1199, 342] width 19 height 19
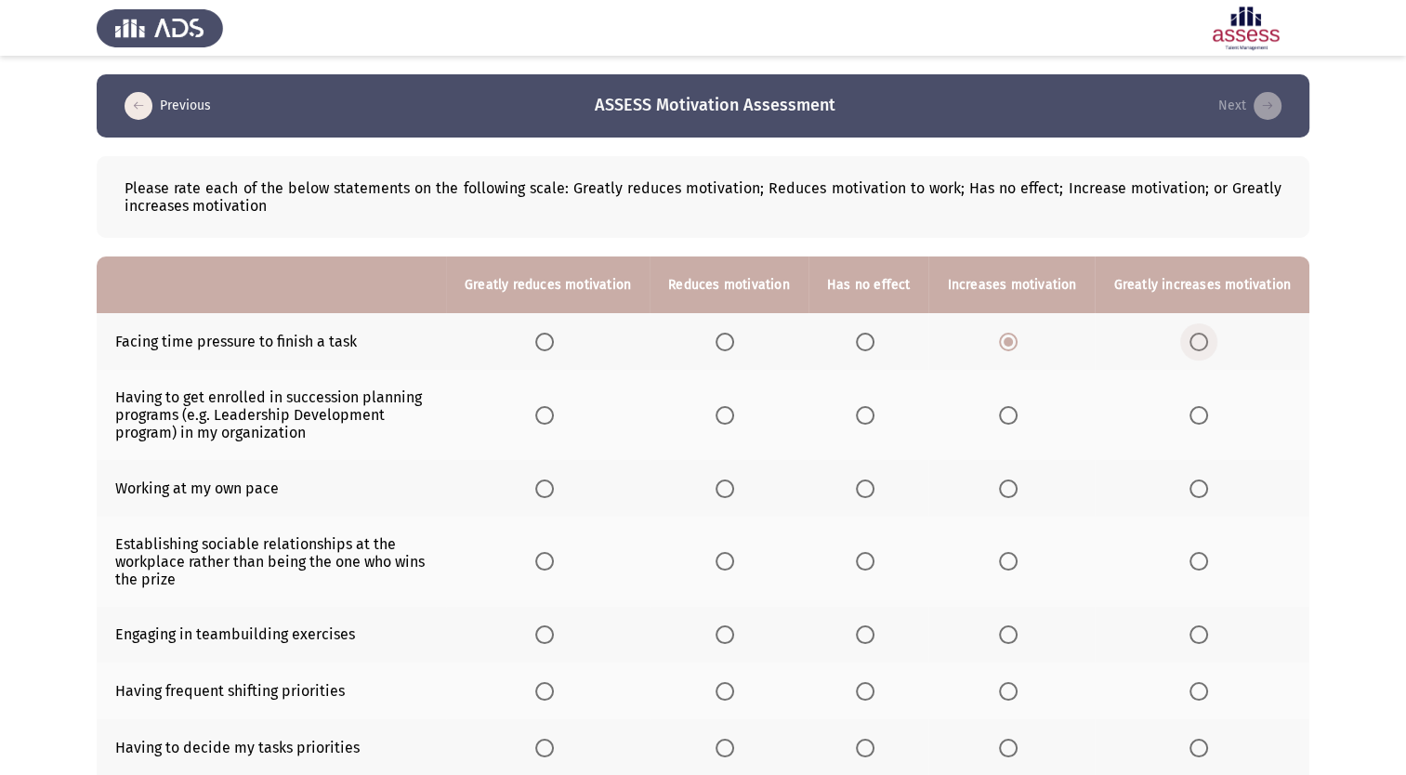
click at [1198, 344] on input "Select an option" at bounding box center [1199, 342] width 19 height 19
click at [1007, 344] on span "Select an option" at bounding box center [1008, 342] width 19 height 19
click at [1007, 344] on input "Select an option" at bounding box center [1008, 342] width 19 height 19
click at [1013, 411] on span "Select an option" at bounding box center [1008, 415] width 19 height 19
click at [1013, 411] on input "Select an option" at bounding box center [1008, 415] width 19 height 19
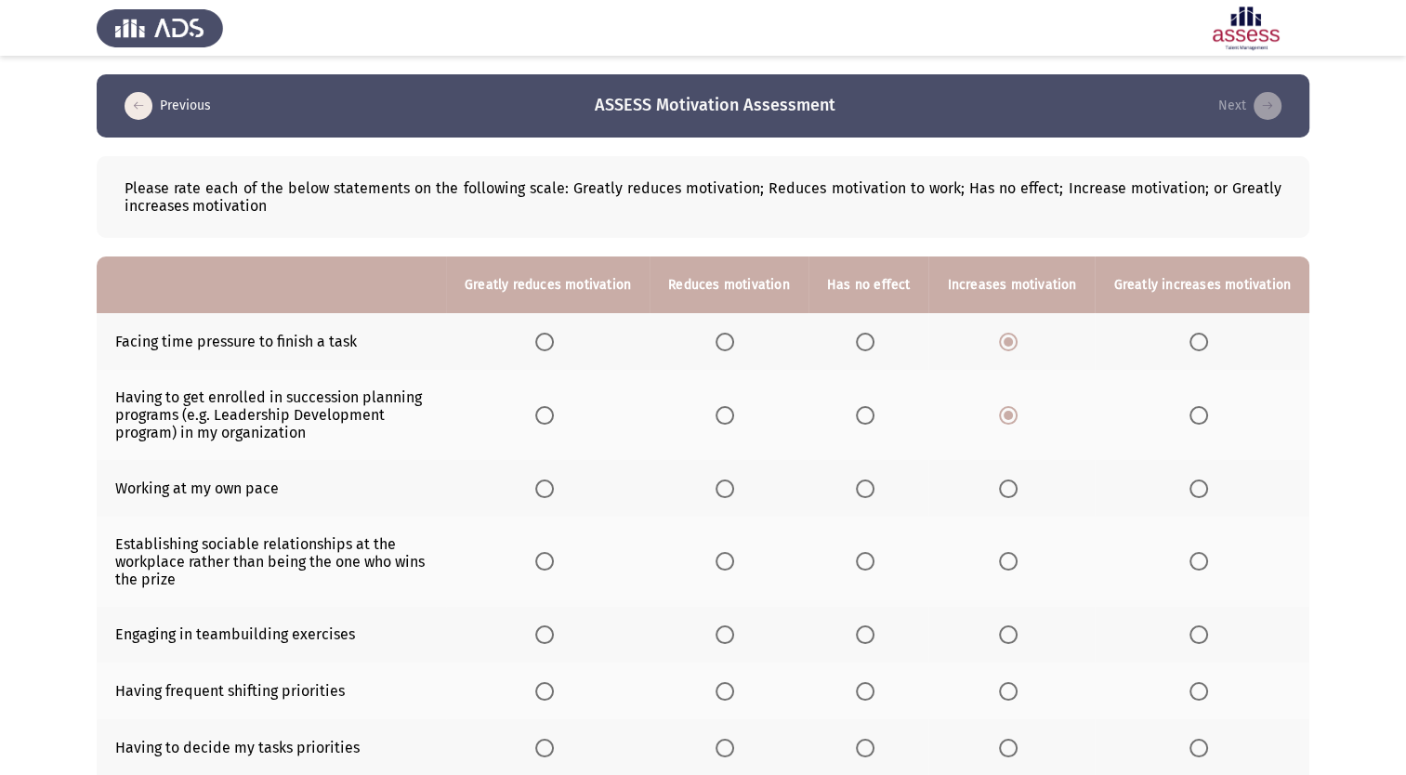
click at [871, 489] on span "Select an option" at bounding box center [865, 489] width 19 height 19
click at [871, 489] on input "Select an option" at bounding box center [865, 489] width 19 height 19
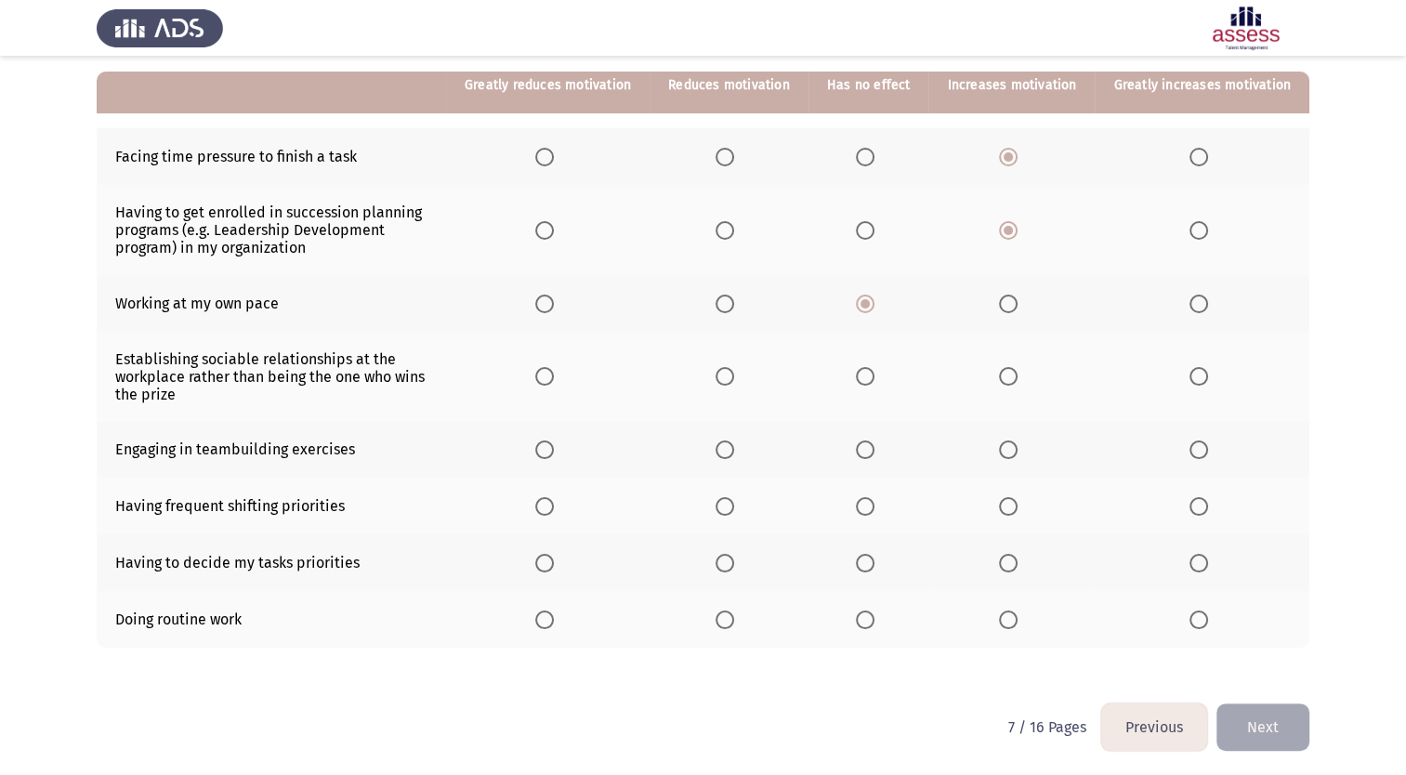
scroll to position [186, 0]
click at [875, 375] on span "Select an option" at bounding box center [865, 375] width 19 height 19
click at [875, 375] on input "Select an option" at bounding box center [865, 375] width 19 height 19
click at [1009, 452] on span "Select an option" at bounding box center [1008, 449] width 19 height 19
click at [1009, 452] on input "Select an option" at bounding box center [1008, 449] width 19 height 19
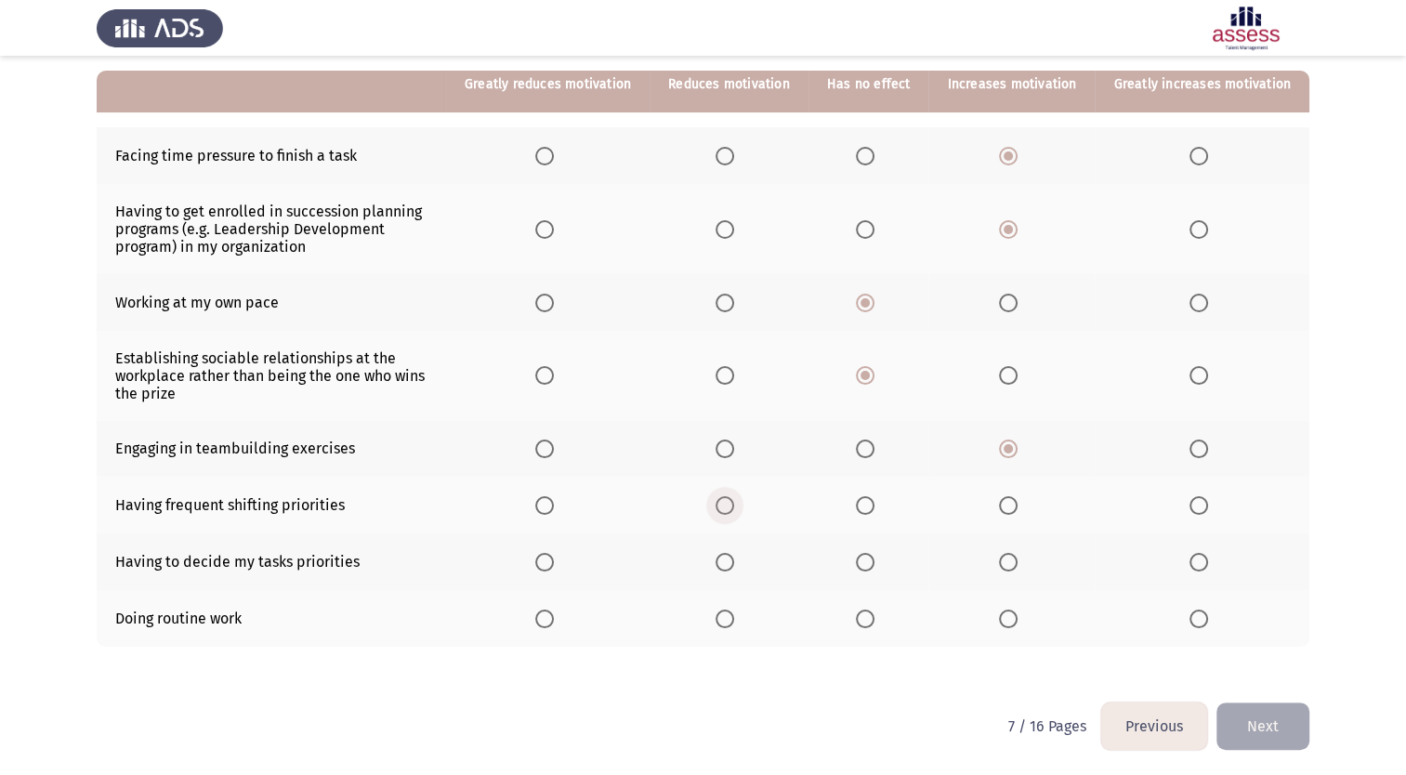
click at [734, 504] on span "Select an option" at bounding box center [725, 505] width 19 height 19
click at [734, 504] on input "Select an option" at bounding box center [725, 505] width 19 height 19
click at [554, 504] on span "Select an option" at bounding box center [544, 505] width 19 height 19
click at [554, 504] on input "Select an option" at bounding box center [544, 505] width 19 height 19
click at [734, 505] on span "Select an option" at bounding box center [725, 505] width 19 height 19
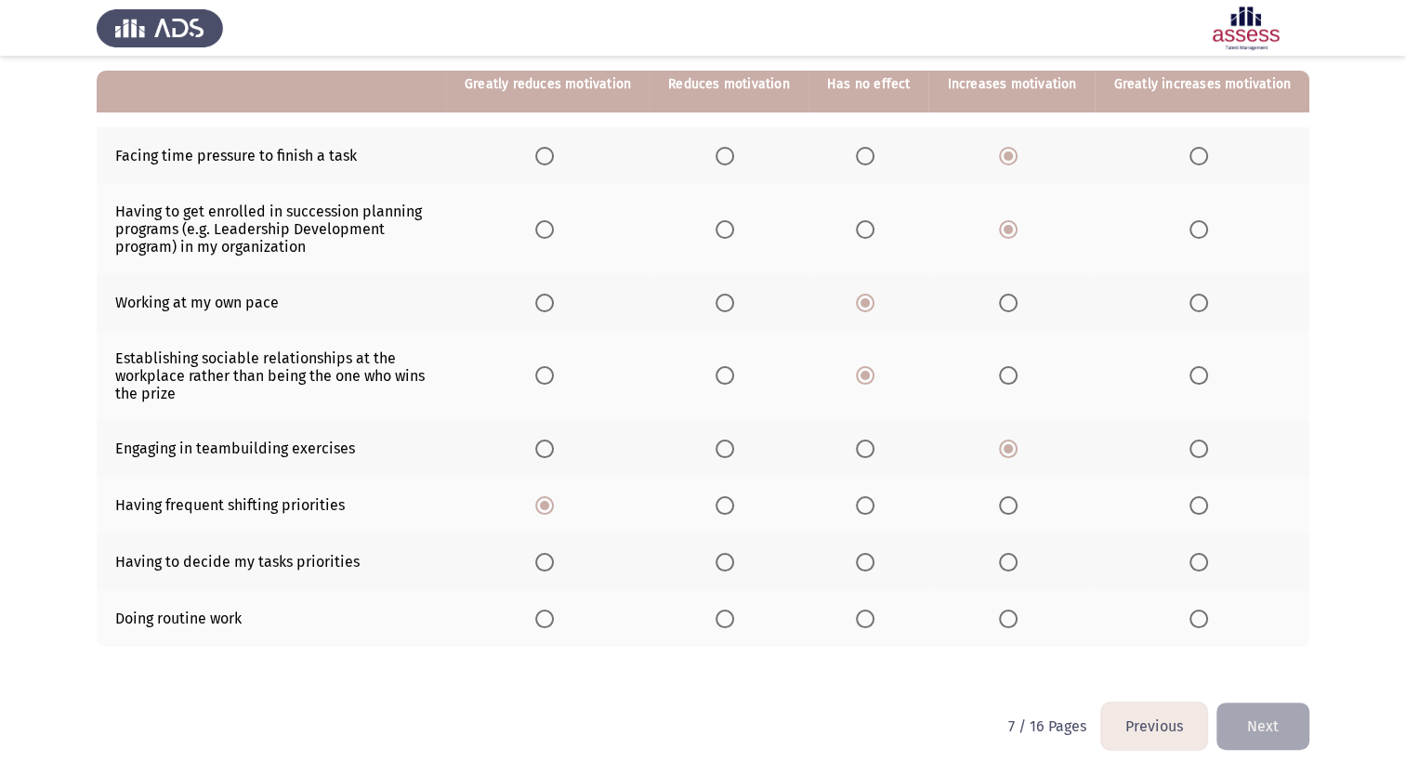
click at [734, 505] on input "Select an option" at bounding box center [725, 505] width 19 height 19
click at [875, 560] on span "Select an option" at bounding box center [865, 562] width 19 height 19
click at [875, 560] on input "Select an option" at bounding box center [865, 562] width 19 height 19
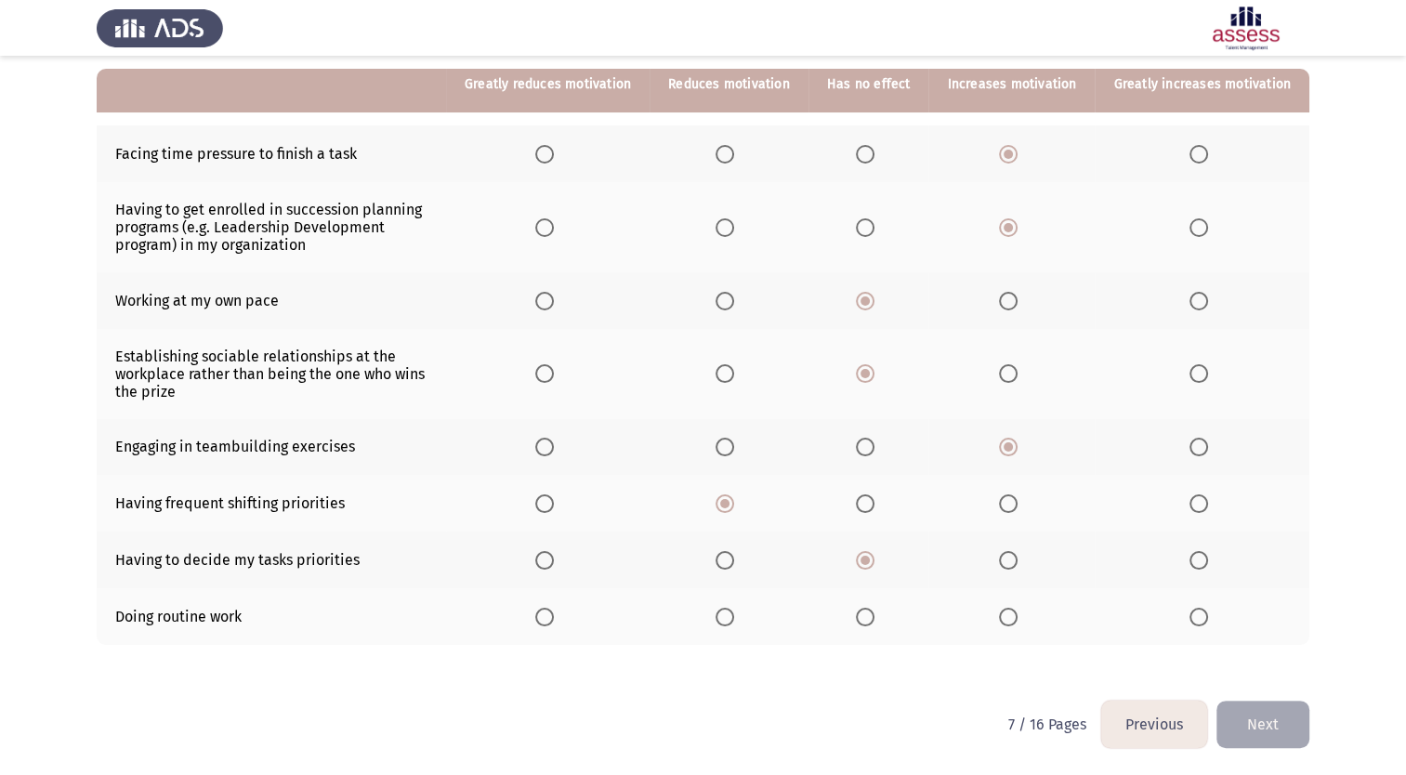
click at [554, 613] on span "Select an option" at bounding box center [544, 617] width 19 height 19
click at [554, 613] on input "Select an option" at bounding box center [544, 617] width 19 height 19
click at [1268, 726] on button "Next" at bounding box center [1263, 724] width 93 height 47
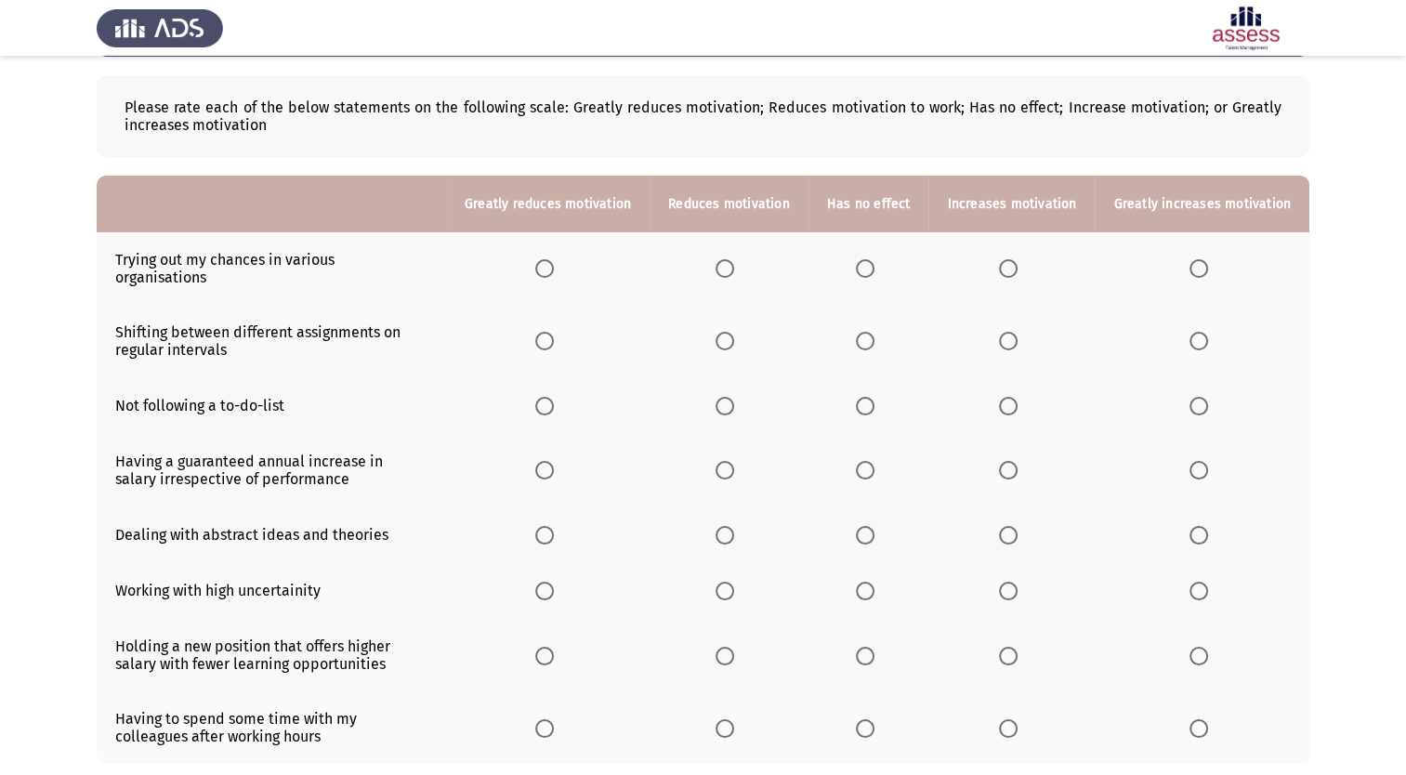
scroll to position [82, 0]
click at [1011, 260] on span "Select an option" at bounding box center [1008, 267] width 19 height 19
click at [1011, 260] on input "Select an option" at bounding box center [1008, 267] width 19 height 19
click at [875, 331] on span "Select an option" at bounding box center [865, 340] width 19 height 19
click at [875, 331] on input "Select an option" at bounding box center [865, 340] width 19 height 19
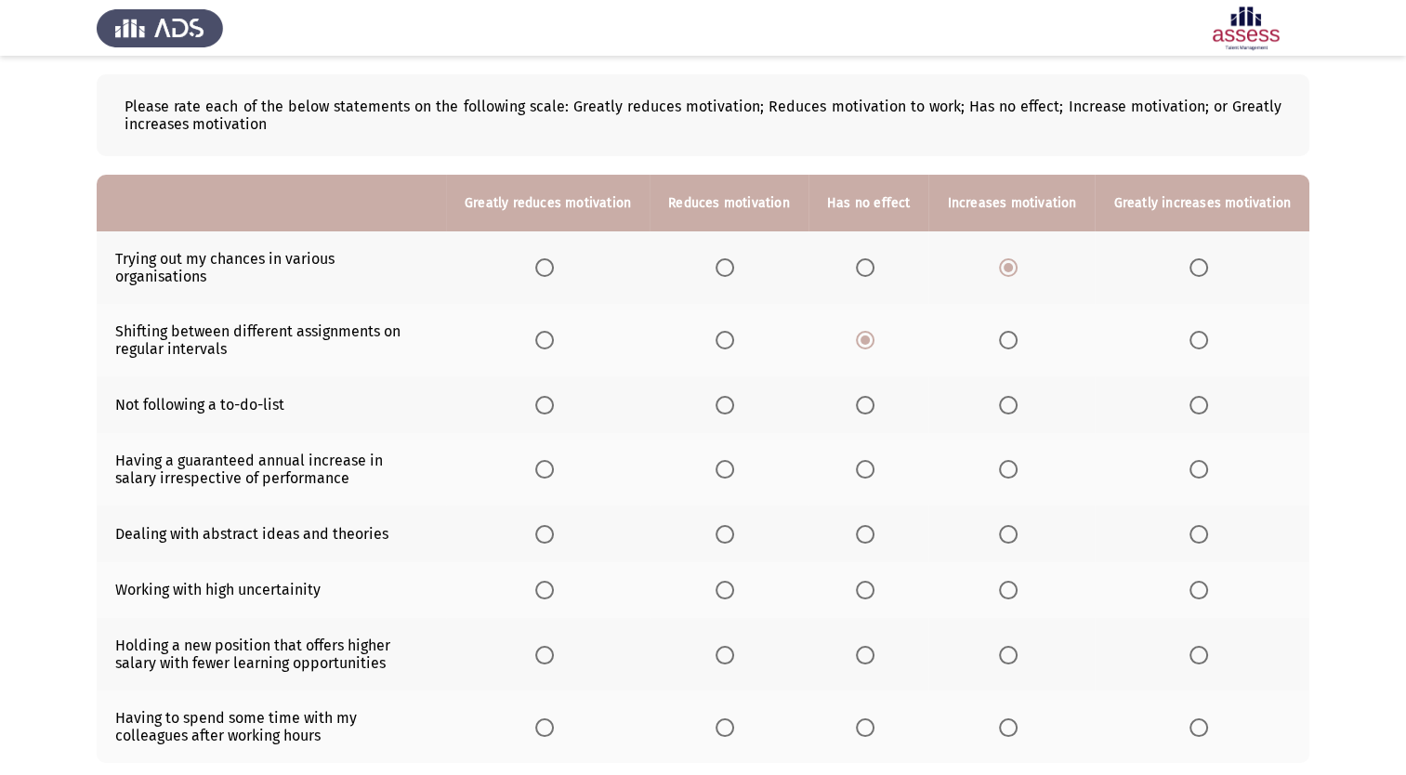
click at [554, 396] on span "Select an option" at bounding box center [544, 405] width 19 height 19
click at [554, 396] on input "Select an option" at bounding box center [544, 405] width 19 height 19
click at [554, 460] on span "Select an option" at bounding box center [544, 469] width 19 height 19
click at [554, 460] on input "Select an option" at bounding box center [544, 469] width 19 height 19
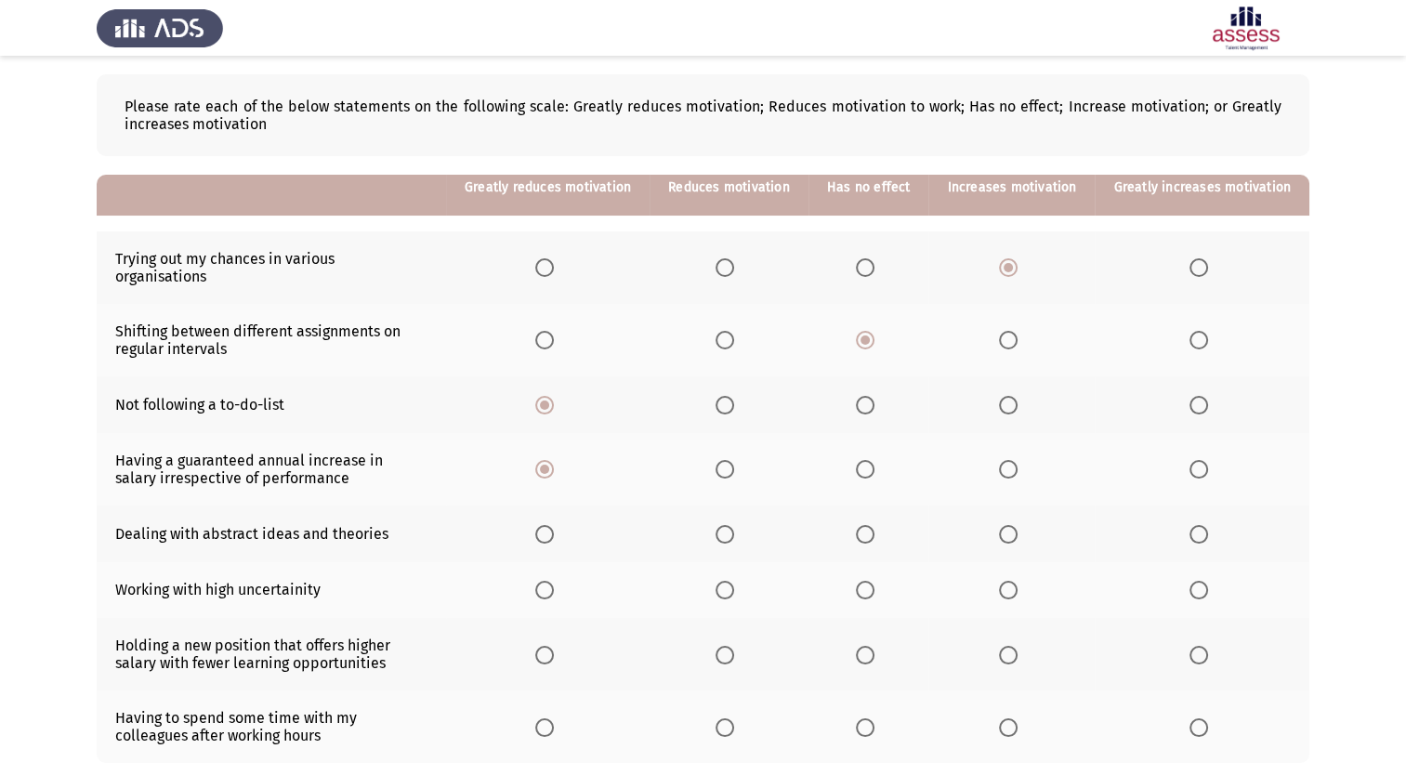
scroll to position [185, 0]
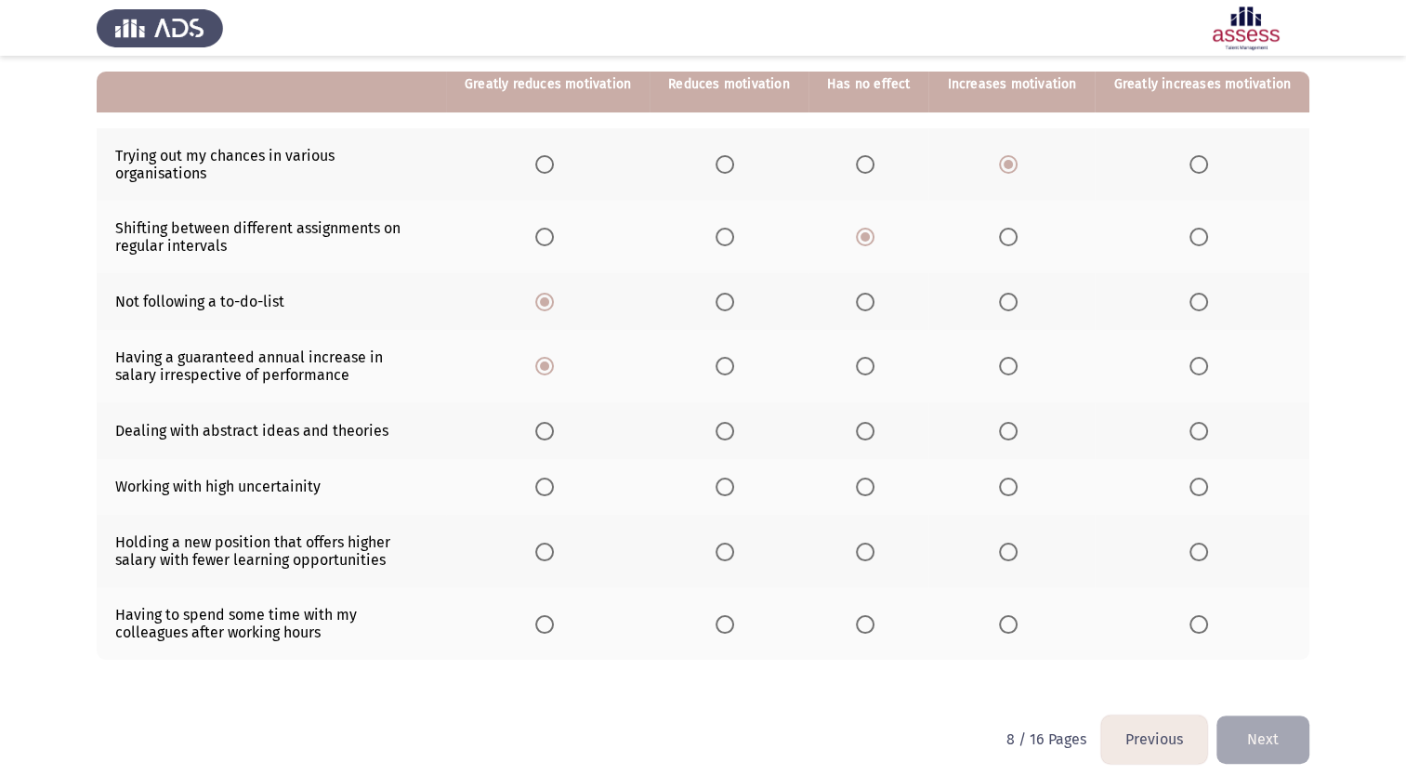
click at [875, 422] on span "Select an option" at bounding box center [865, 431] width 19 height 19
click at [875, 422] on input "Select an option" at bounding box center [865, 431] width 19 height 19
click at [1017, 478] on span "Select an option" at bounding box center [1008, 487] width 19 height 19
click at [1017, 478] on input "Select an option" at bounding box center [1008, 487] width 19 height 19
click at [550, 543] on span "Select an option" at bounding box center [544, 552] width 19 height 19
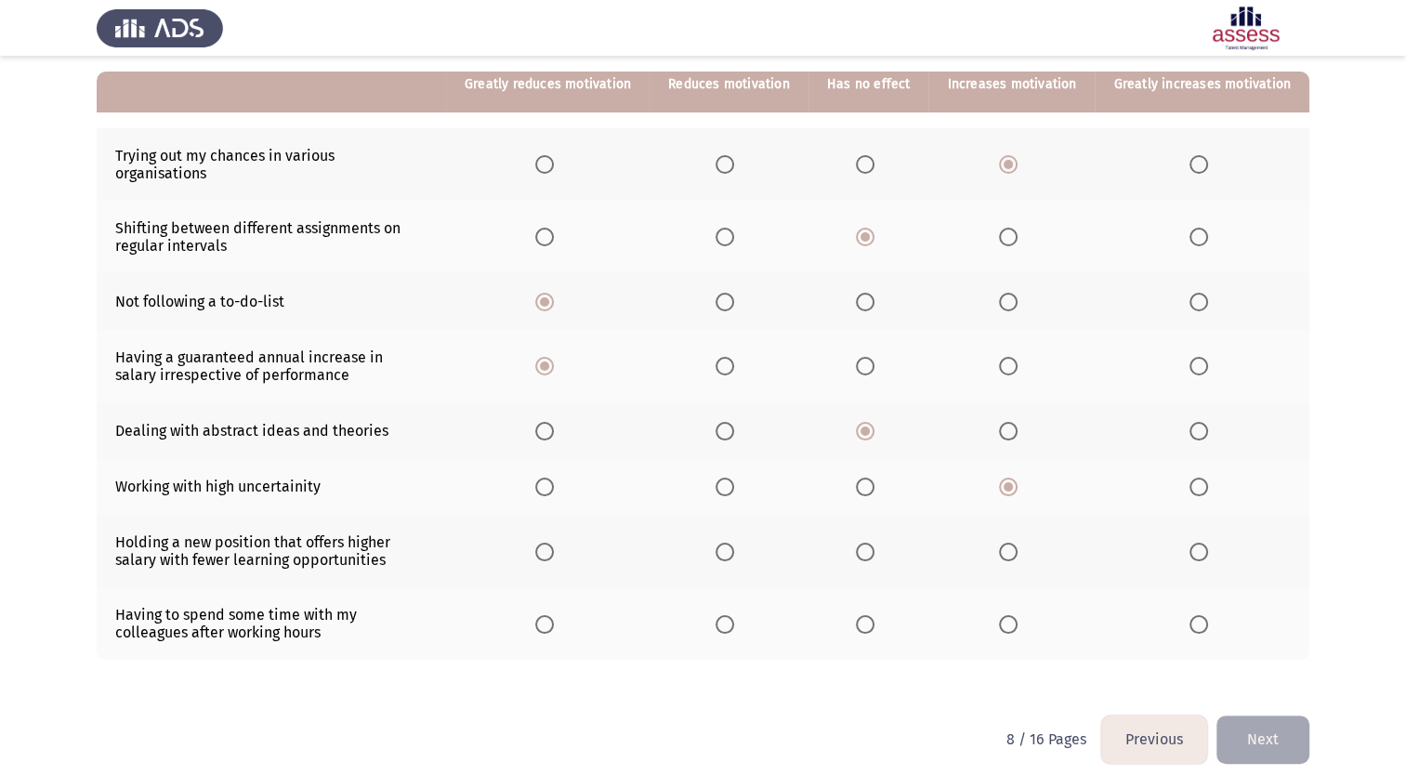
click at [550, 543] on input "Select an option" at bounding box center [544, 552] width 19 height 19
click at [870, 615] on span "Select an option" at bounding box center [865, 624] width 19 height 19
click at [870, 615] on input "Select an option" at bounding box center [865, 624] width 19 height 19
click at [1266, 723] on button "Next" at bounding box center [1263, 739] width 93 height 47
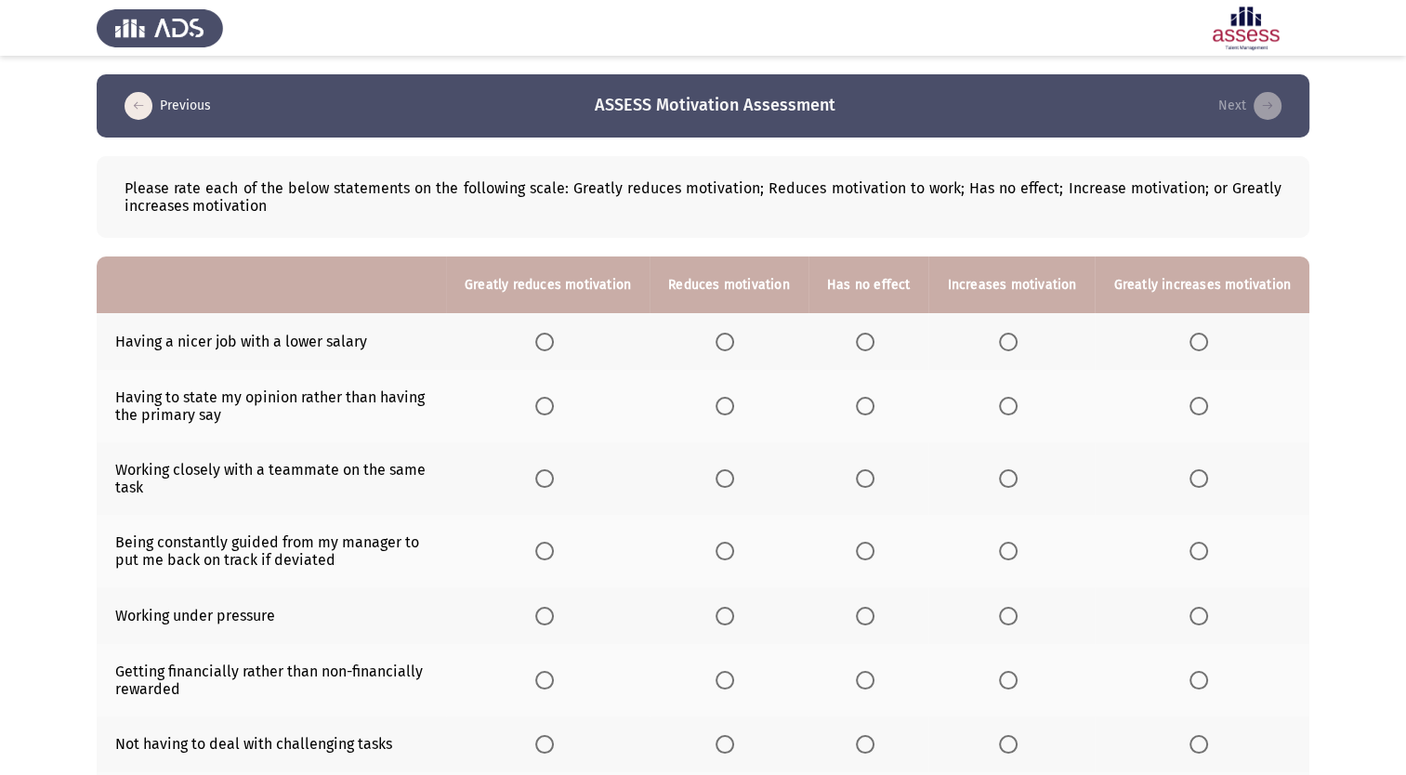
click at [549, 346] on span "Select an option" at bounding box center [544, 342] width 19 height 19
click at [549, 346] on input "Select an option" at bounding box center [544, 342] width 19 height 19
click at [869, 399] on span "Select an option" at bounding box center [865, 406] width 19 height 19
click at [869, 399] on input "Select an option" at bounding box center [865, 406] width 19 height 19
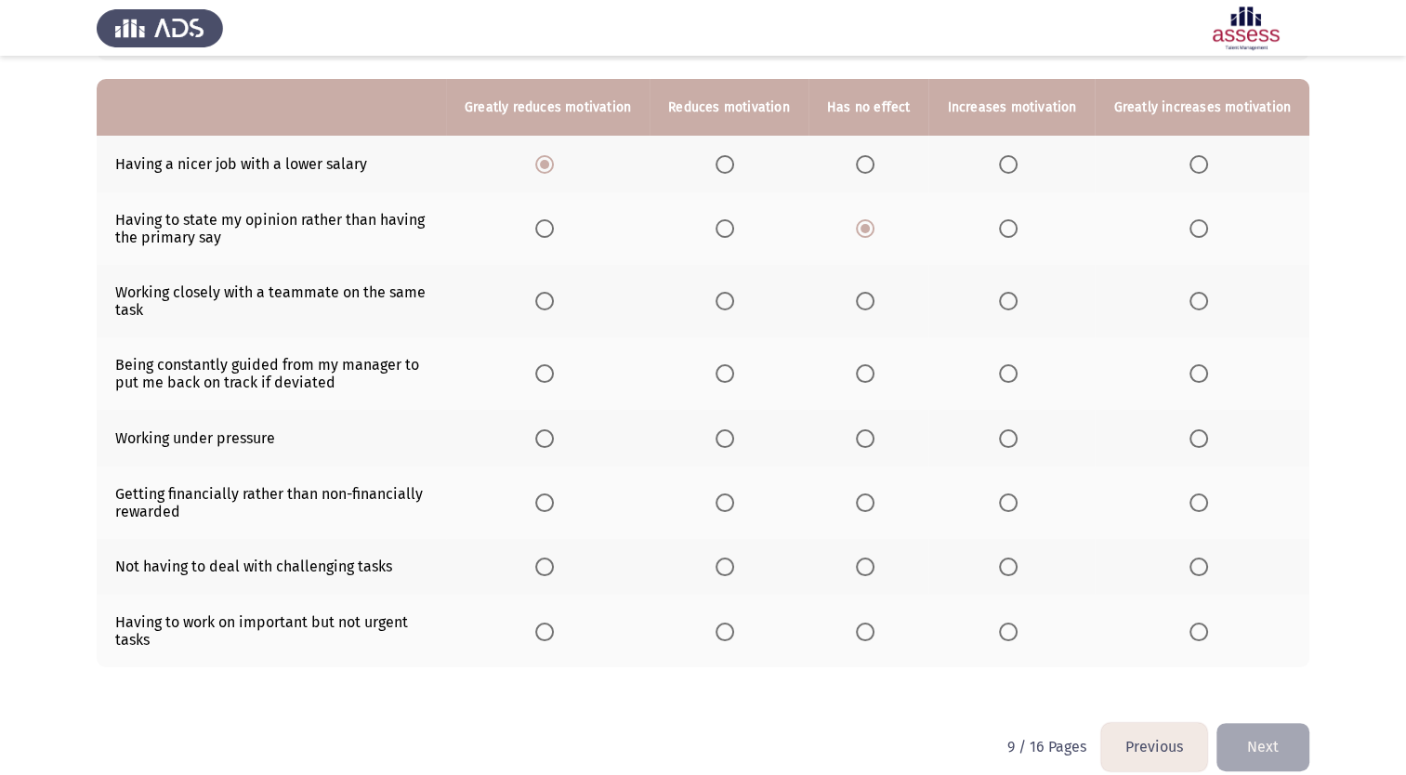
scroll to position [178, 0]
click at [868, 301] on span "Select an option" at bounding box center [865, 300] width 19 height 19
click at [868, 301] on input "Select an option" at bounding box center [865, 300] width 19 height 19
click at [729, 370] on span "Select an option" at bounding box center [725, 372] width 19 height 19
click at [729, 370] on input "Select an option" at bounding box center [725, 372] width 19 height 19
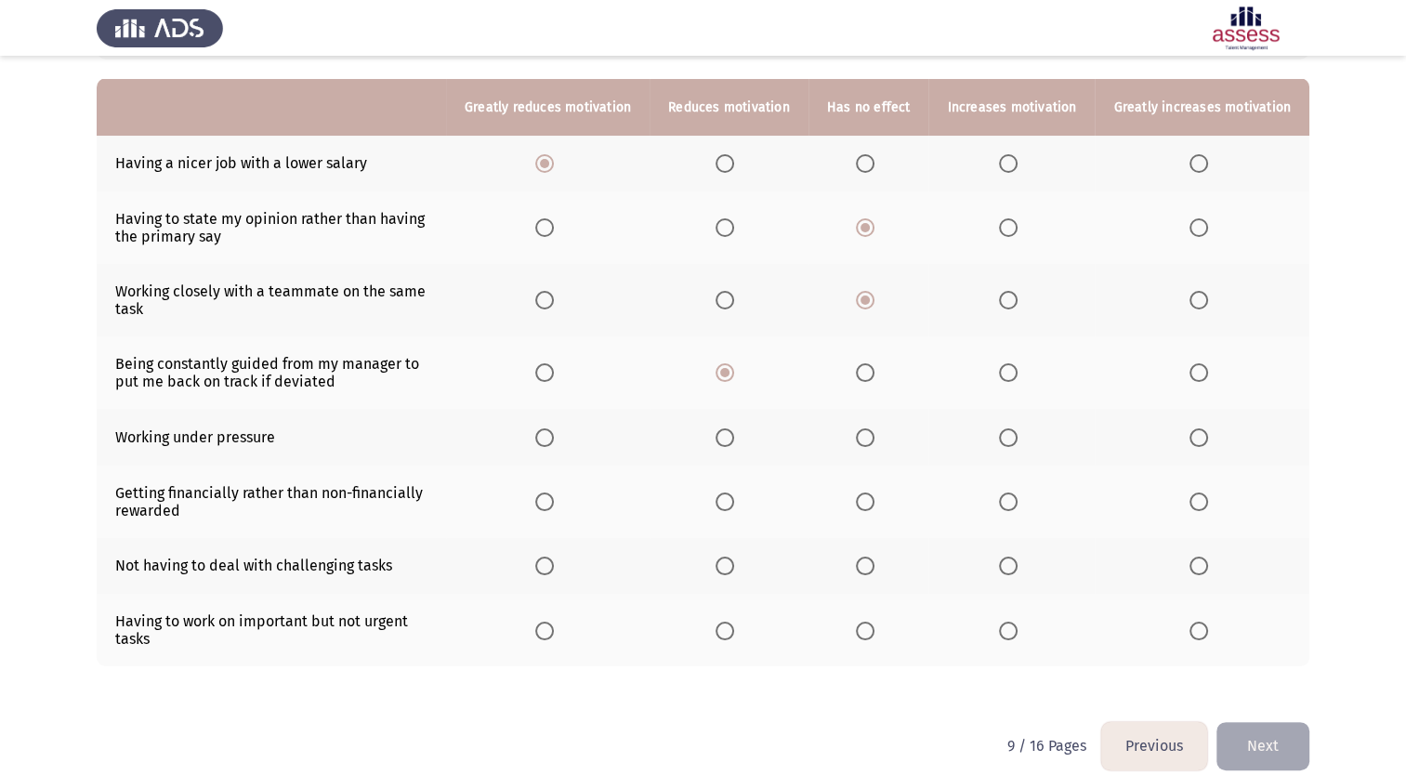
scroll to position [202, 0]
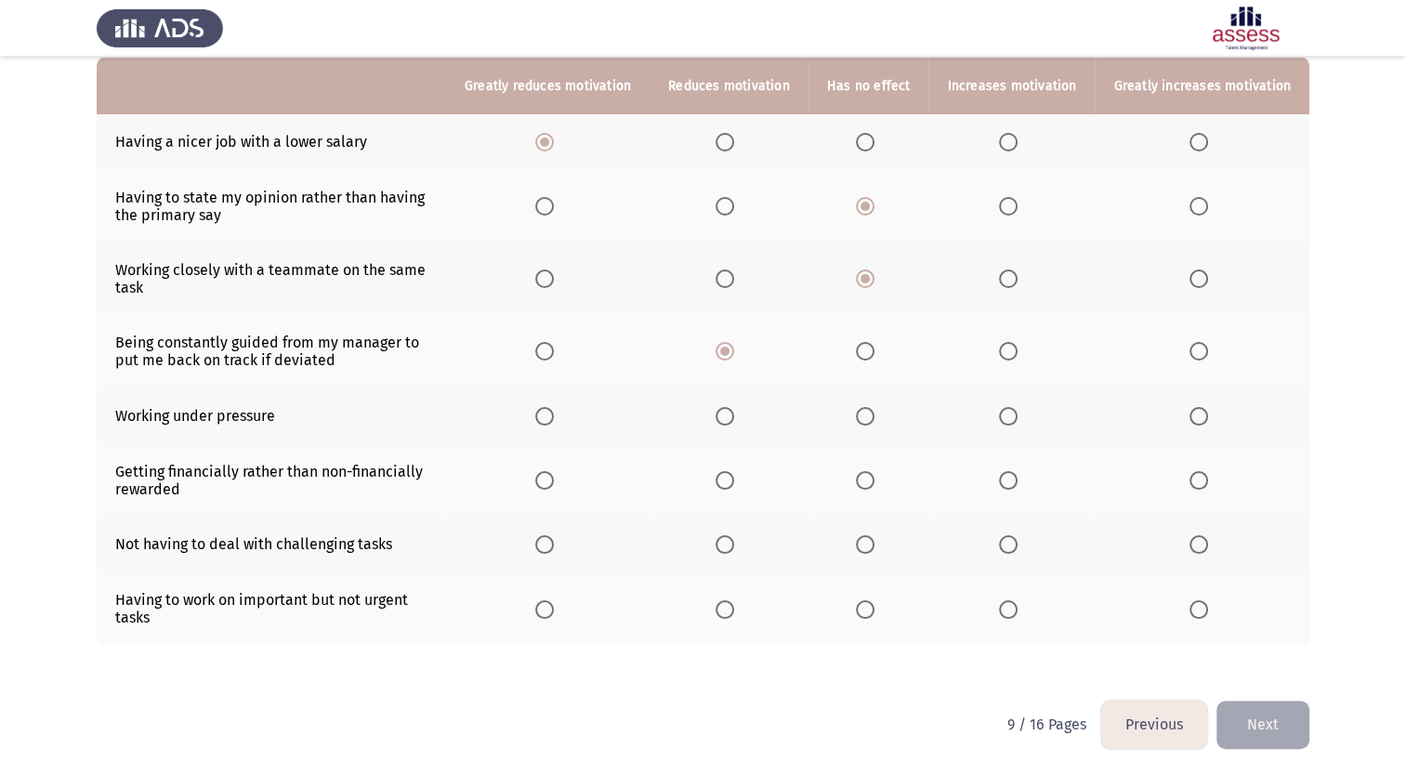
click at [870, 417] on span "Select an option" at bounding box center [865, 416] width 19 height 19
click at [870, 417] on input "Select an option" at bounding box center [865, 416] width 19 height 19
click at [731, 480] on span "Select an option" at bounding box center [725, 480] width 19 height 19
click at [731, 480] on input "Select an option" at bounding box center [725, 480] width 19 height 19
click at [1013, 481] on span "Select an option" at bounding box center [1008, 480] width 19 height 19
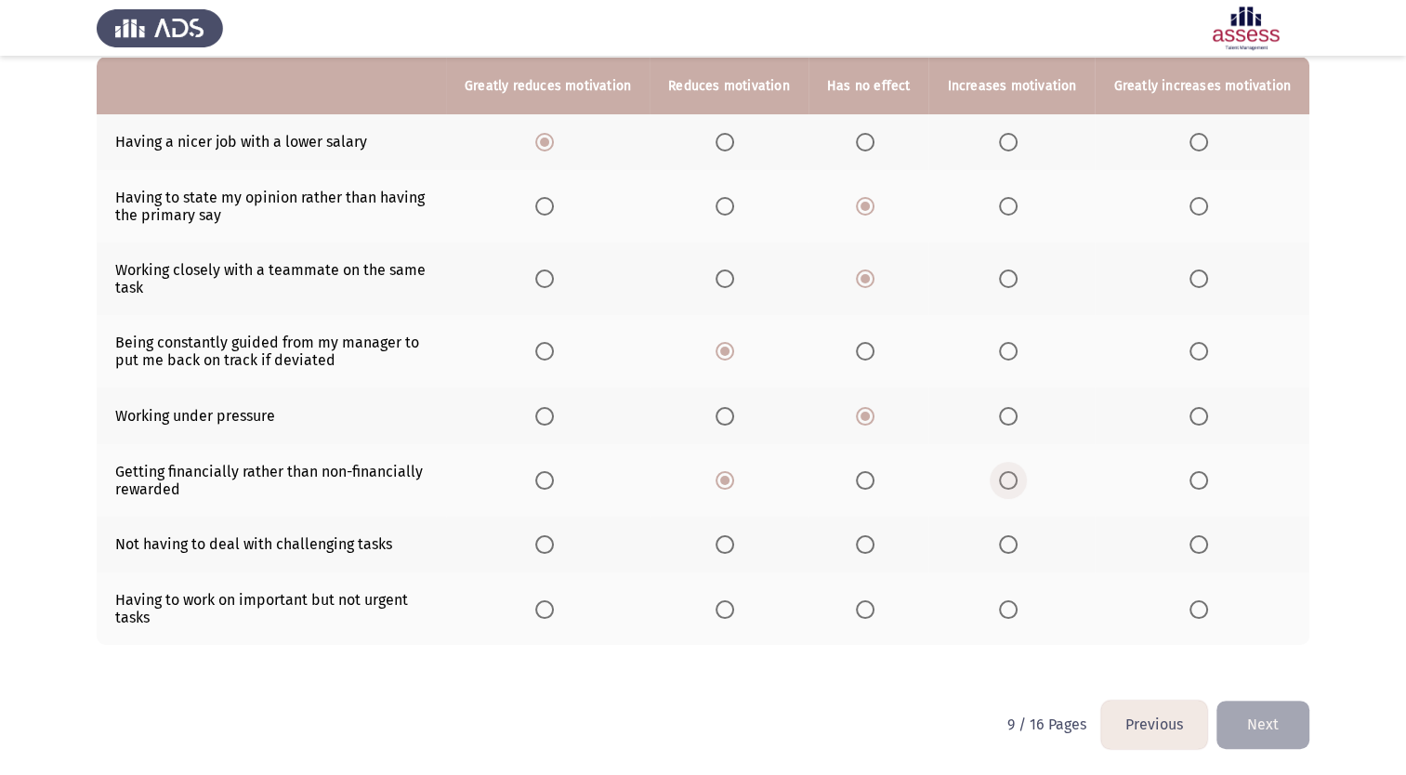
click at [1013, 481] on input "Select an option" at bounding box center [1008, 480] width 19 height 19
click at [734, 545] on span "Select an option" at bounding box center [725, 544] width 19 height 19
click at [734, 545] on input "Select an option" at bounding box center [725, 544] width 19 height 19
click at [1206, 613] on span "Select an option" at bounding box center [1199, 609] width 19 height 19
click at [1206, 613] on input "Select an option" at bounding box center [1199, 609] width 19 height 19
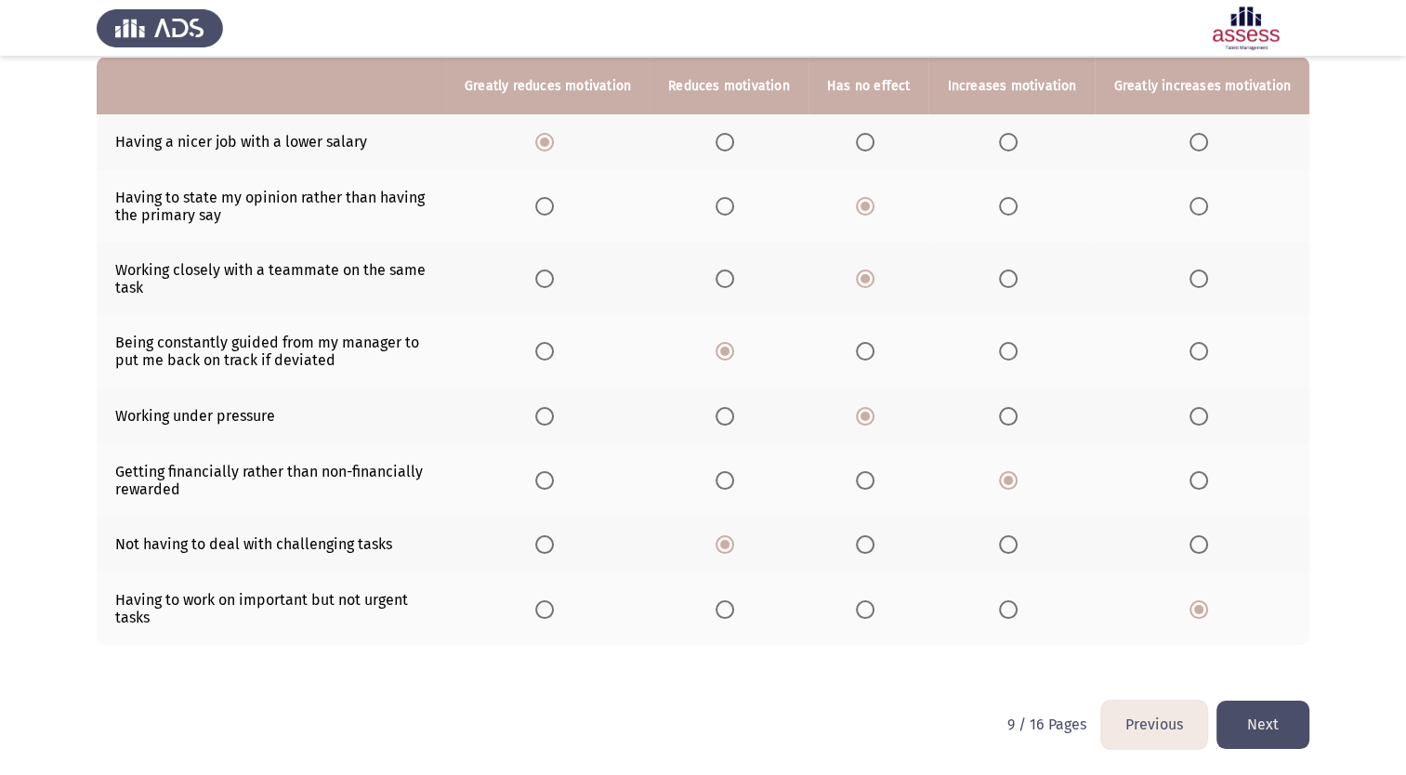
click at [1271, 729] on button "Next" at bounding box center [1263, 724] width 93 height 47
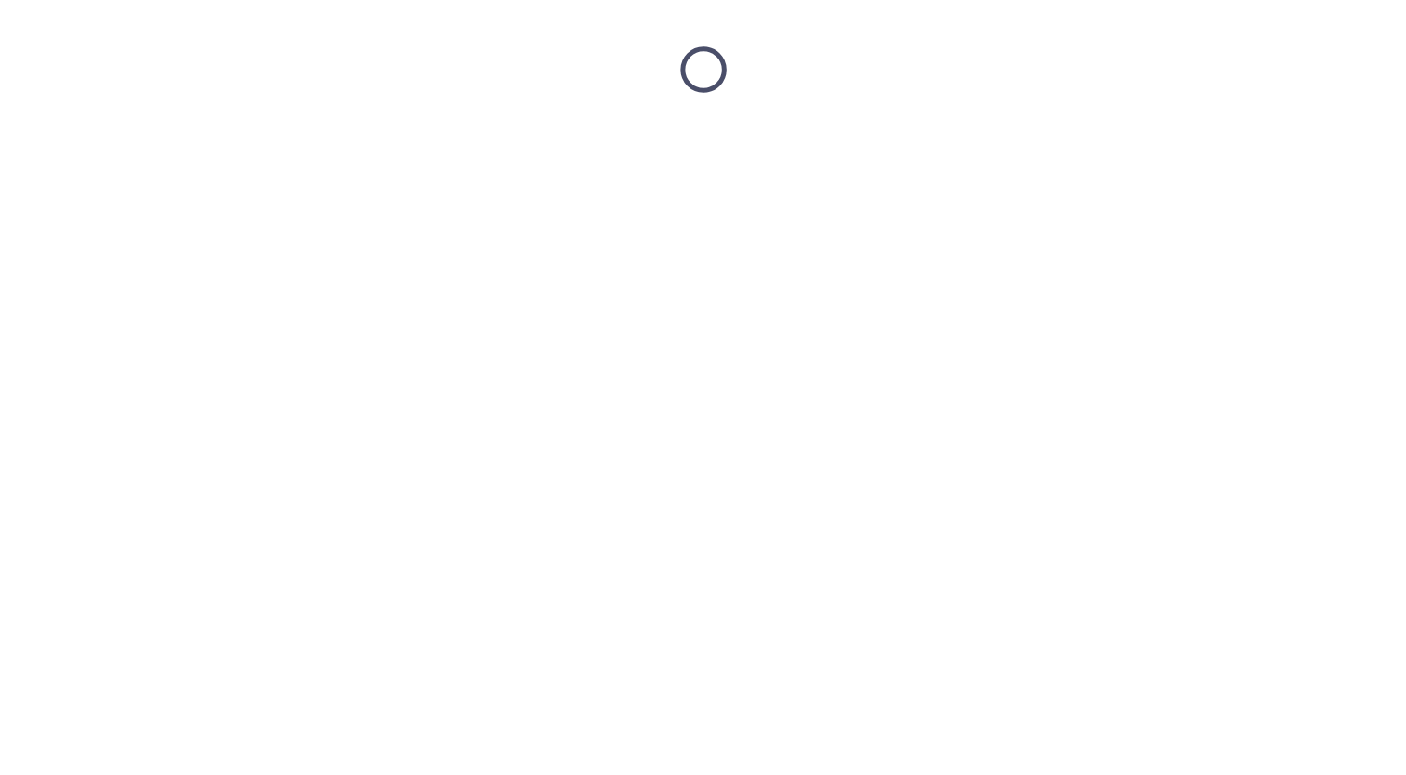
scroll to position [0, 0]
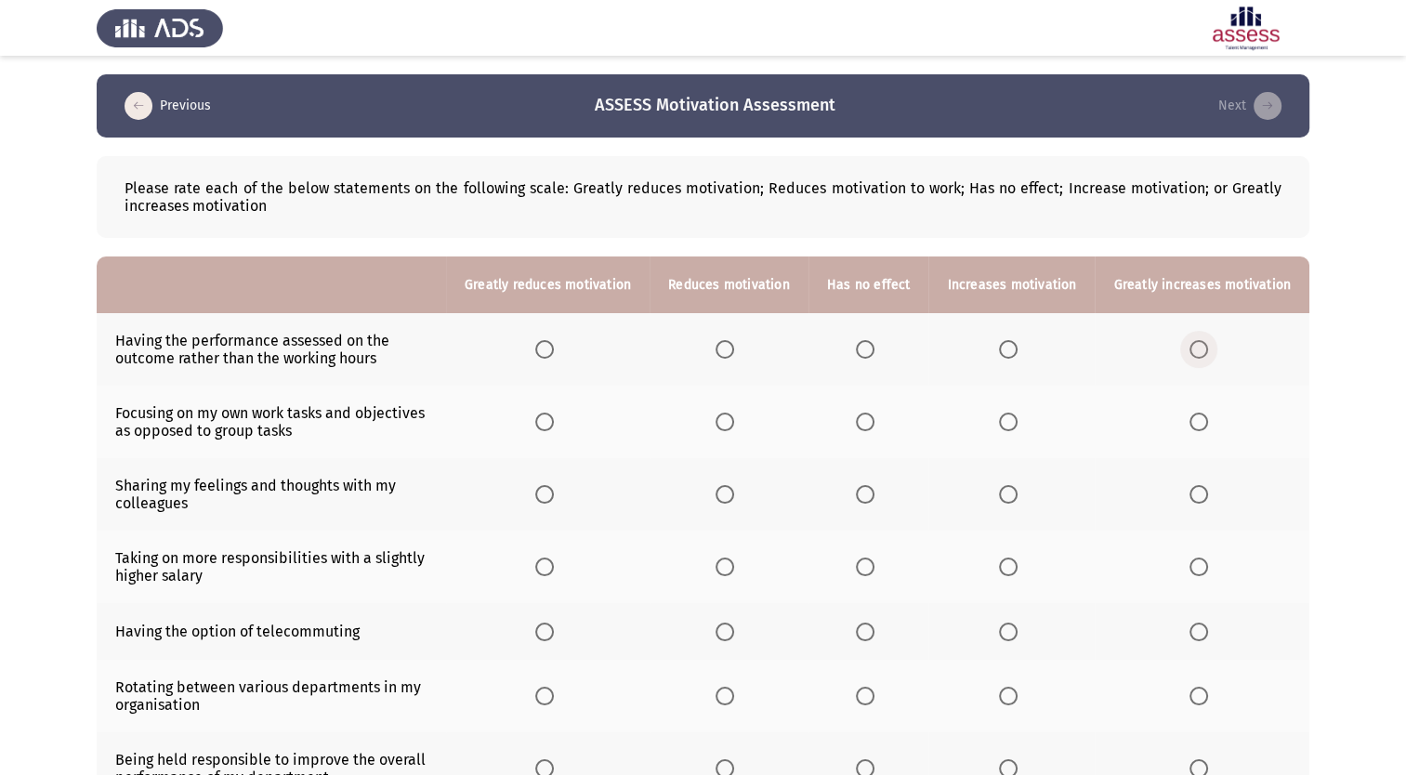
click at [1204, 349] on span "Select an option" at bounding box center [1199, 349] width 19 height 19
click at [1204, 349] on input "Select an option" at bounding box center [1199, 349] width 19 height 19
click at [875, 420] on span "Select an option" at bounding box center [865, 422] width 19 height 19
click at [875, 420] on input "Select an option" at bounding box center [865, 422] width 19 height 19
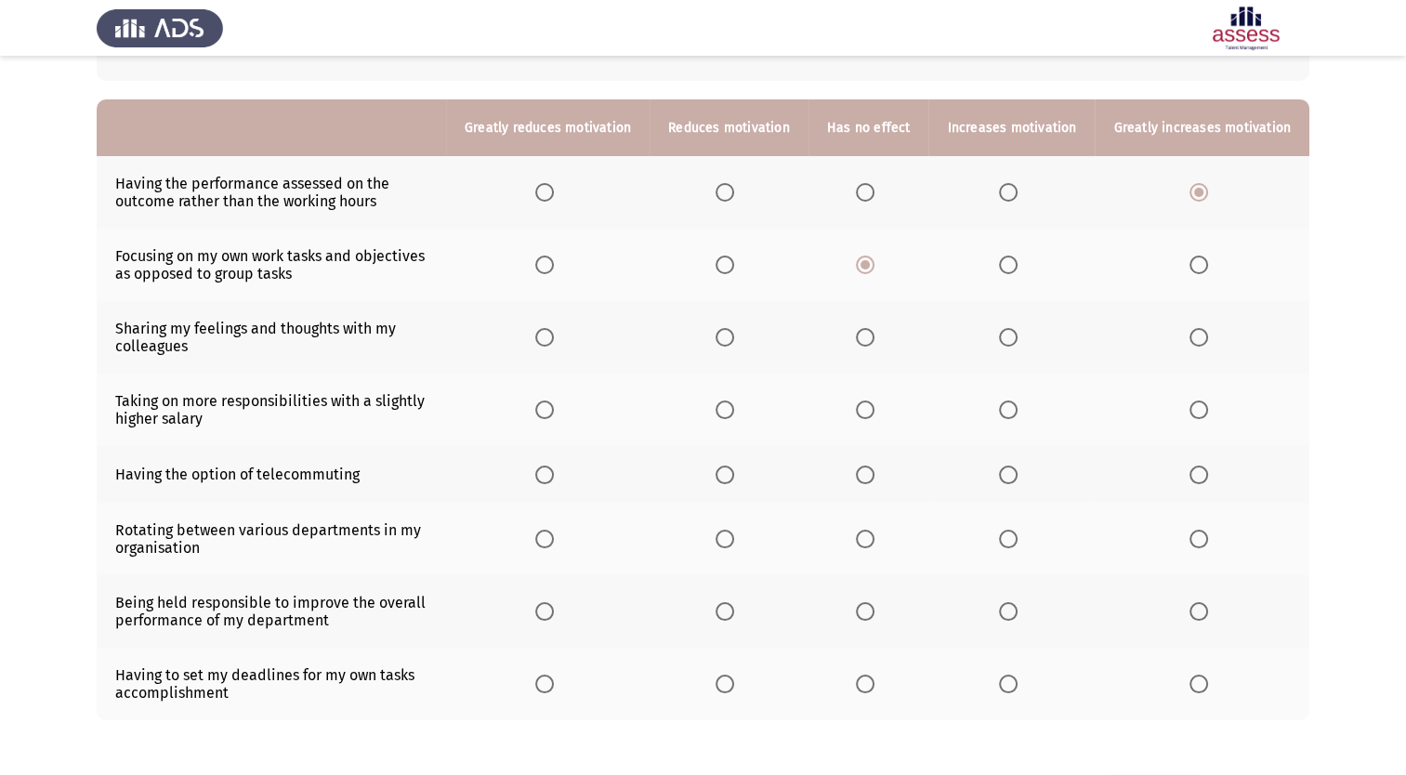
scroll to position [163, 0]
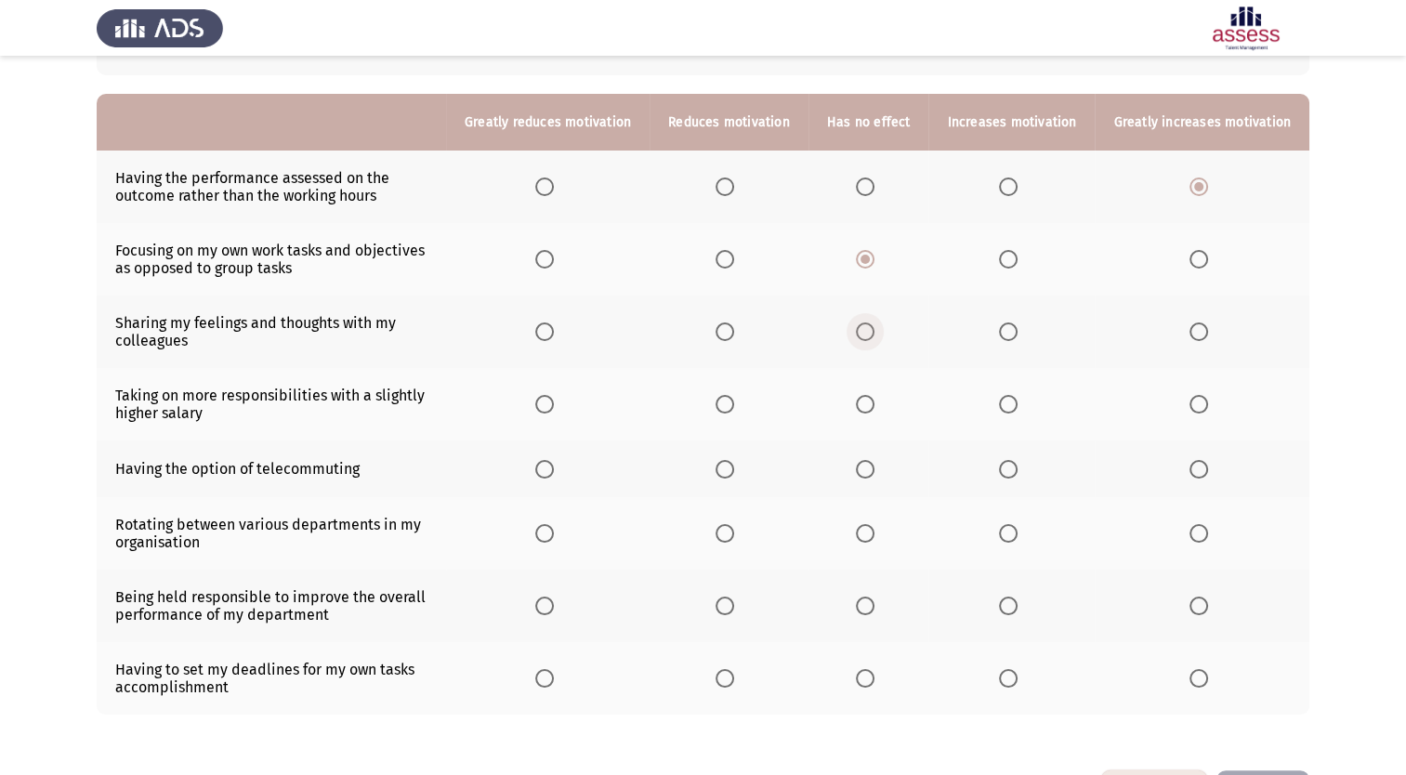
click at [866, 329] on span "Select an option" at bounding box center [865, 332] width 19 height 19
click at [866, 329] on input "Select an option" at bounding box center [865, 332] width 19 height 19
click at [875, 406] on span "Select an option" at bounding box center [865, 404] width 19 height 19
click at [875, 406] on input "Select an option" at bounding box center [865, 404] width 19 height 19
click at [875, 468] on span "Select an option" at bounding box center [865, 469] width 19 height 19
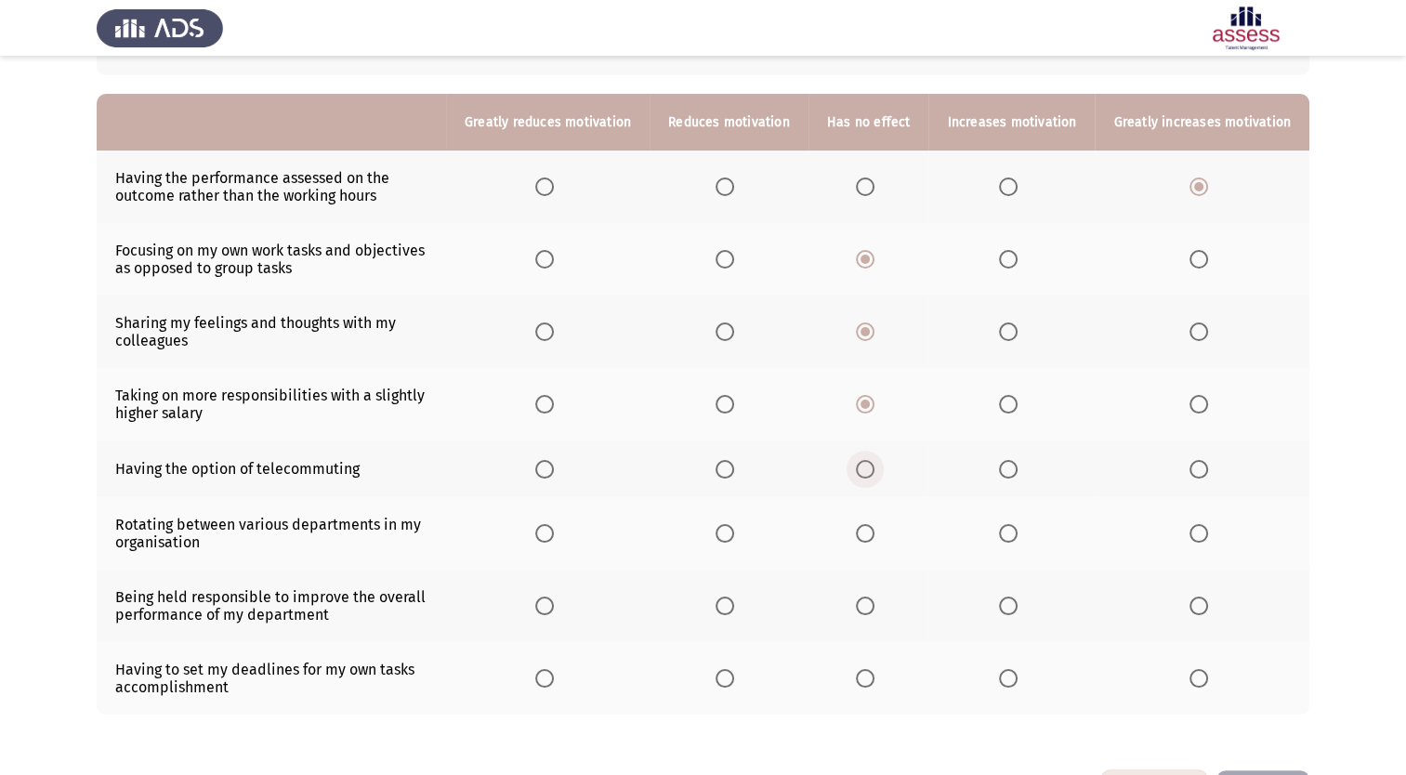
click at [875, 468] on input "Select an option" at bounding box center [865, 469] width 19 height 19
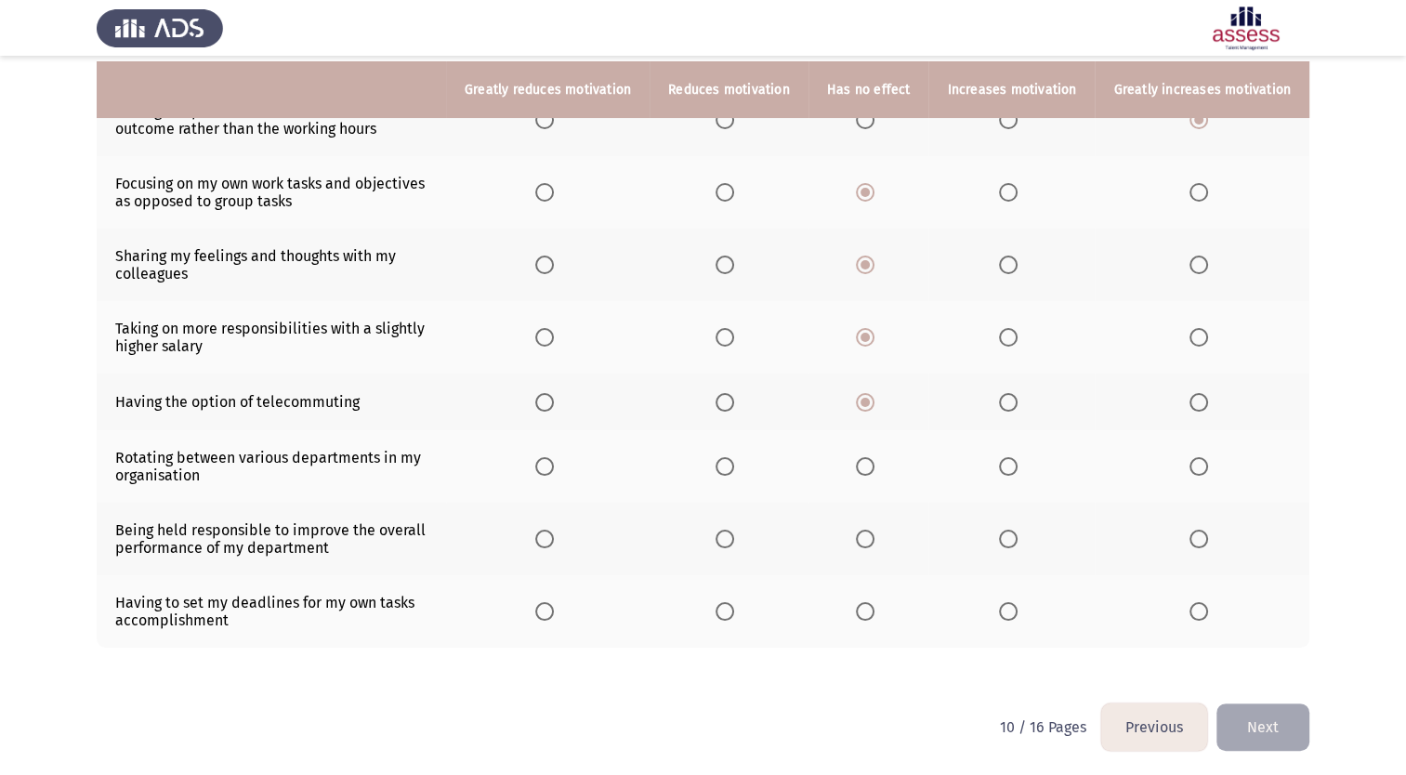
scroll to position [234, 0]
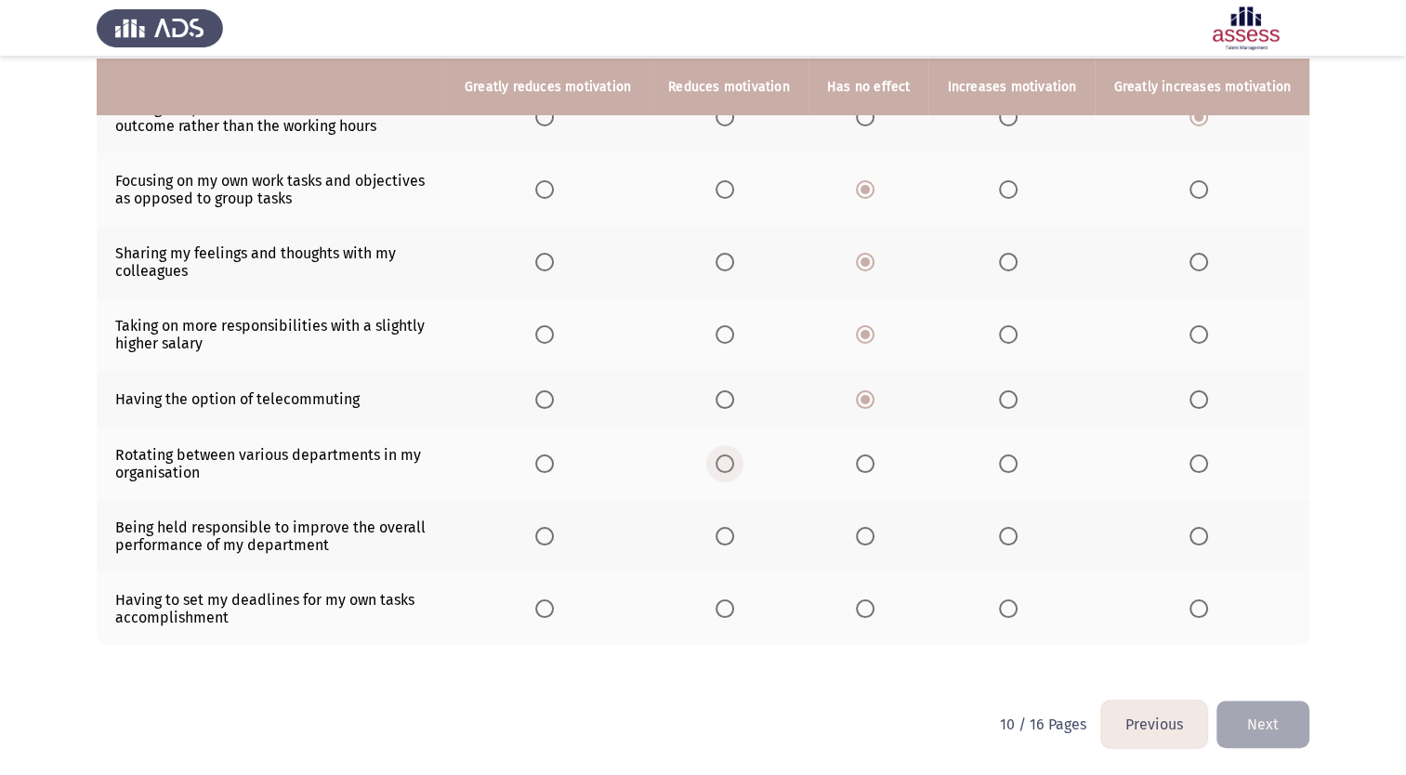
click at [734, 465] on span "Select an option" at bounding box center [725, 464] width 19 height 19
click at [734, 465] on input "Select an option" at bounding box center [725, 464] width 19 height 19
click at [1017, 535] on span "Select an option" at bounding box center [1008, 536] width 19 height 19
click at [1017, 535] on input "Select an option" at bounding box center [1008, 536] width 19 height 19
click at [1018, 609] on span "Select an option" at bounding box center [1008, 608] width 19 height 19
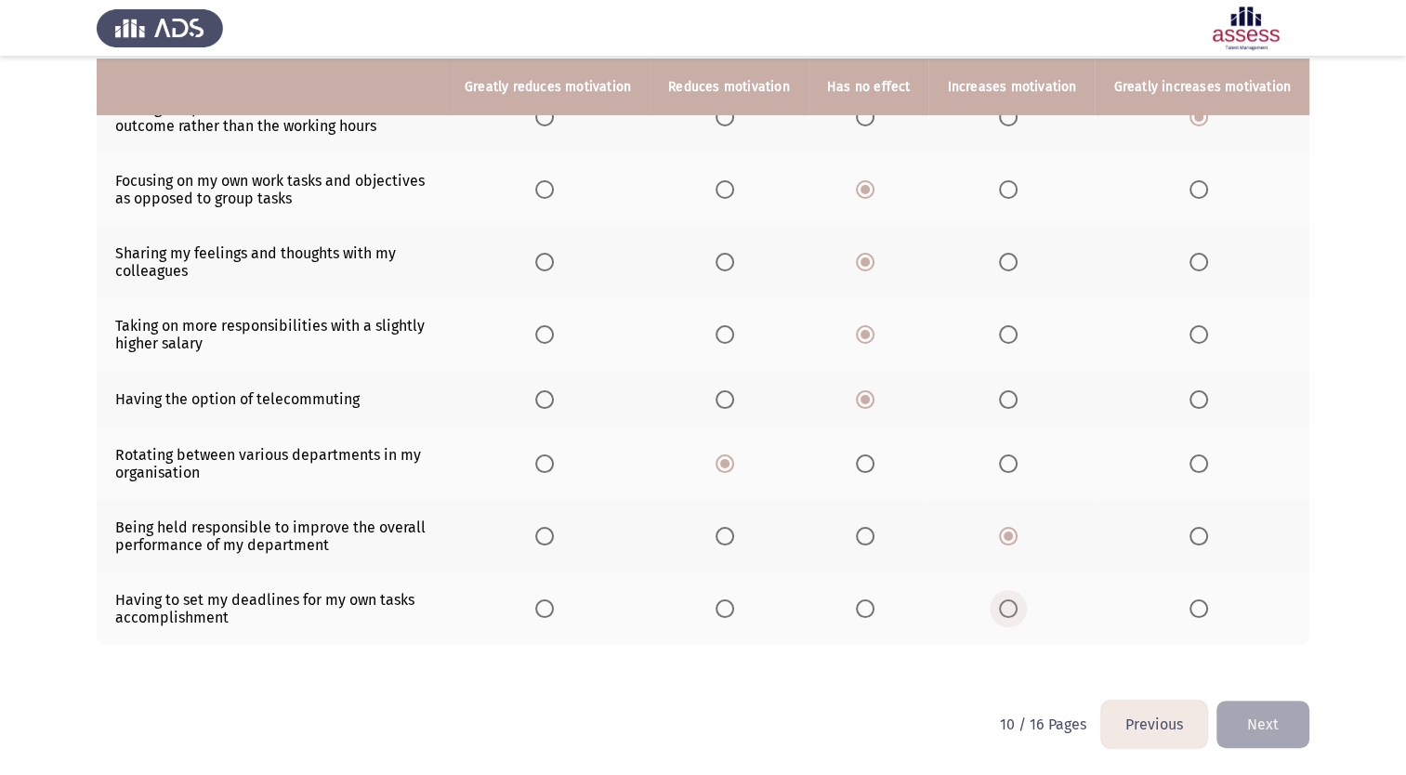
click at [1018, 609] on input "Select an option" at bounding box center [1008, 608] width 19 height 19
click at [874, 609] on span "Select an option" at bounding box center [865, 608] width 19 height 19
click at [874, 609] on input "Select an option" at bounding box center [865, 608] width 19 height 19
click at [1262, 719] on button "Next" at bounding box center [1263, 724] width 93 height 47
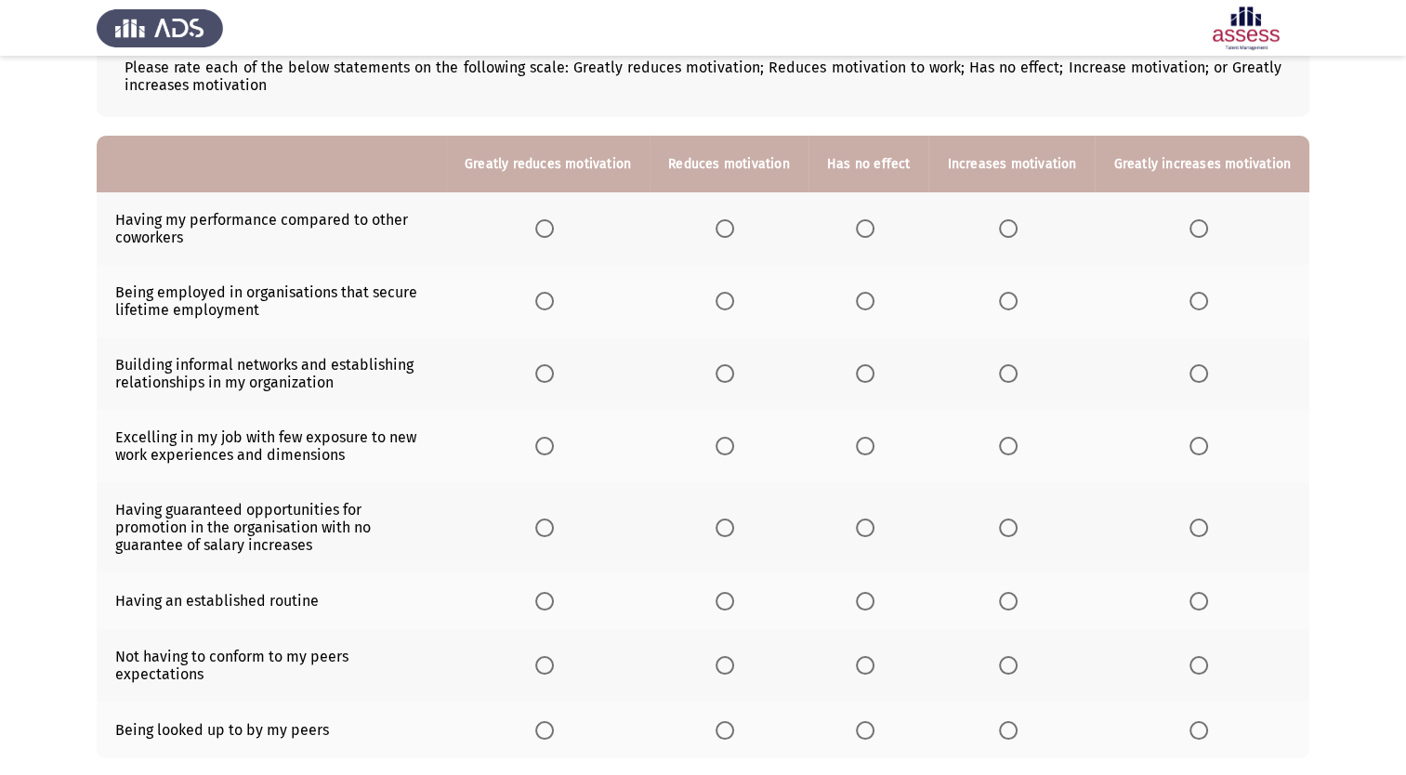
scroll to position [124, 0]
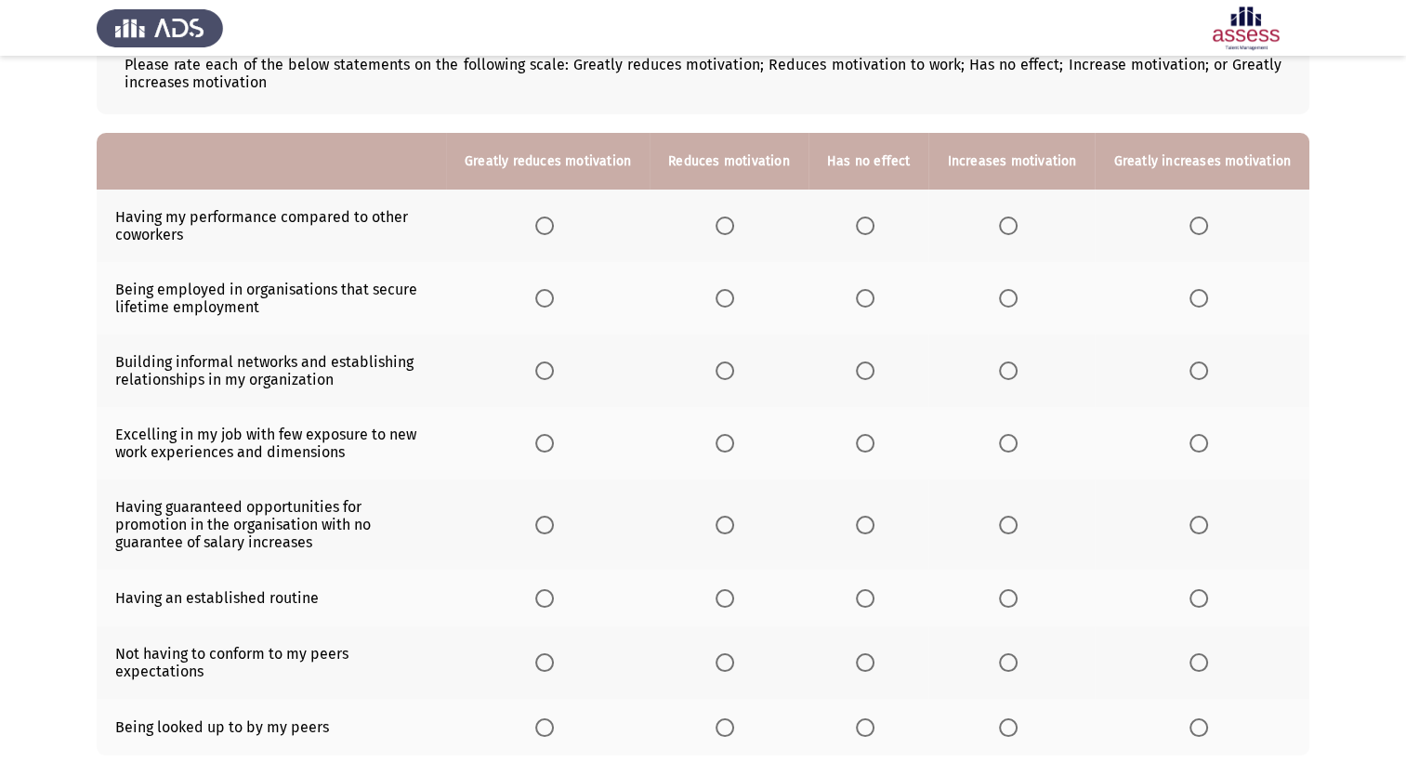
click at [554, 227] on span "Select an option" at bounding box center [544, 226] width 19 height 19
click at [554, 227] on input "Select an option" at bounding box center [544, 226] width 19 height 19
click at [875, 295] on span "Select an option" at bounding box center [865, 298] width 19 height 19
click at [875, 295] on input "Select an option" at bounding box center [865, 298] width 19 height 19
click at [1017, 373] on span "Select an option" at bounding box center [1008, 371] width 19 height 19
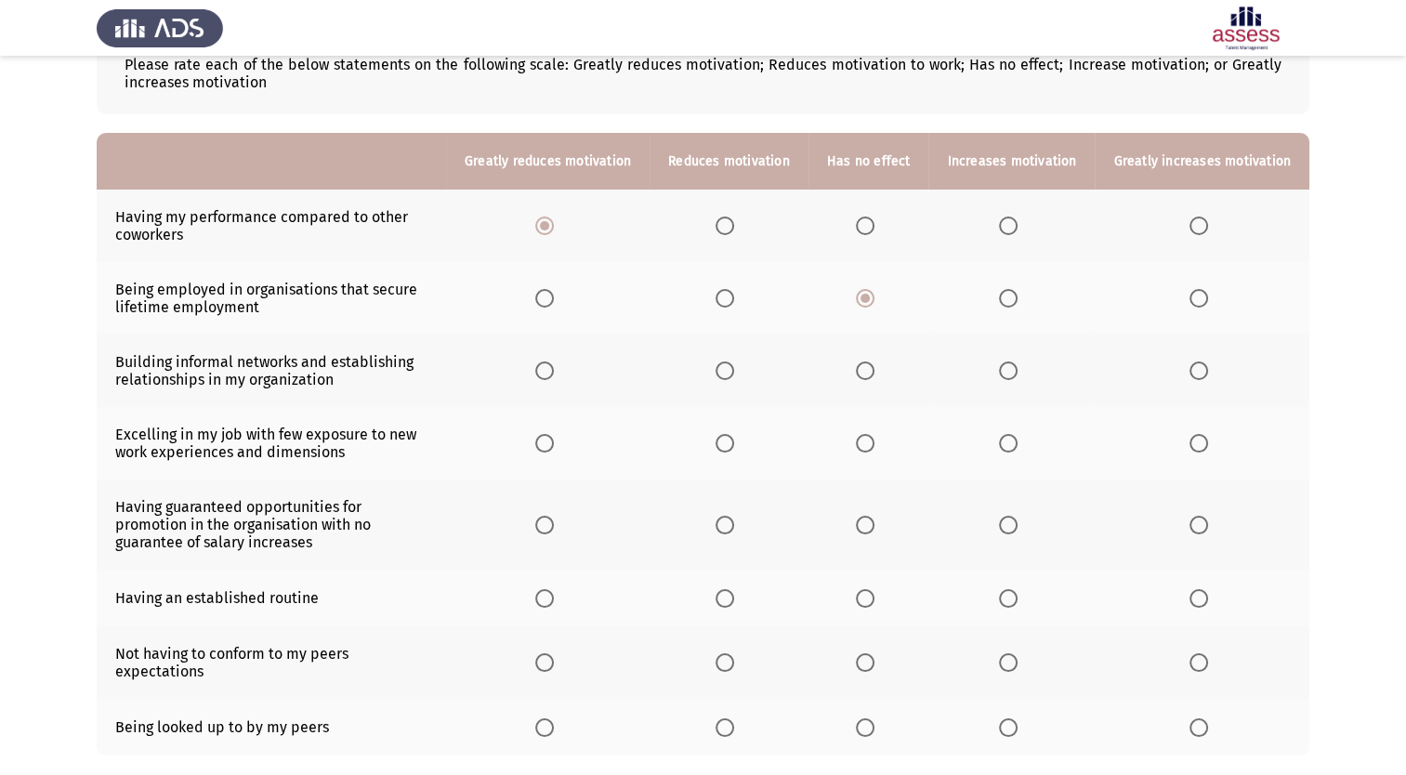
click at [1017, 373] on input "Select an option" at bounding box center [1008, 371] width 19 height 19
click at [1015, 447] on span "Select an option" at bounding box center [1008, 443] width 19 height 19
click at [1015, 447] on input "Select an option" at bounding box center [1008, 443] width 19 height 19
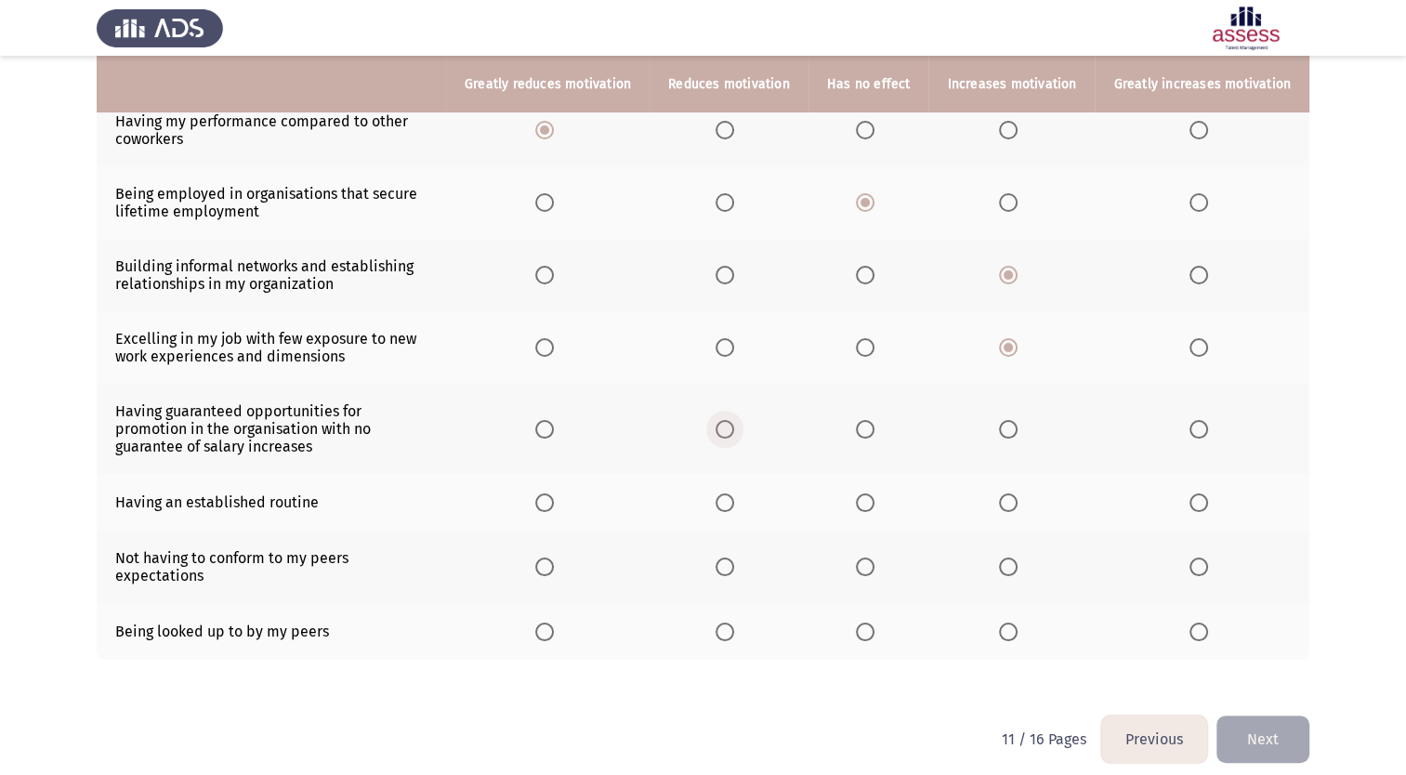
click at [734, 434] on span "Select an option" at bounding box center [725, 429] width 19 height 19
click at [734, 434] on input "Select an option" at bounding box center [725, 429] width 19 height 19
click at [734, 504] on span "Select an option" at bounding box center [725, 503] width 19 height 19
click at [734, 504] on input "Select an option" at bounding box center [725, 503] width 19 height 19
click at [875, 558] on span "Select an option" at bounding box center [865, 567] width 19 height 19
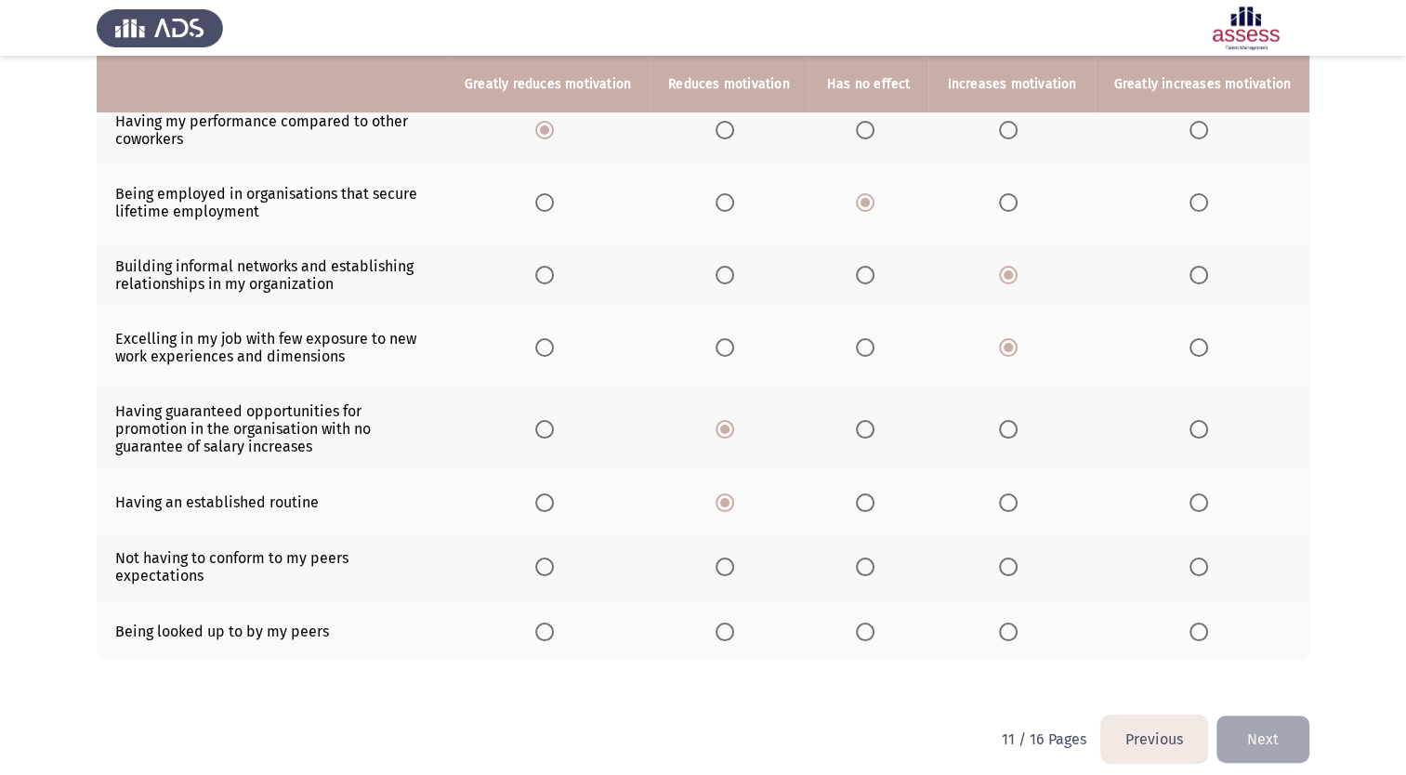
click at [875, 558] on input "Select an option" at bounding box center [865, 567] width 19 height 19
click at [869, 623] on span "Select an option" at bounding box center [865, 632] width 19 height 19
click at [869, 623] on input "Select an option" at bounding box center [865, 632] width 19 height 19
click at [1260, 718] on button "Next" at bounding box center [1263, 739] width 93 height 47
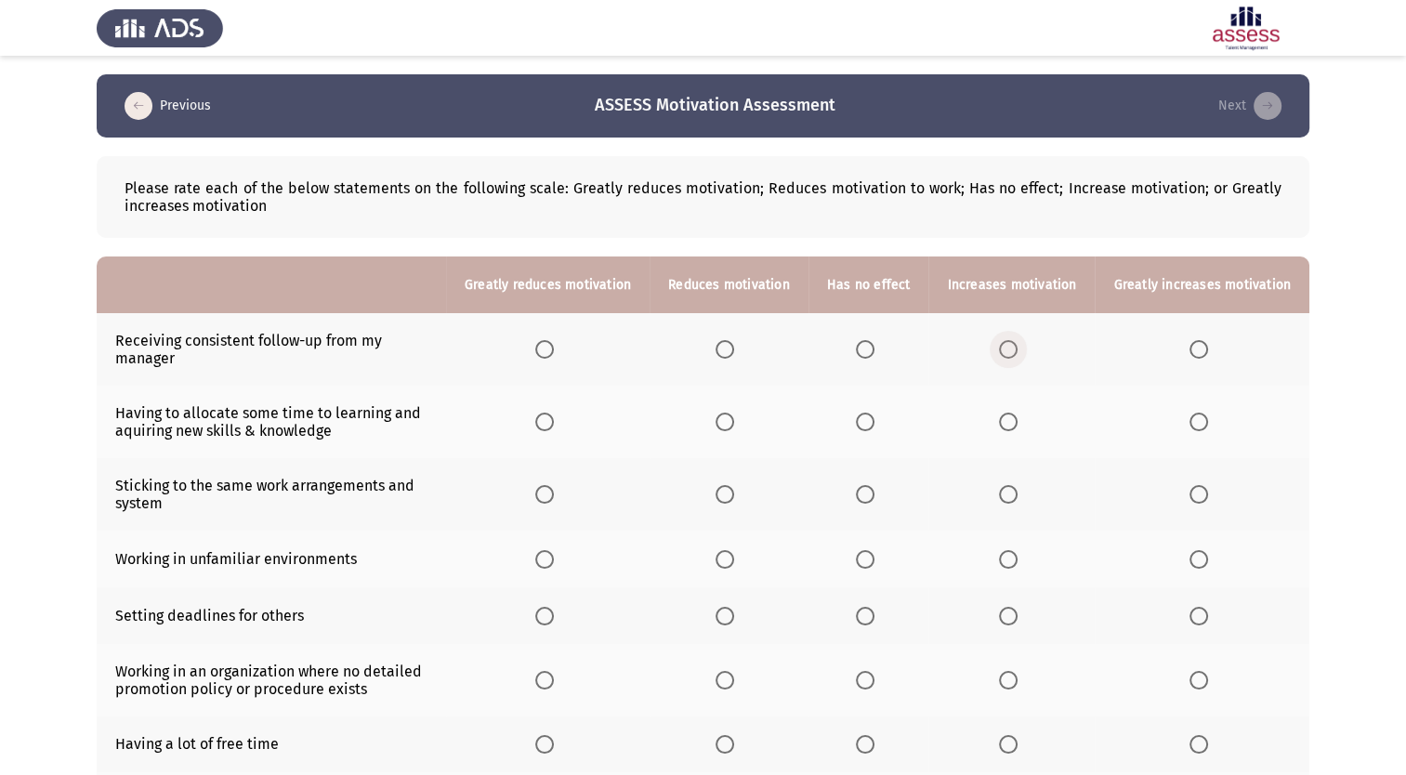
click at [1008, 348] on span "Select an option" at bounding box center [1008, 349] width 19 height 19
click at [1008, 348] on input "Select an option" at bounding box center [1008, 349] width 19 height 19
click at [1192, 427] on span "Select an option" at bounding box center [1199, 422] width 19 height 19
click at [1192, 427] on input "Select an option" at bounding box center [1199, 422] width 19 height 19
click at [734, 496] on span "Select an option" at bounding box center [725, 494] width 19 height 19
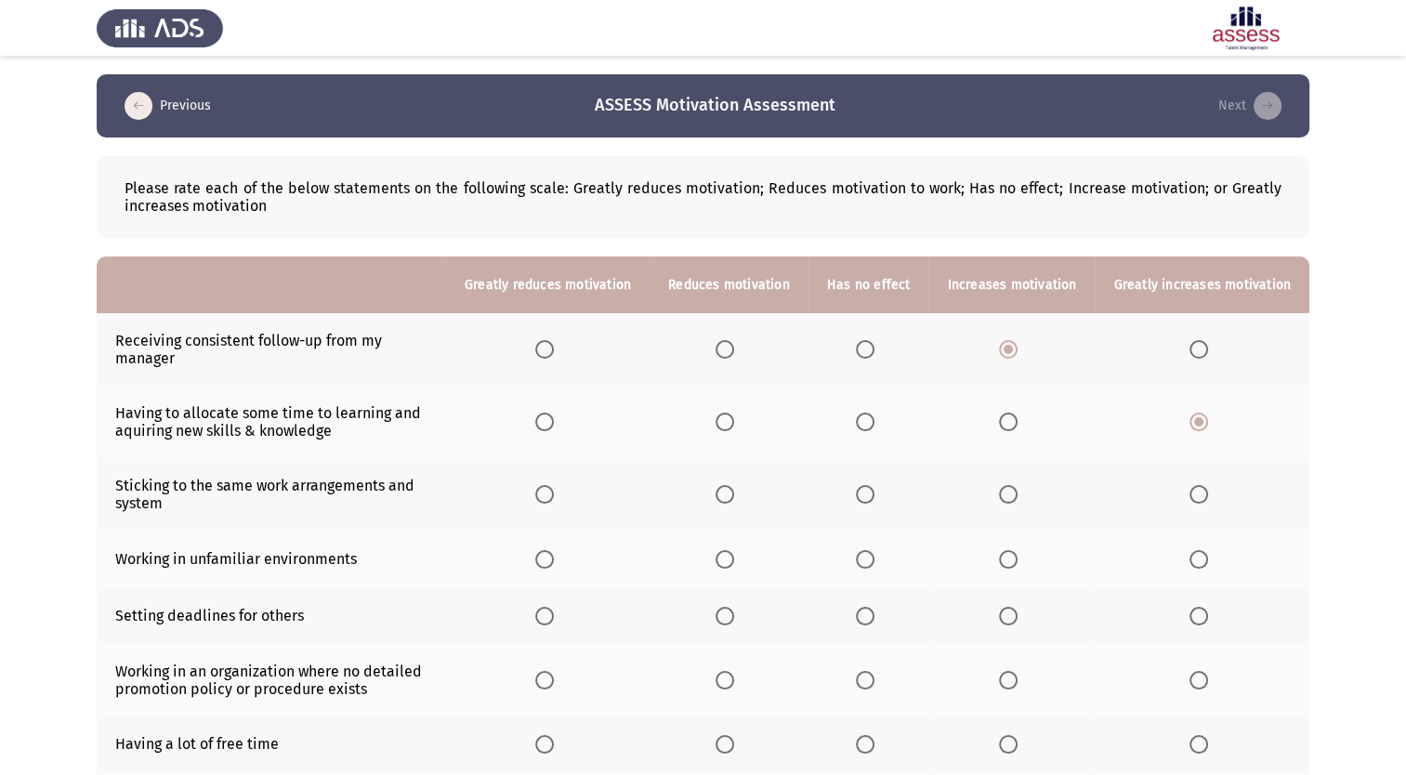
click at [734, 496] on input "Select an option" at bounding box center [725, 494] width 19 height 19
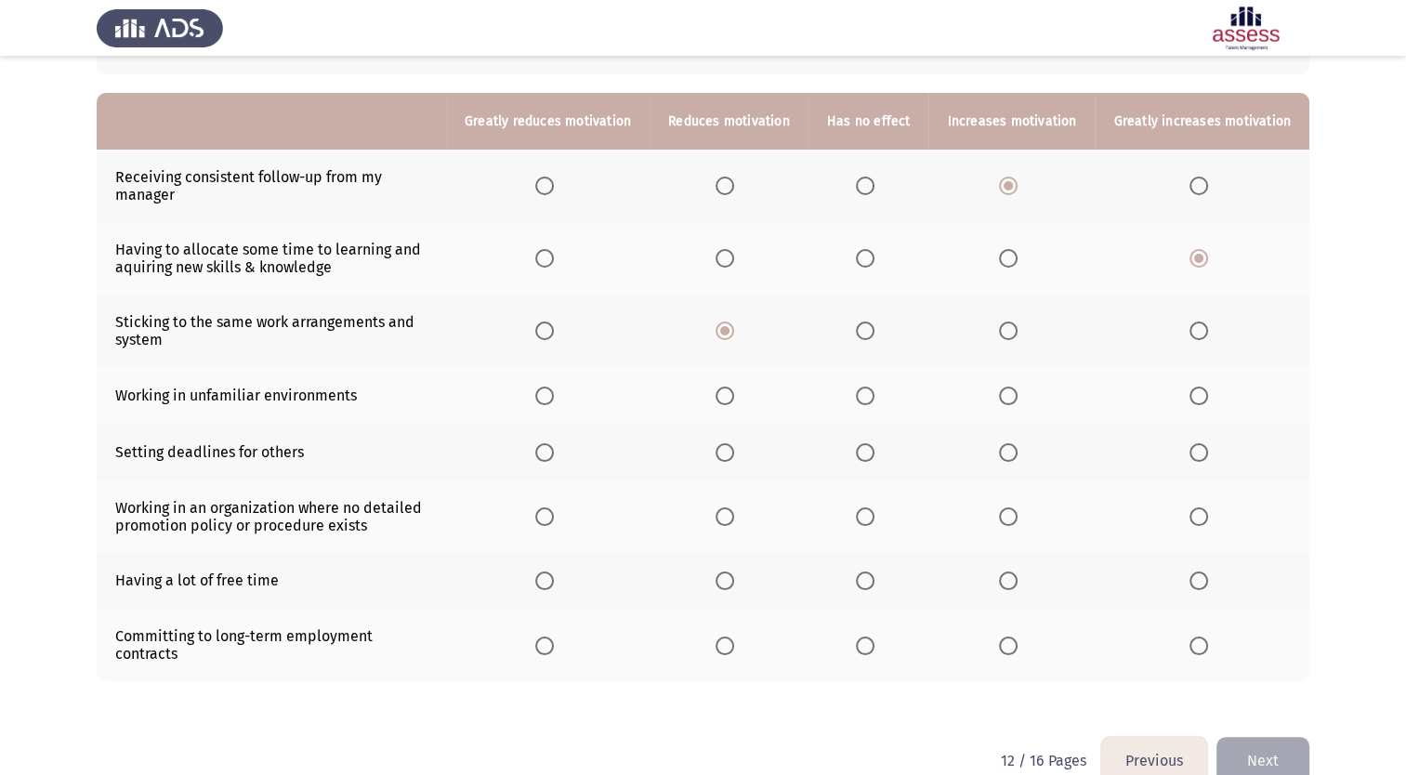
scroll to position [173, 0]
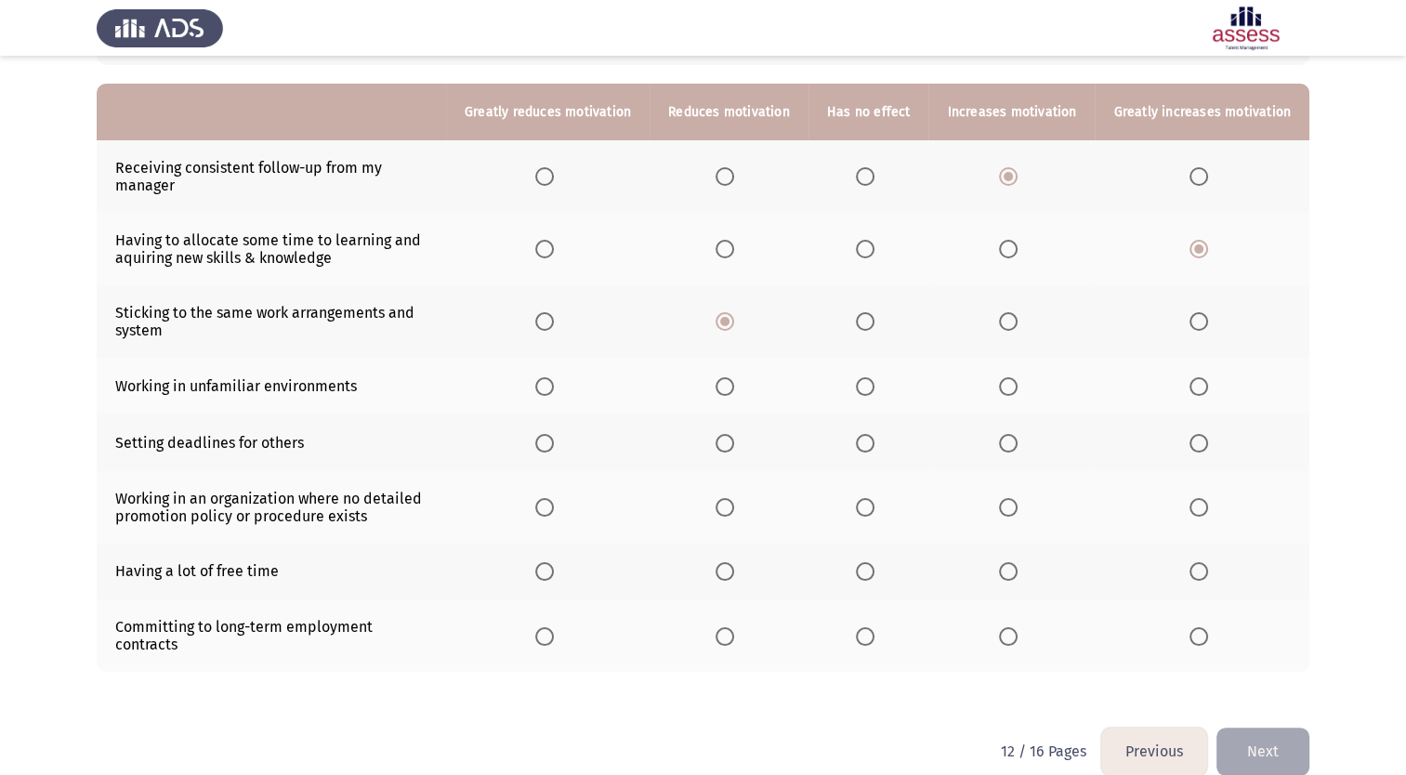
click at [870, 389] on span "Select an option" at bounding box center [865, 386] width 19 height 19
click at [870, 389] on input "Select an option" at bounding box center [865, 386] width 19 height 19
click at [863, 448] on th at bounding box center [869, 443] width 121 height 57
click at [873, 448] on span "Select an option" at bounding box center [865, 443] width 19 height 19
click at [873, 448] on input "Select an option" at bounding box center [865, 443] width 19 height 19
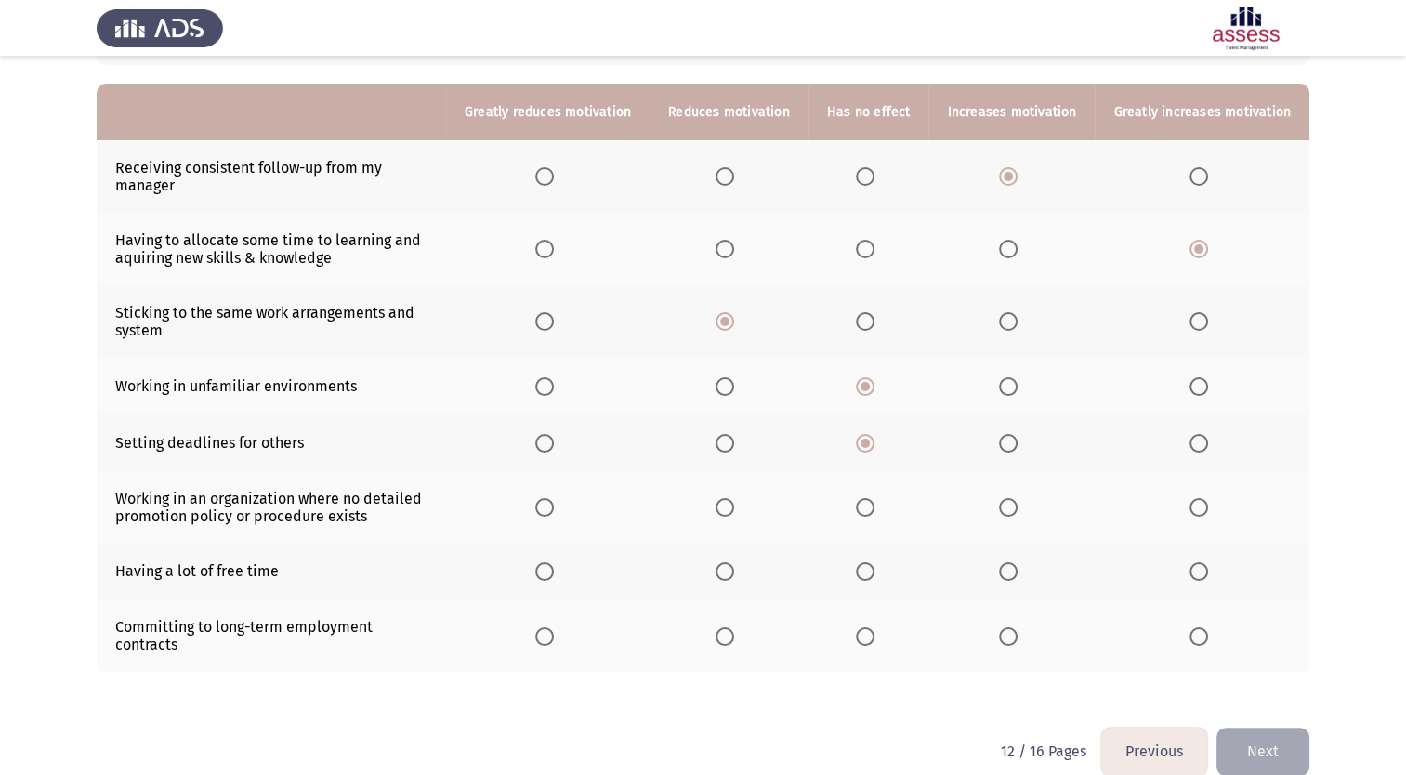
click at [1013, 441] on span "Select an option" at bounding box center [1008, 443] width 19 height 19
click at [1013, 441] on input "Select an option" at bounding box center [1008, 443] width 19 height 19
click at [872, 441] on span "Select an option" at bounding box center [865, 443] width 19 height 19
click at [872, 441] on input "Select an option" at bounding box center [865, 443] width 19 height 19
click at [734, 511] on span "Select an option" at bounding box center [725, 507] width 19 height 19
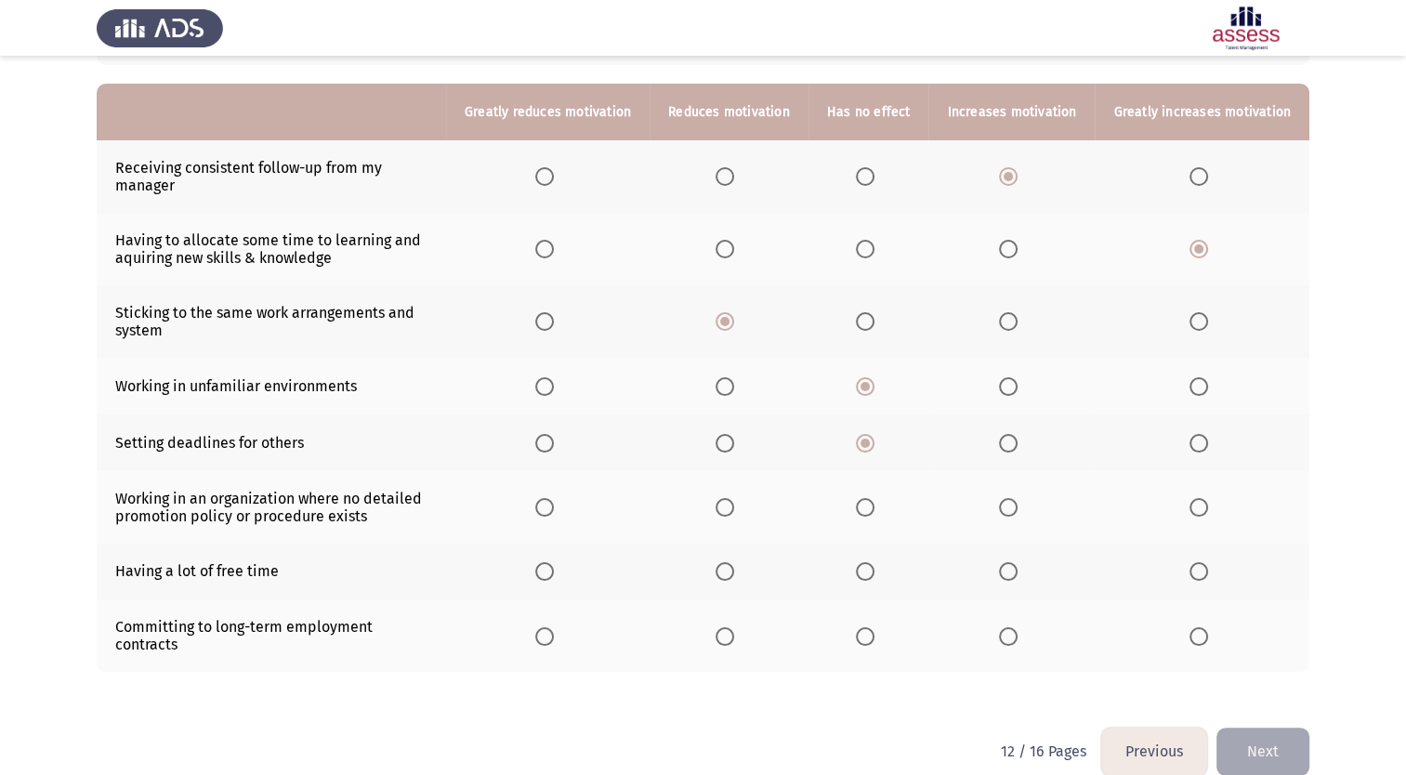
click at [734, 511] on input "Select an option" at bounding box center [725, 507] width 19 height 19
click at [1018, 448] on span "Select an option" at bounding box center [1008, 443] width 19 height 19
click at [1018, 448] on input "Select an option" at bounding box center [1008, 443] width 19 height 19
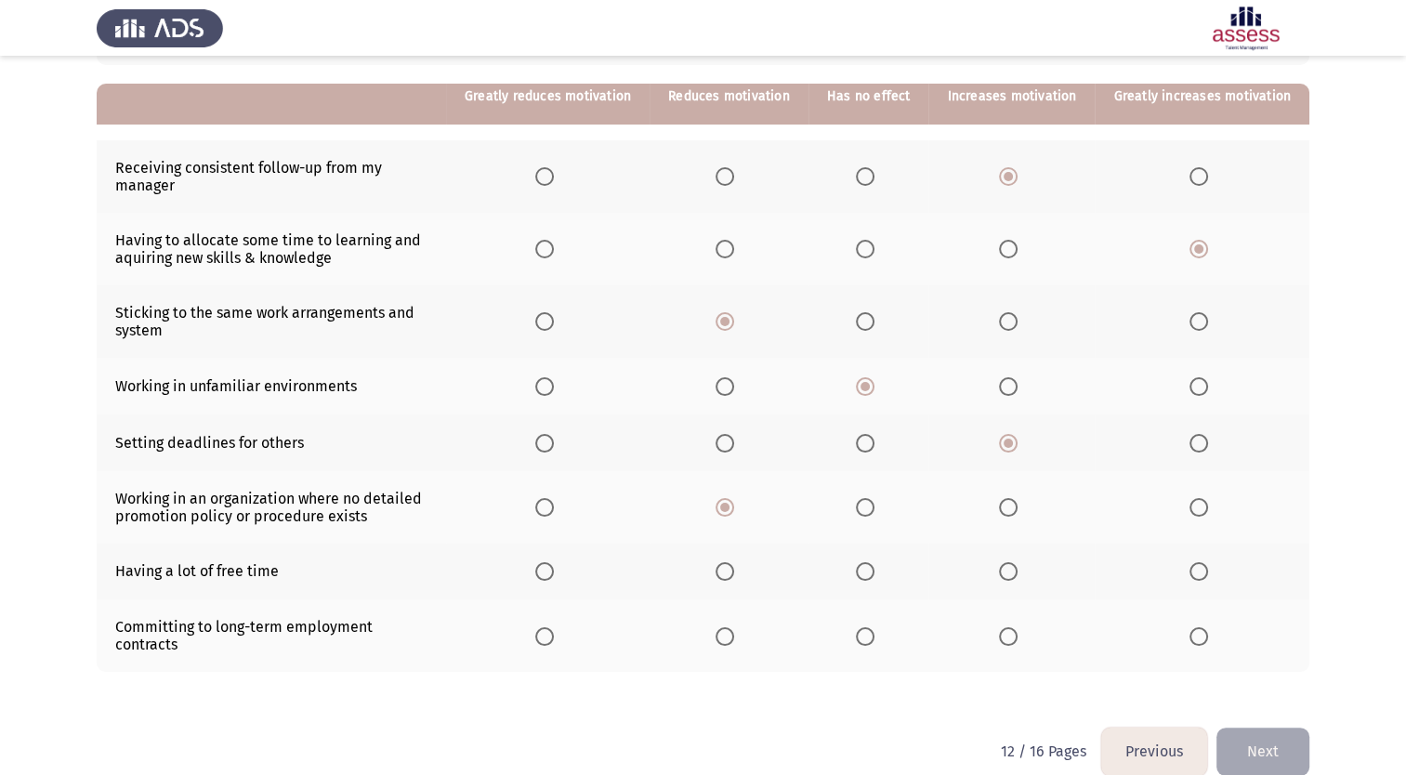
scroll to position [185, 0]
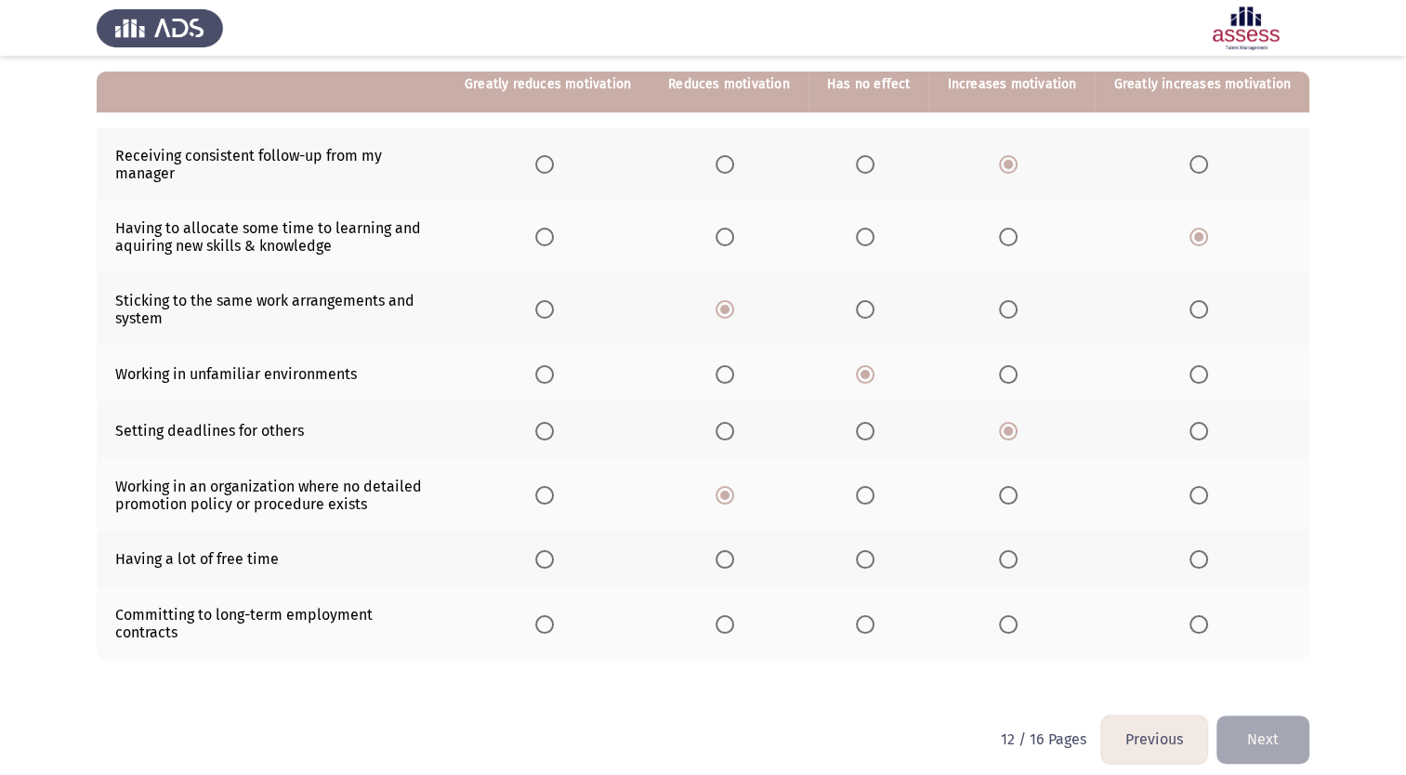
click at [554, 561] on span "Select an option" at bounding box center [544, 559] width 19 height 19
click at [554, 561] on input "Select an option" at bounding box center [544, 559] width 19 height 19
click at [733, 619] on span "Select an option" at bounding box center [725, 624] width 19 height 19
click at [733, 619] on input "Select an option" at bounding box center [725, 624] width 19 height 19
click at [1267, 725] on button "Next" at bounding box center [1263, 739] width 93 height 47
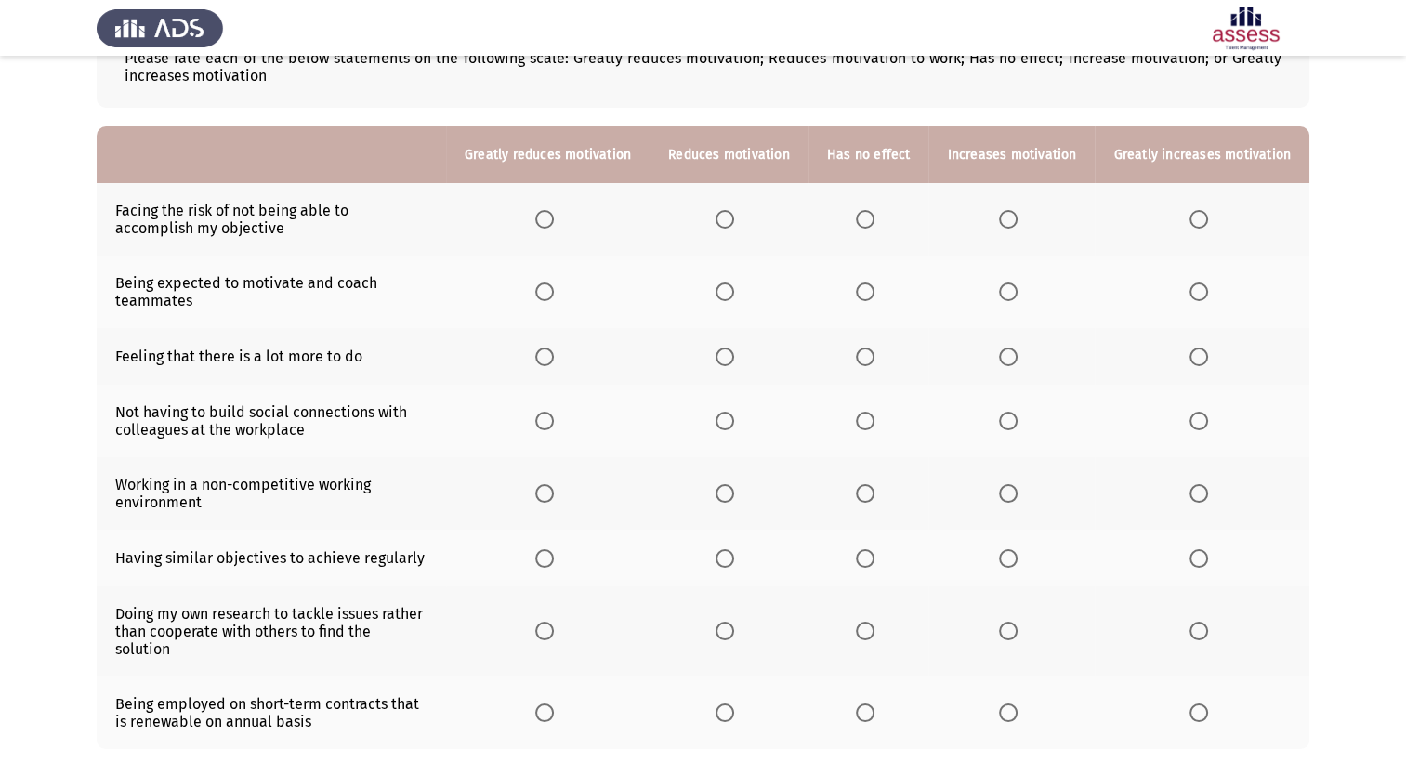
scroll to position [126, 0]
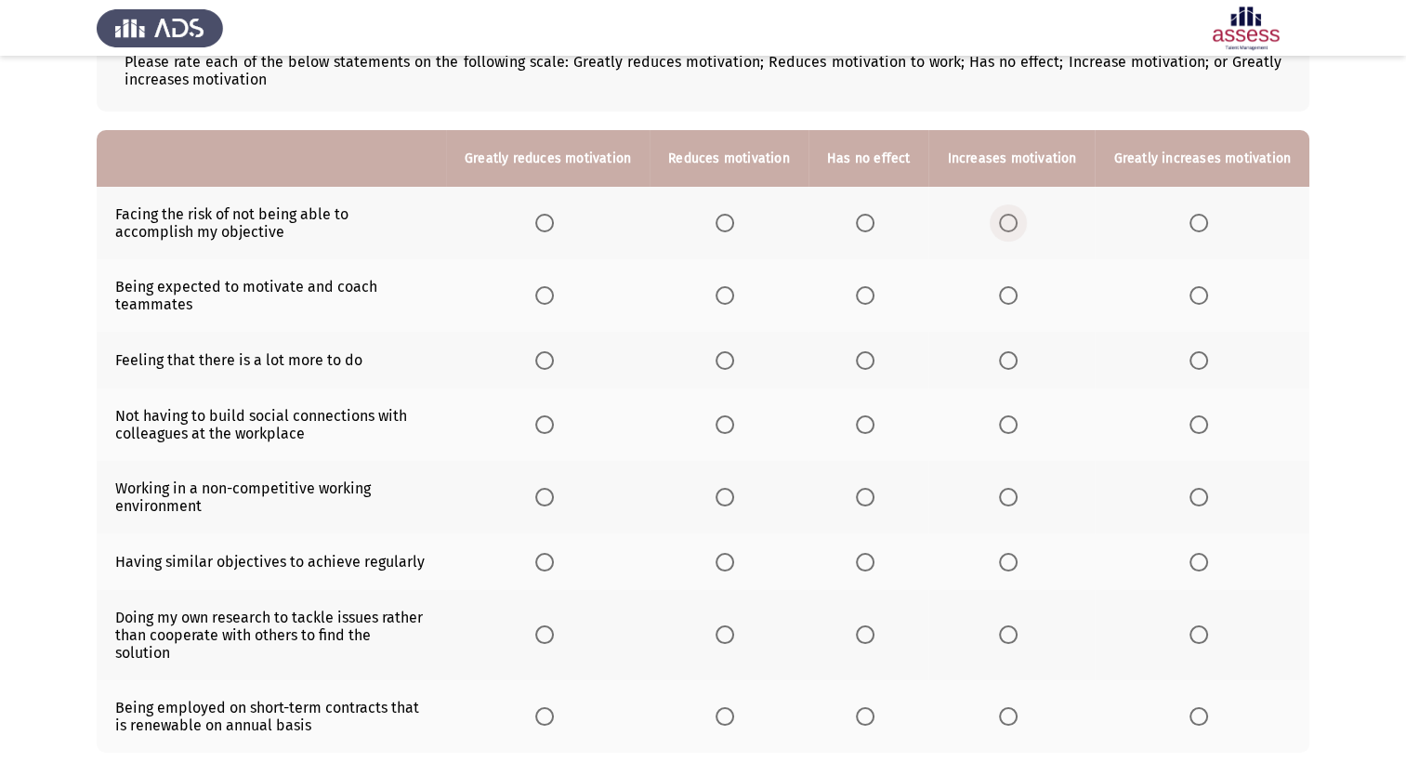
click at [1011, 223] on span "Select an option" at bounding box center [1008, 223] width 19 height 19
click at [1011, 223] on input "Select an option" at bounding box center [1008, 223] width 19 height 19
click at [1015, 294] on span "Select an option" at bounding box center [1008, 295] width 19 height 19
click at [1015, 294] on input "Select an option" at bounding box center [1008, 295] width 19 height 19
click at [1015, 357] on span "Select an option" at bounding box center [1008, 360] width 19 height 19
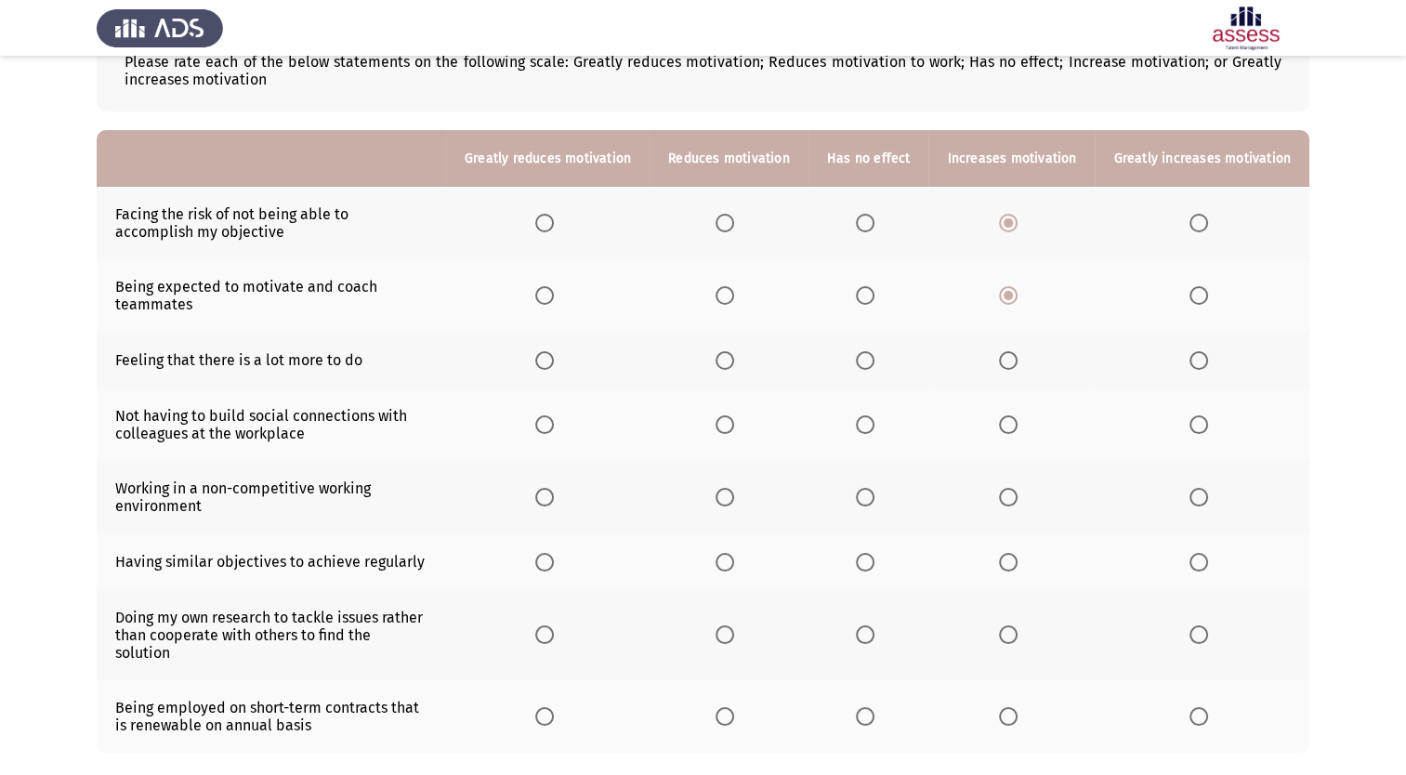
click at [1015, 357] on input "Select an option" at bounding box center [1008, 360] width 19 height 19
click at [731, 428] on span "Select an option" at bounding box center [725, 424] width 19 height 19
click at [731, 428] on input "Select an option" at bounding box center [725, 424] width 19 height 19
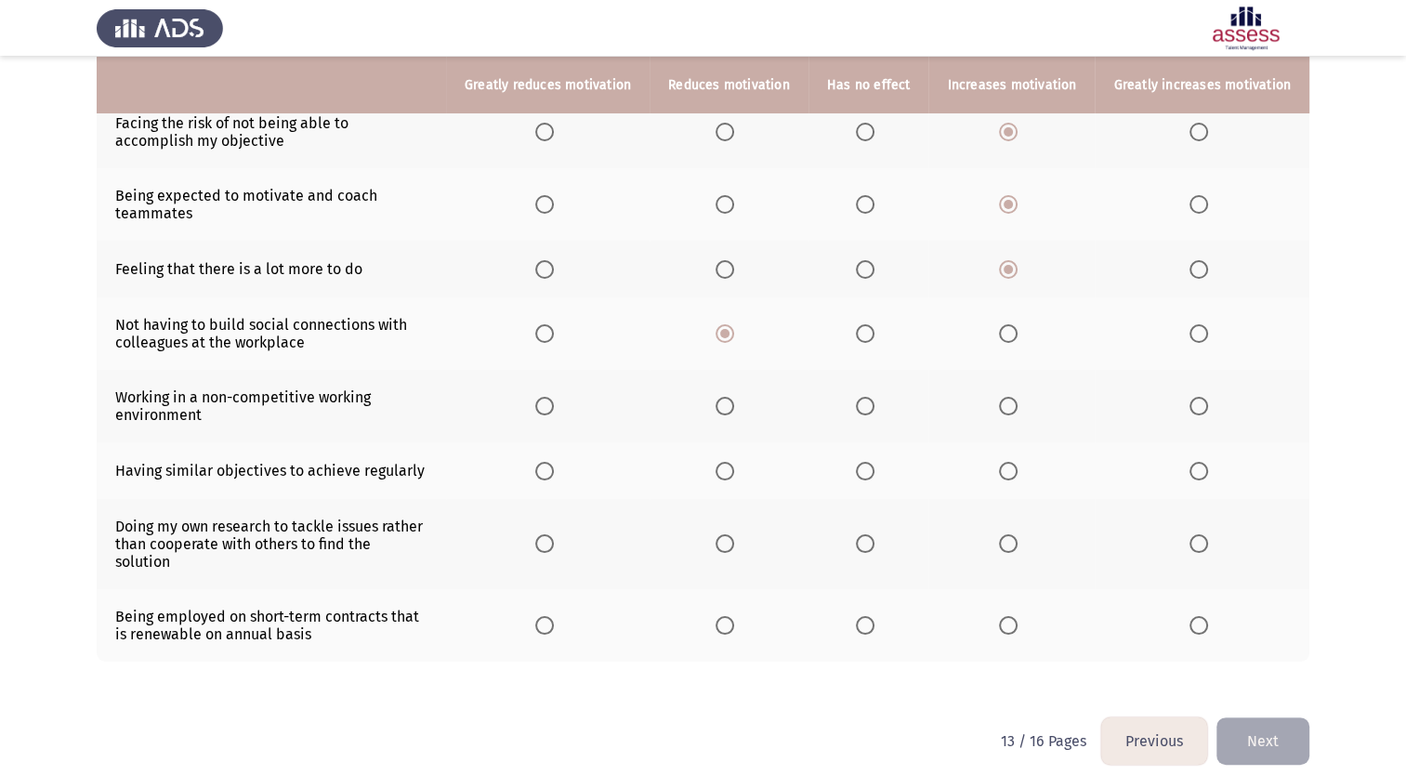
click at [731, 406] on span "Select an option" at bounding box center [725, 406] width 19 height 19
click at [731, 406] on input "Select an option" at bounding box center [725, 406] width 19 height 19
click at [734, 470] on span "Select an option" at bounding box center [725, 471] width 19 height 19
click at [734, 470] on input "Select an option" at bounding box center [725, 471] width 19 height 19
click at [1013, 536] on span "Select an option" at bounding box center [1008, 543] width 19 height 19
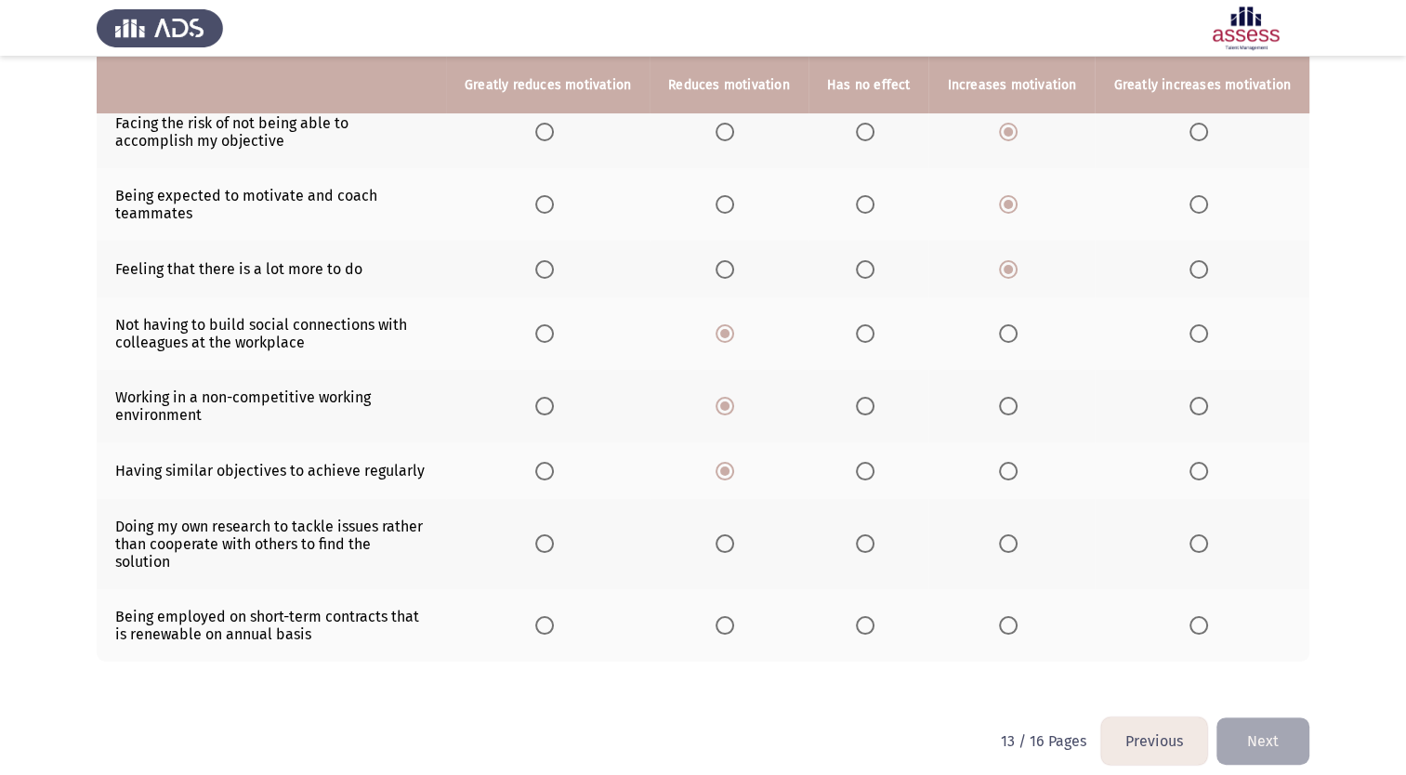
click at [1013, 536] on input "Select an option" at bounding box center [1008, 543] width 19 height 19
click at [871, 616] on span "Select an option" at bounding box center [865, 625] width 19 height 19
click at [871, 616] on input "Select an option" at bounding box center [865, 625] width 19 height 19
click at [1255, 718] on button "Next" at bounding box center [1263, 741] width 93 height 47
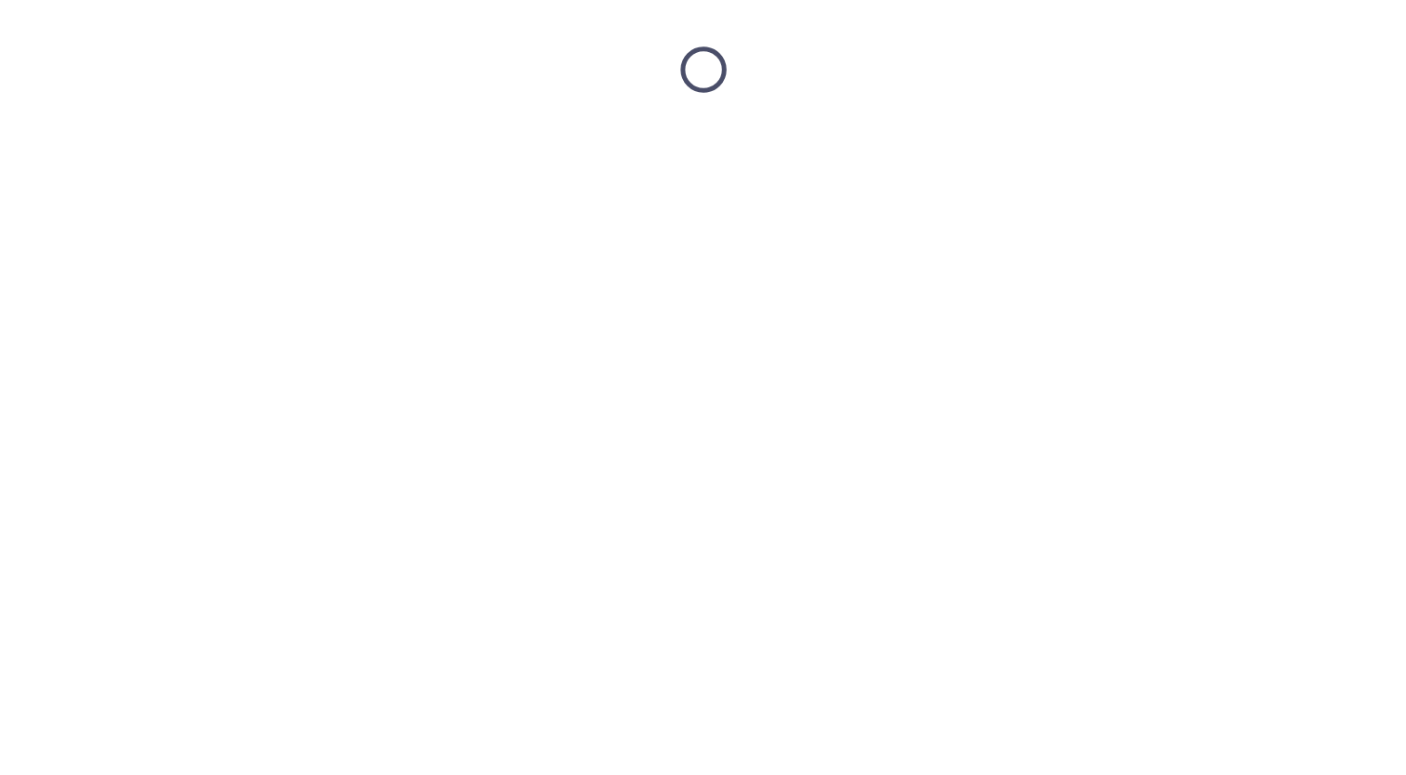
scroll to position [0, 0]
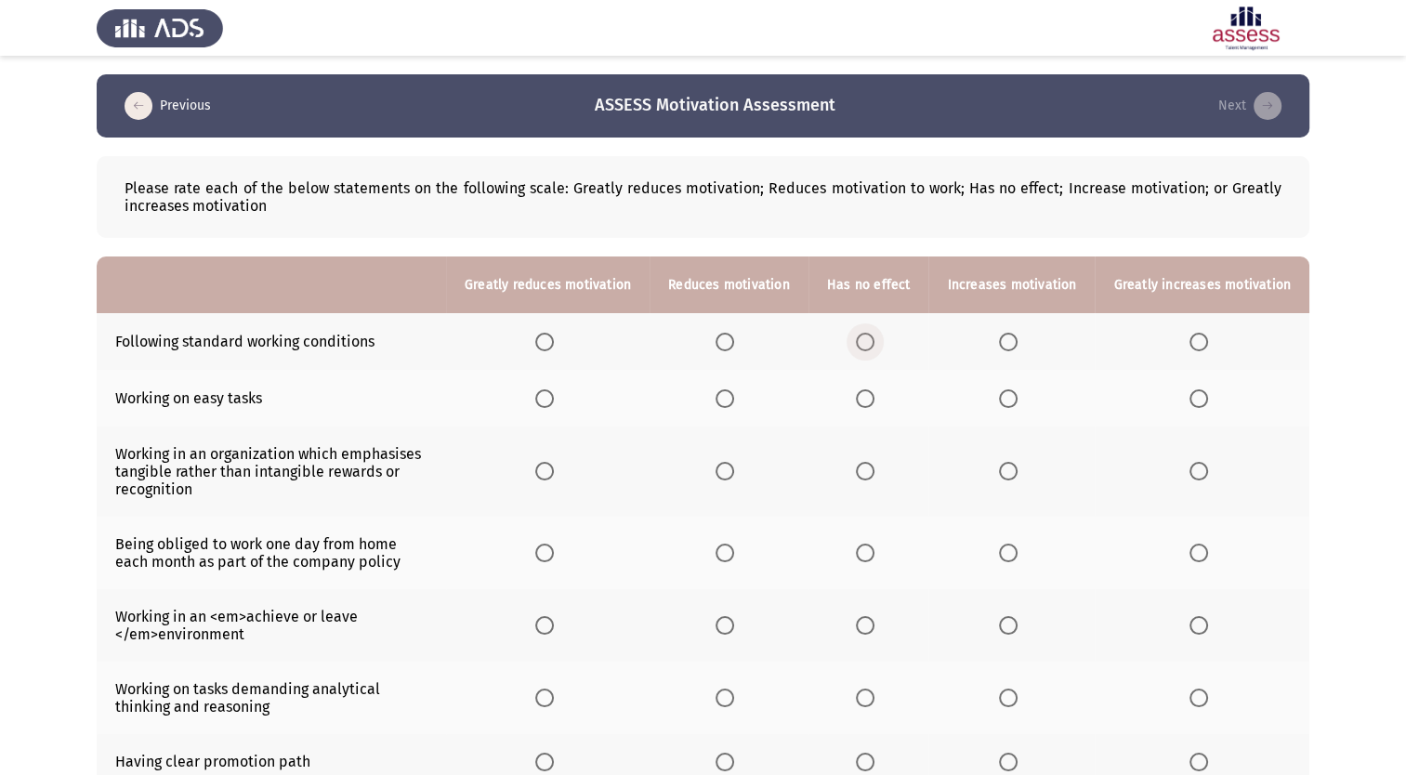
click at [871, 341] on span "Select an option" at bounding box center [865, 342] width 19 height 19
click at [871, 341] on input "Select an option" at bounding box center [865, 342] width 19 height 19
click at [874, 407] on span "Select an option" at bounding box center [865, 398] width 19 height 19
click at [874, 407] on input "Select an option" at bounding box center [865, 398] width 19 height 19
click at [734, 469] on span "Select an option" at bounding box center [725, 471] width 19 height 19
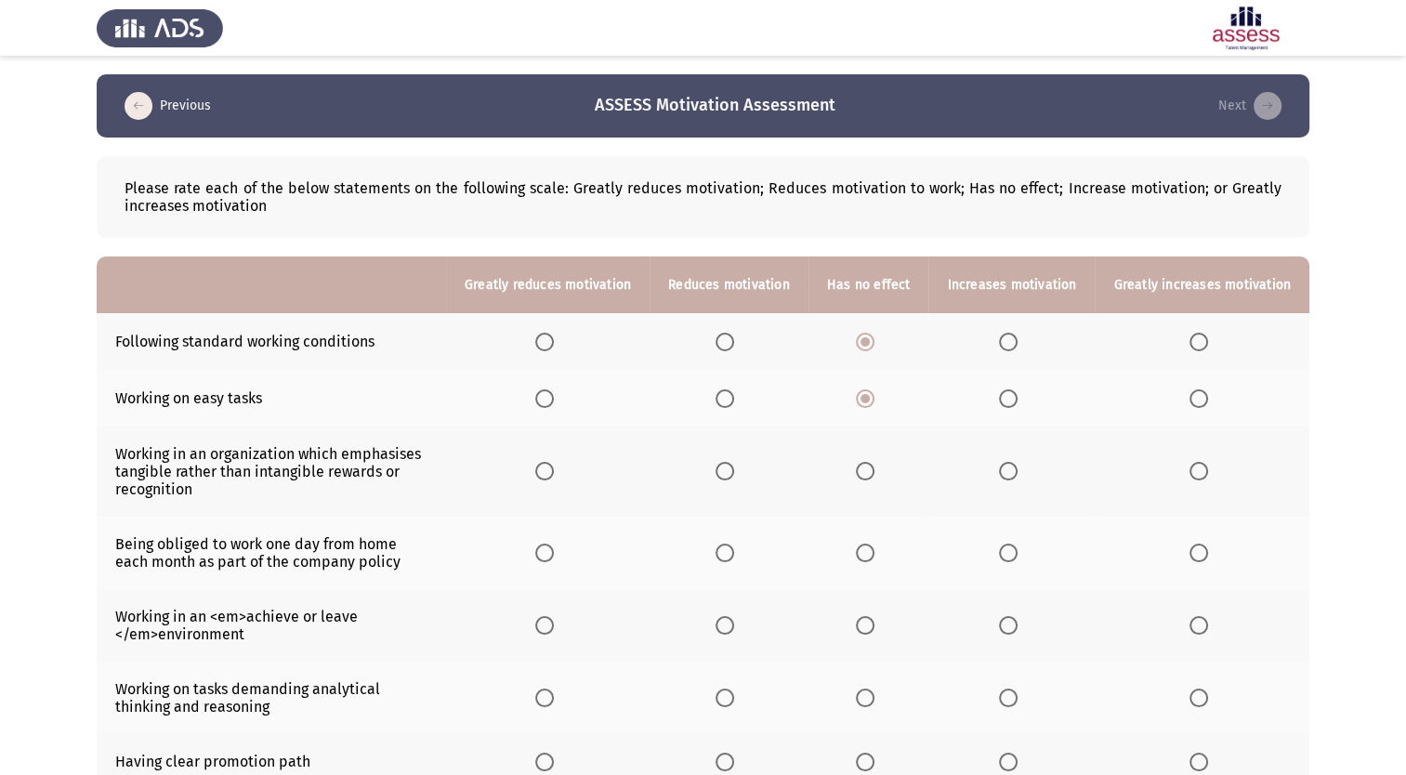
click at [734, 469] on input "Select an option" at bounding box center [725, 471] width 19 height 19
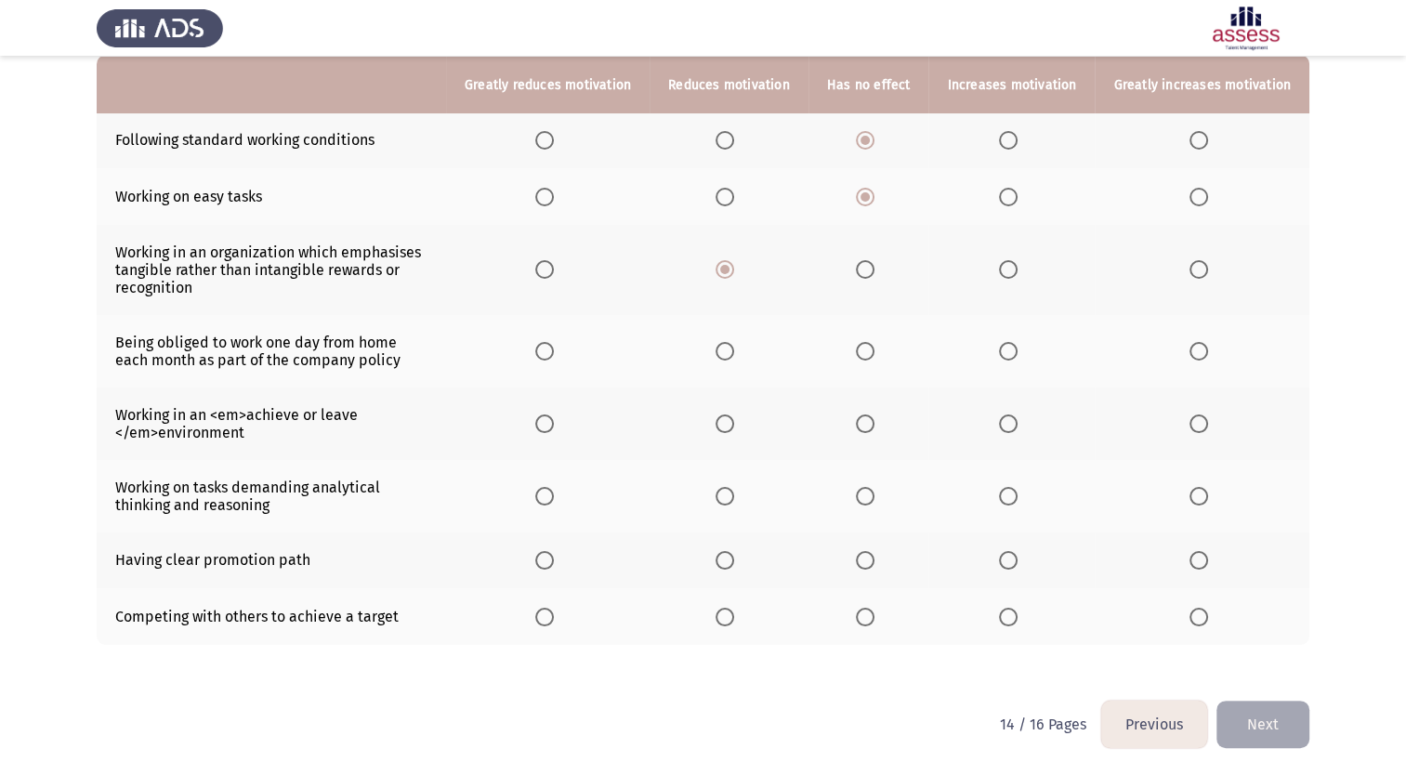
click at [875, 348] on span "Select an option" at bounding box center [865, 351] width 19 height 19
click at [875, 348] on input "Select an option" at bounding box center [865, 351] width 19 height 19
click at [733, 422] on span "Select an option" at bounding box center [725, 424] width 19 height 19
click at [733, 422] on input "Select an option" at bounding box center [725, 424] width 19 height 19
click at [1195, 494] on span "Select an option" at bounding box center [1199, 496] width 19 height 19
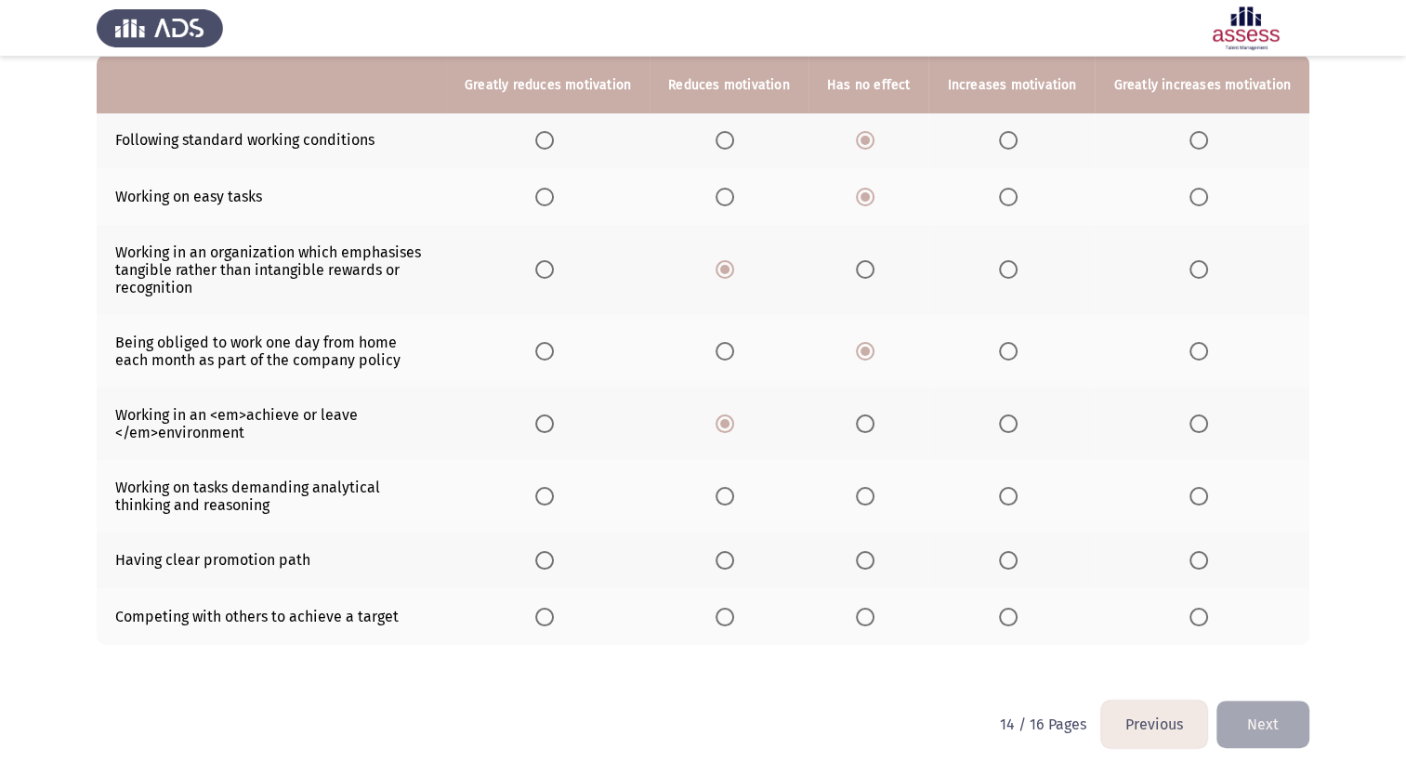
click at [1195, 494] on input "Select an option" at bounding box center [1199, 496] width 19 height 19
click at [1018, 562] on span "Select an option" at bounding box center [1008, 560] width 19 height 19
click at [1018, 562] on input "Select an option" at bounding box center [1008, 560] width 19 height 19
click at [1013, 614] on span "Select an option" at bounding box center [1008, 617] width 19 height 19
click at [1013, 614] on input "Select an option" at bounding box center [1008, 617] width 19 height 19
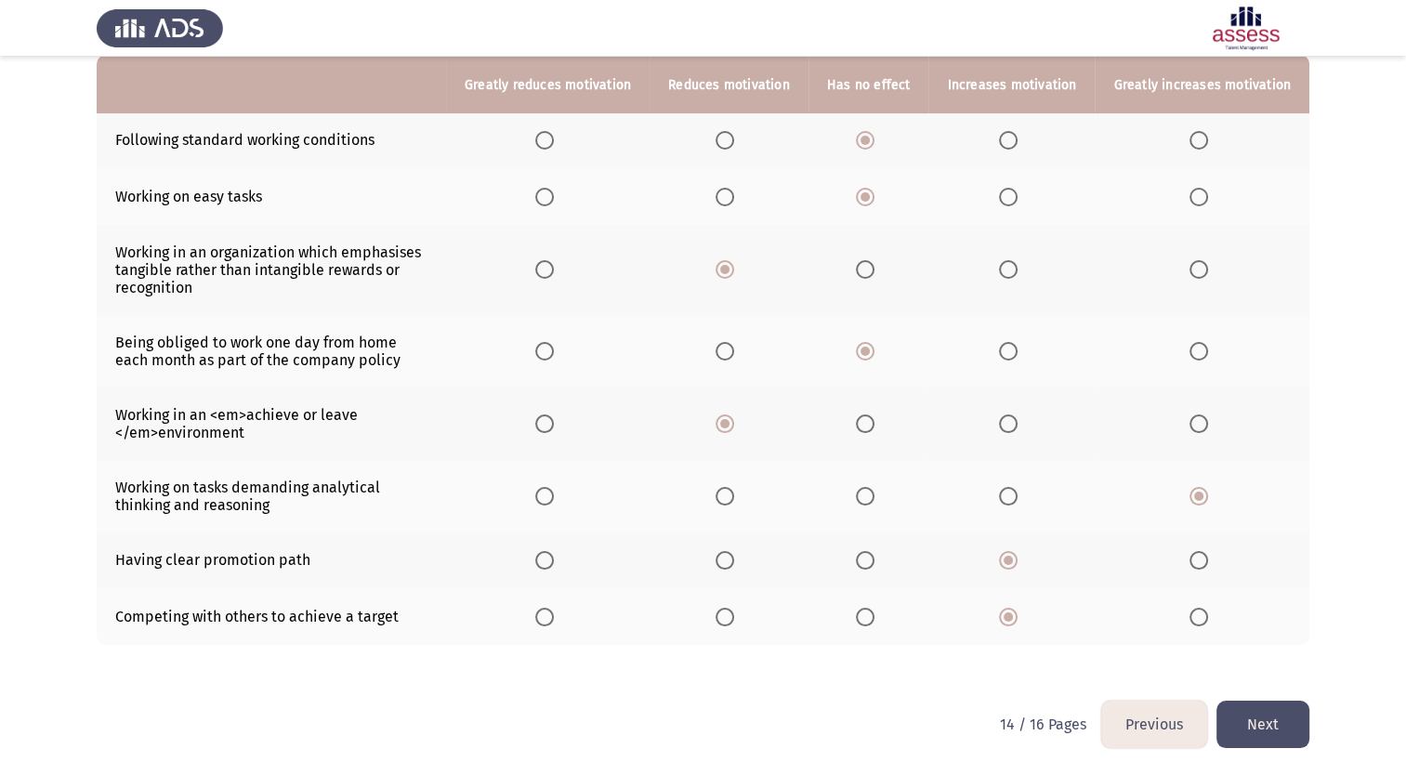
click at [1286, 723] on button "Next" at bounding box center [1263, 724] width 93 height 47
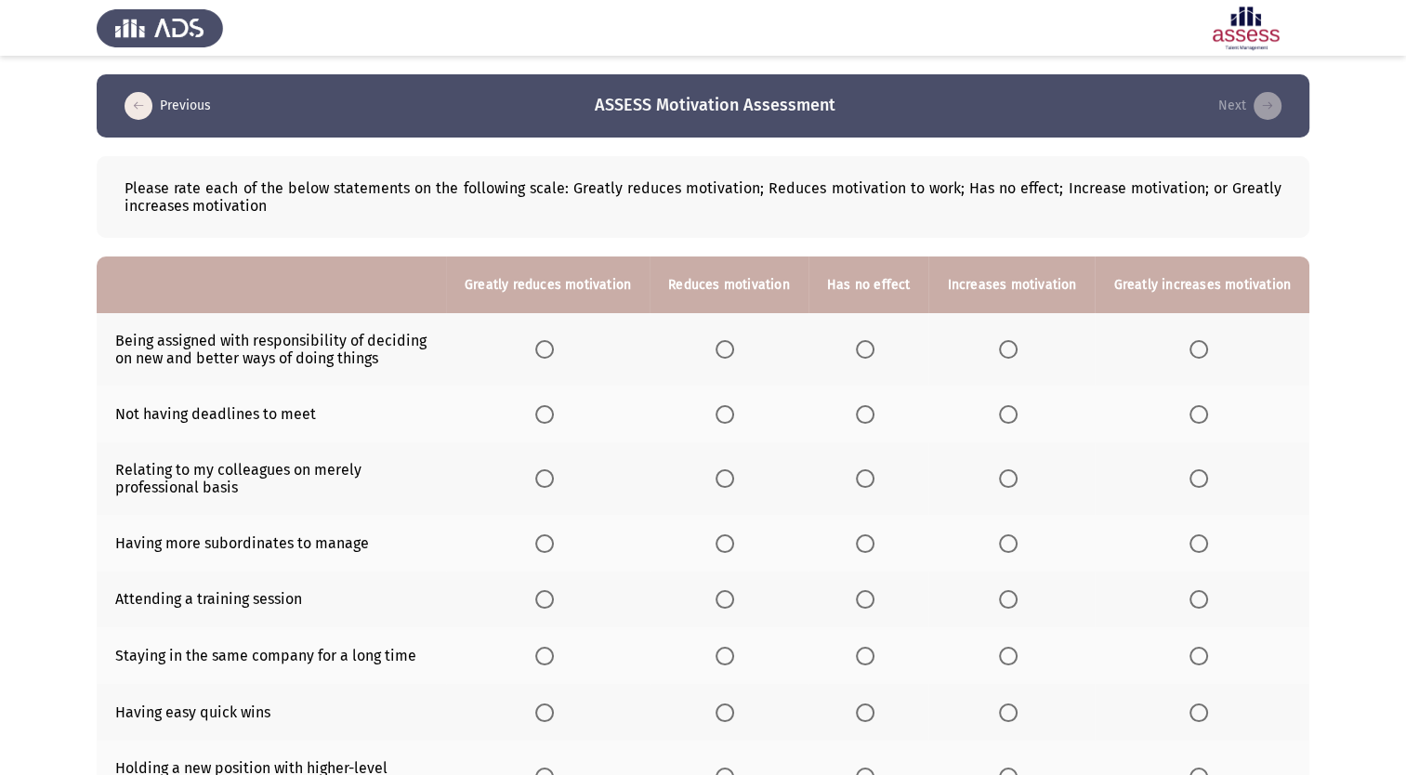
click at [1017, 352] on span "Select an option" at bounding box center [1008, 349] width 19 height 19
click at [1017, 352] on input "Select an option" at bounding box center [1008, 349] width 19 height 19
click at [721, 416] on th at bounding box center [729, 414] width 159 height 57
click at [734, 420] on span "Select an option" at bounding box center [725, 414] width 19 height 19
click at [734, 420] on input "Select an option" at bounding box center [725, 414] width 19 height 19
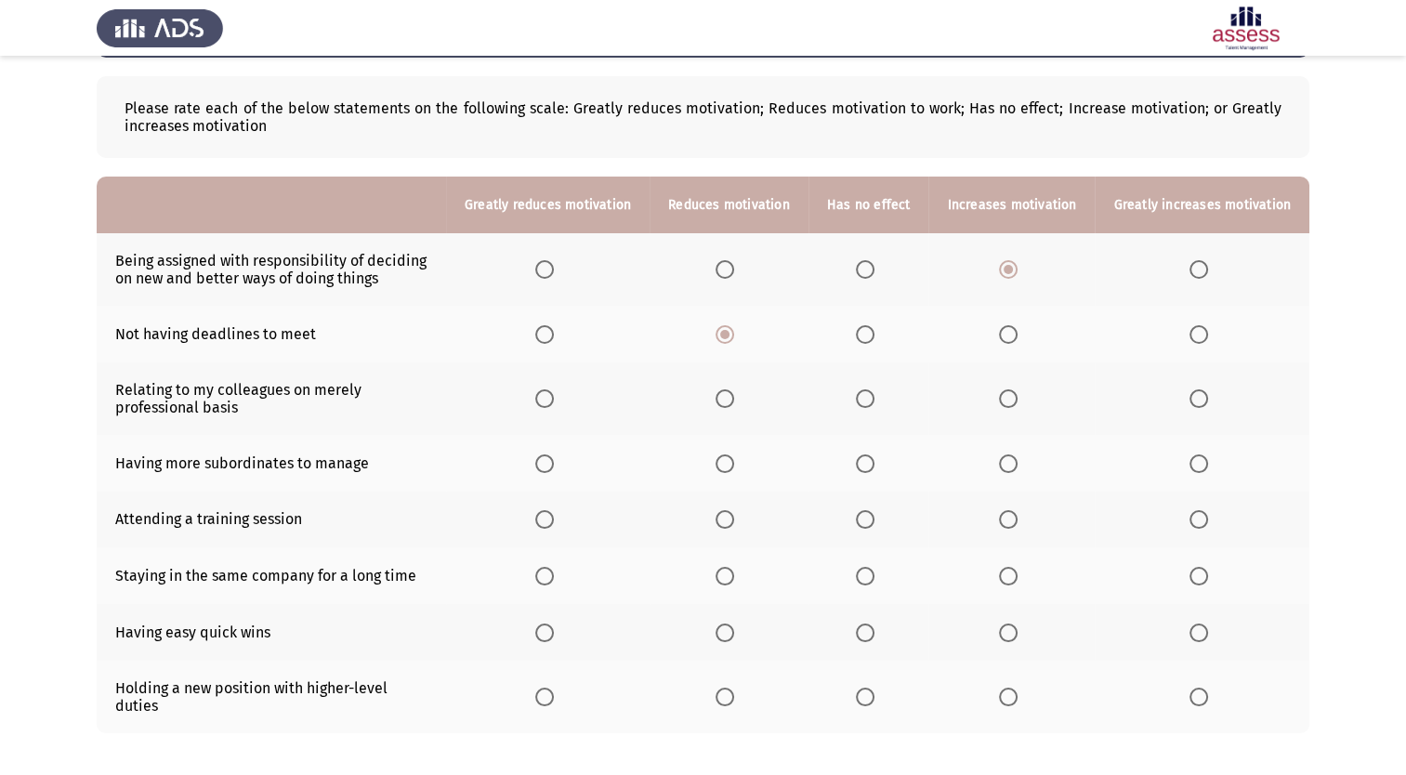
scroll to position [82, 0]
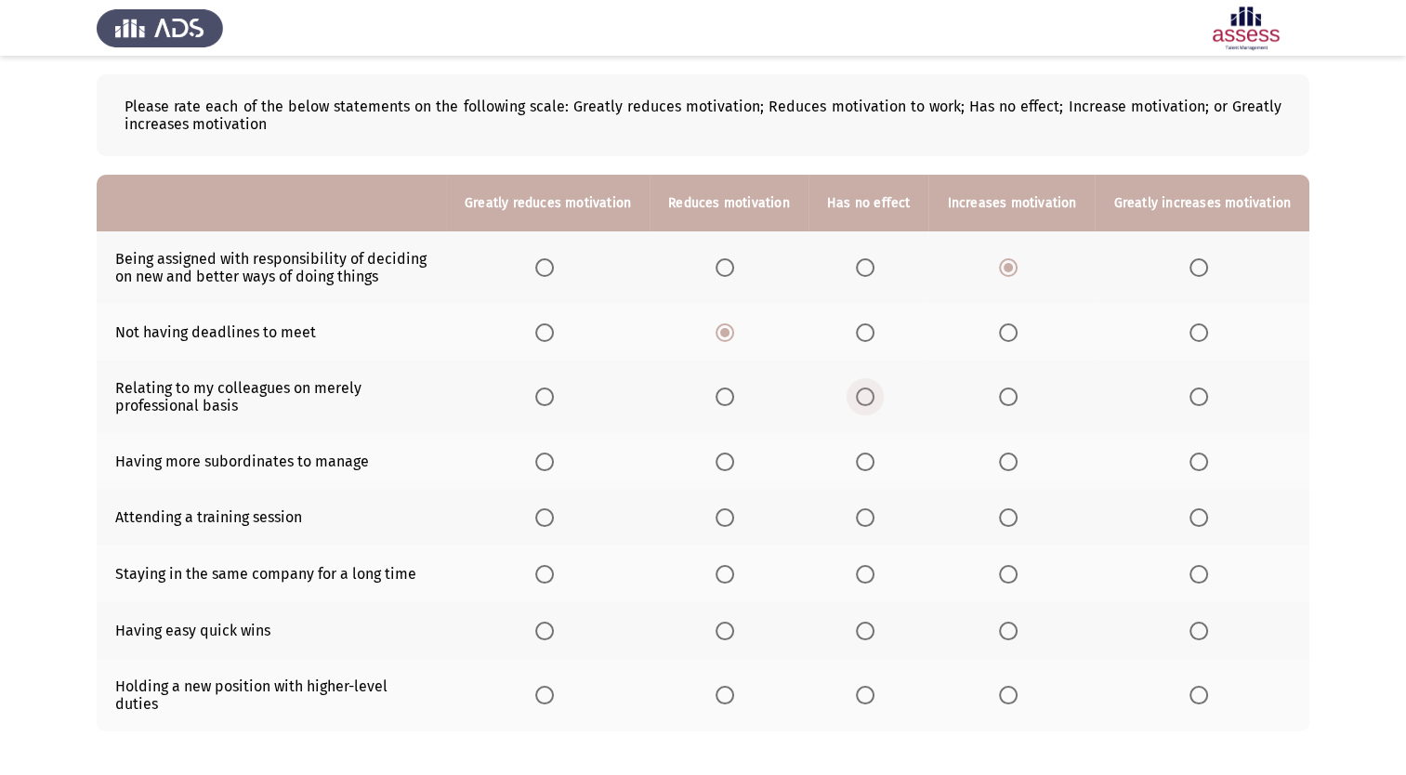
click at [875, 399] on span "Select an option" at bounding box center [865, 397] width 19 height 19
click at [875, 399] on input "Select an option" at bounding box center [865, 397] width 19 height 19
click at [872, 455] on span "Select an option" at bounding box center [865, 462] width 19 height 19
click at [872, 455] on input "Select an option" at bounding box center [865, 462] width 19 height 19
click at [1008, 520] on span "Select an option" at bounding box center [1008, 517] width 19 height 19
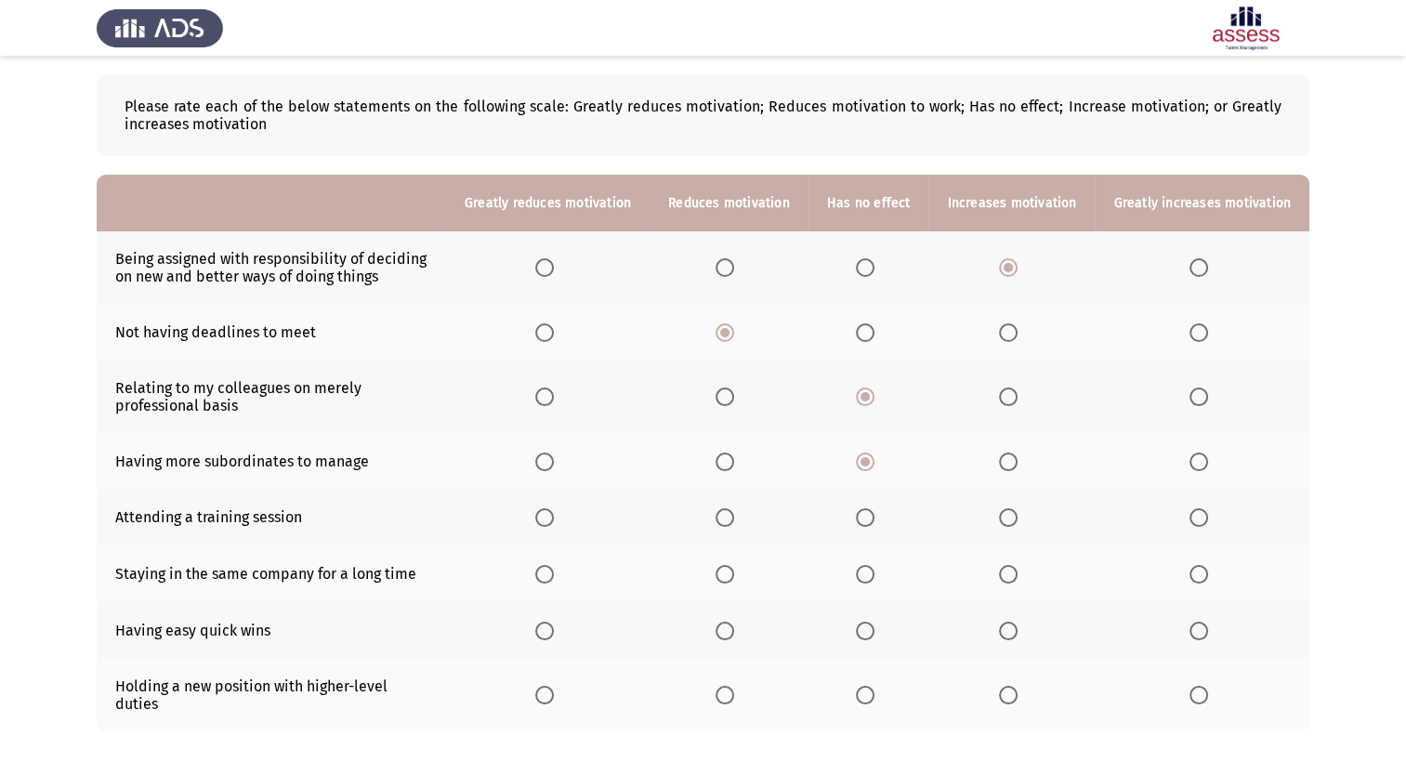
click at [1008, 520] on input "Select an option" at bounding box center [1008, 517] width 19 height 19
click at [871, 571] on span "Select an option" at bounding box center [865, 574] width 19 height 19
click at [871, 571] on input "Select an option" at bounding box center [865, 574] width 19 height 19
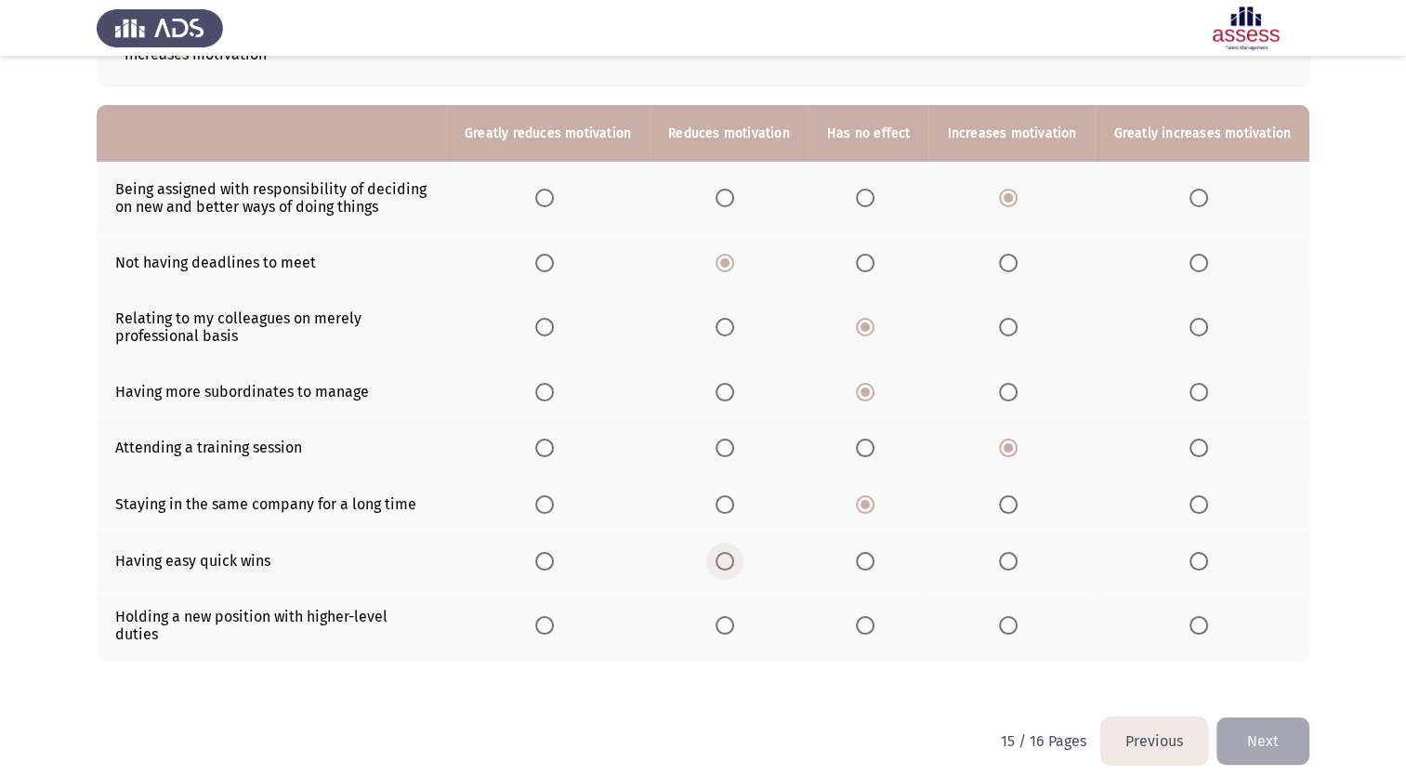
click at [734, 561] on span "Select an option" at bounding box center [725, 561] width 19 height 19
click at [734, 561] on input "Select an option" at bounding box center [725, 561] width 19 height 19
click at [1018, 619] on span "Select an option" at bounding box center [1008, 625] width 19 height 19
click at [1018, 619] on input "Select an option" at bounding box center [1008, 625] width 19 height 19
click at [1249, 718] on button "Next" at bounding box center [1263, 741] width 93 height 47
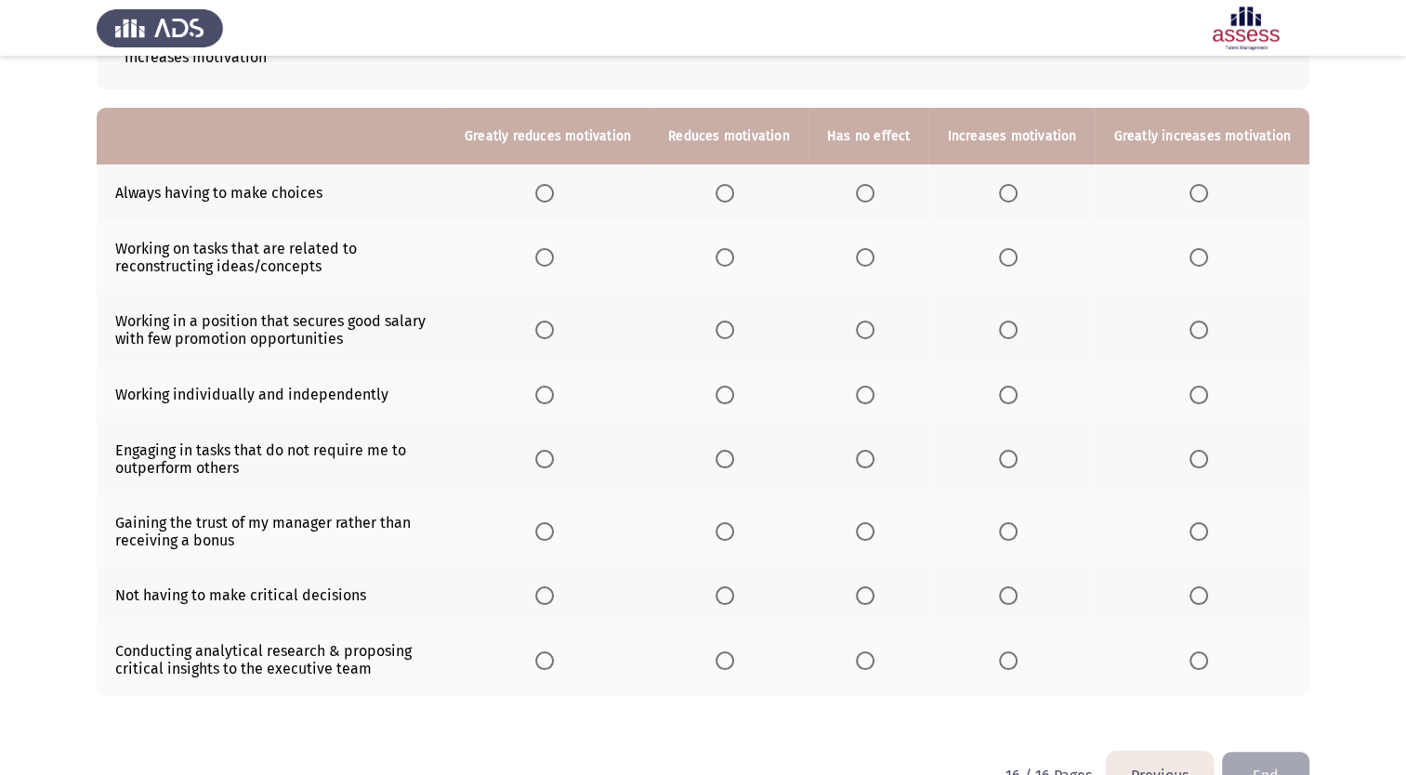
scroll to position [138, 0]
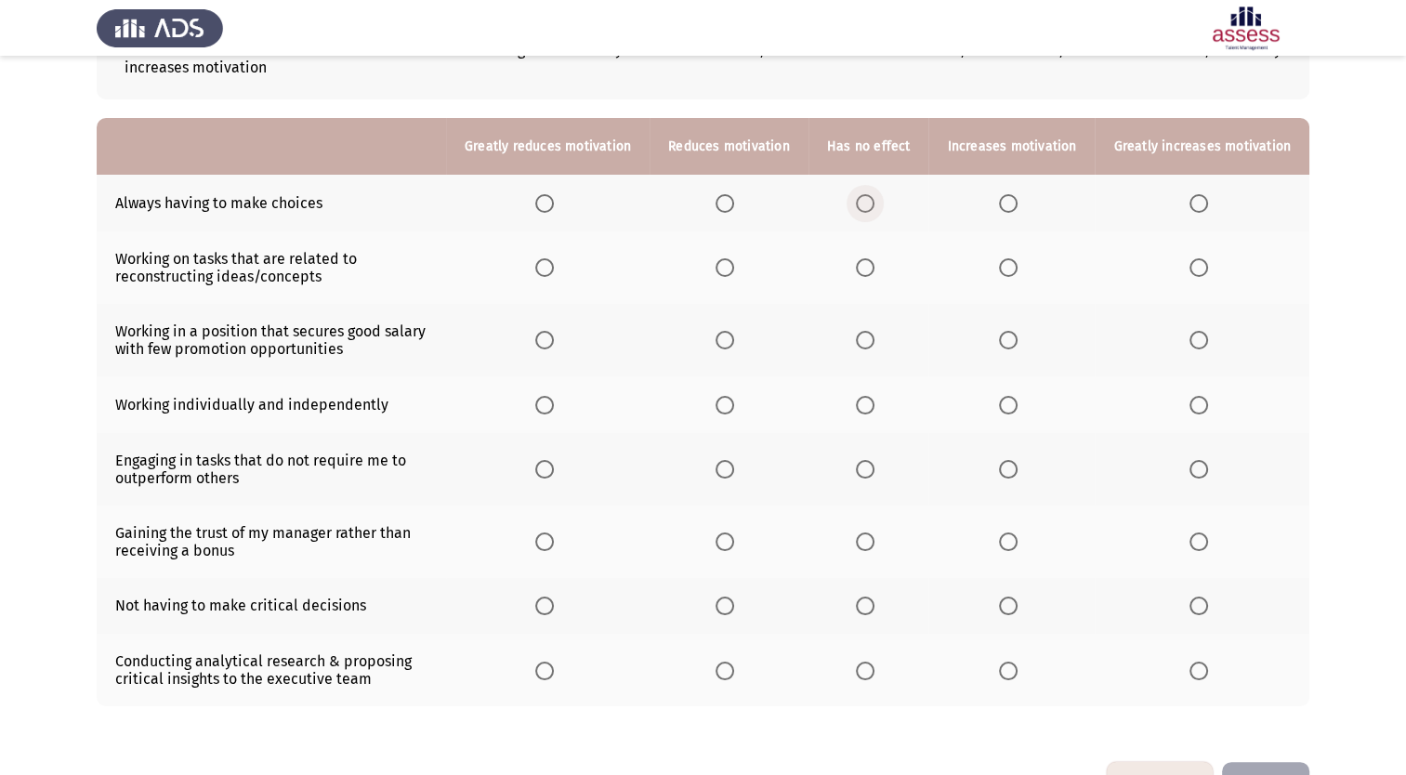
click at [875, 206] on span "Select an option" at bounding box center [865, 203] width 19 height 19
click at [875, 206] on input "Select an option" at bounding box center [865, 203] width 19 height 19
click at [1012, 269] on span "Select an option" at bounding box center [1008, 267] width 19 height 19
click at [1012, 269] on input "Select an option" at bounding box center [1008, 267] width 19 height 19
click at [733, 344] on span "Select an option" at bounding box center [725, 340] width 19 height 19
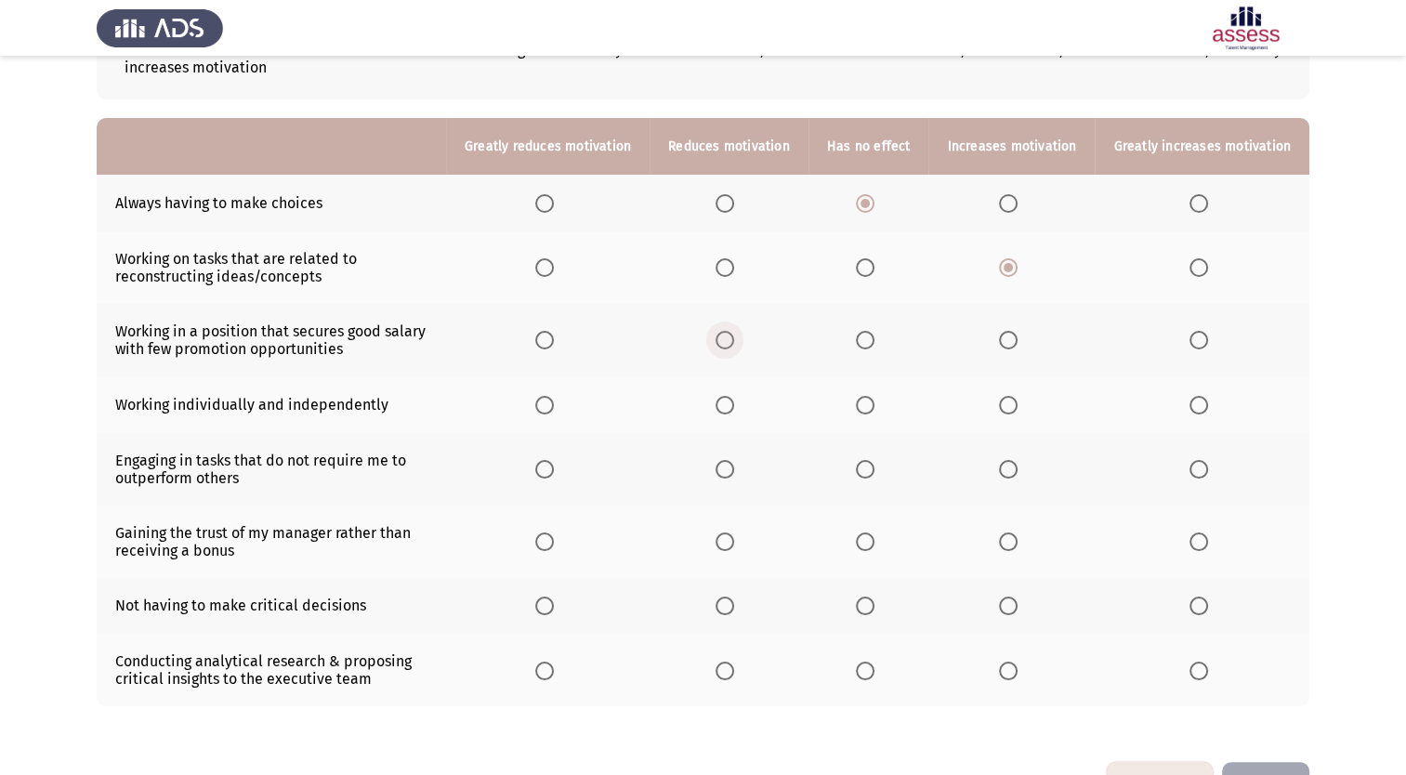
click at [733, 344] on input "Select an option" at bounding box center [725, 340] width 19 height 19
click at [731, 407] on span "Select an option" at bounding box center [725, 405] width 19 height 19
click at [731, 407] on input "Select an option" at bounding box center [725, 405] width 19 height 19
click at [875, 468] on span "Select an option" at bounding box center [865, 469] width 19 height 19
click at [875, 468] on input "Select an option" at bounding box center [865, 469] width 19 height 19
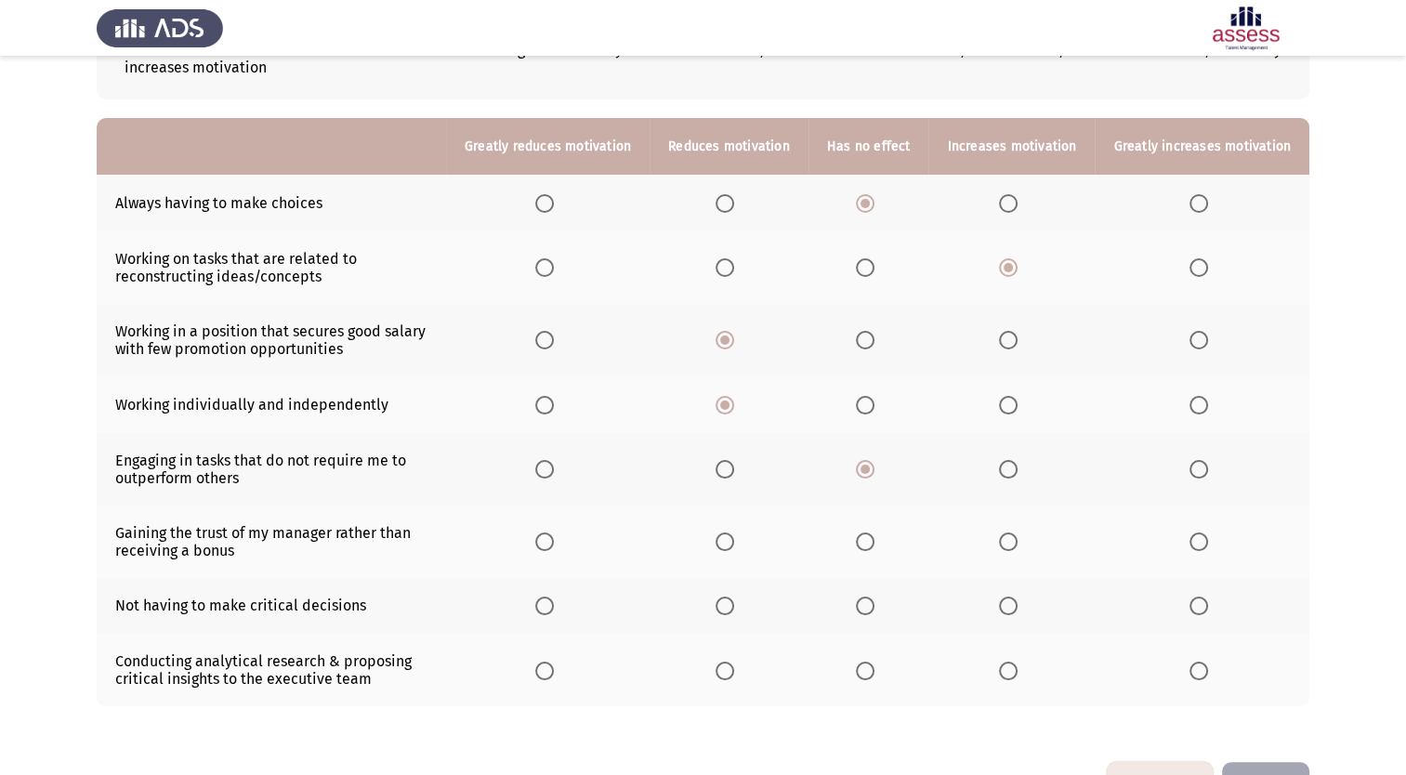
click at [1201, 547] on span "Select an option" at bounding box center [1199, 542] width 19 height 19
click at [1201, 547] on input "Select an option" at bounding box center [1199, 542] width 19 height 19
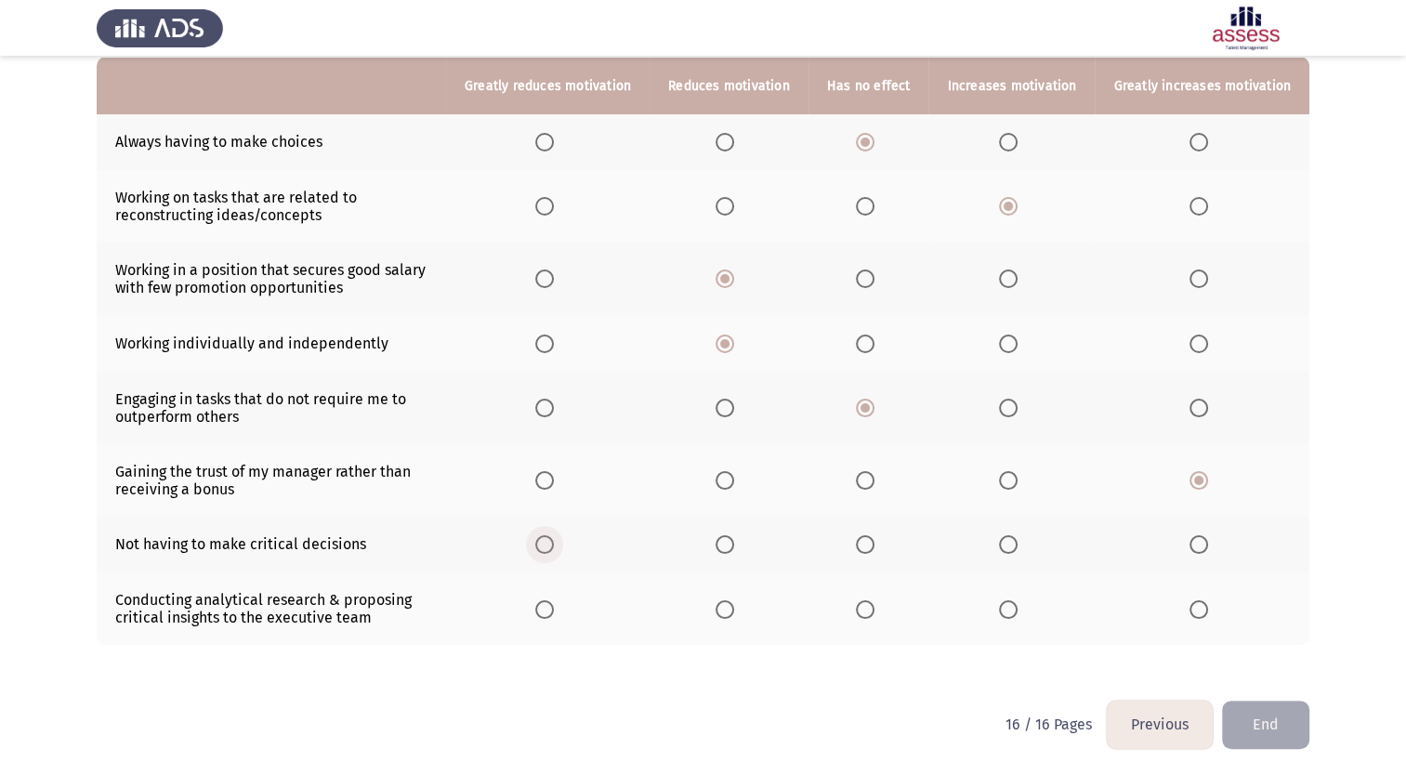
click at [554, 547] on span "Select an option" at bounding box center [544, 544] width 19 height 19
click at [554, 547] on input "Select an option" at bounding box center [544, 544] width 19 height 19
click at [1018, 607] on span "Select an option" at bounding box center [1008, 609] width 19 height 19
click at [1018, 607] on input "Select an option" at bounding box center [1008, 609] width 19 height 19
click at [1261, 715] on button "End" at bounding box center [1265, 724] width 87 height 47
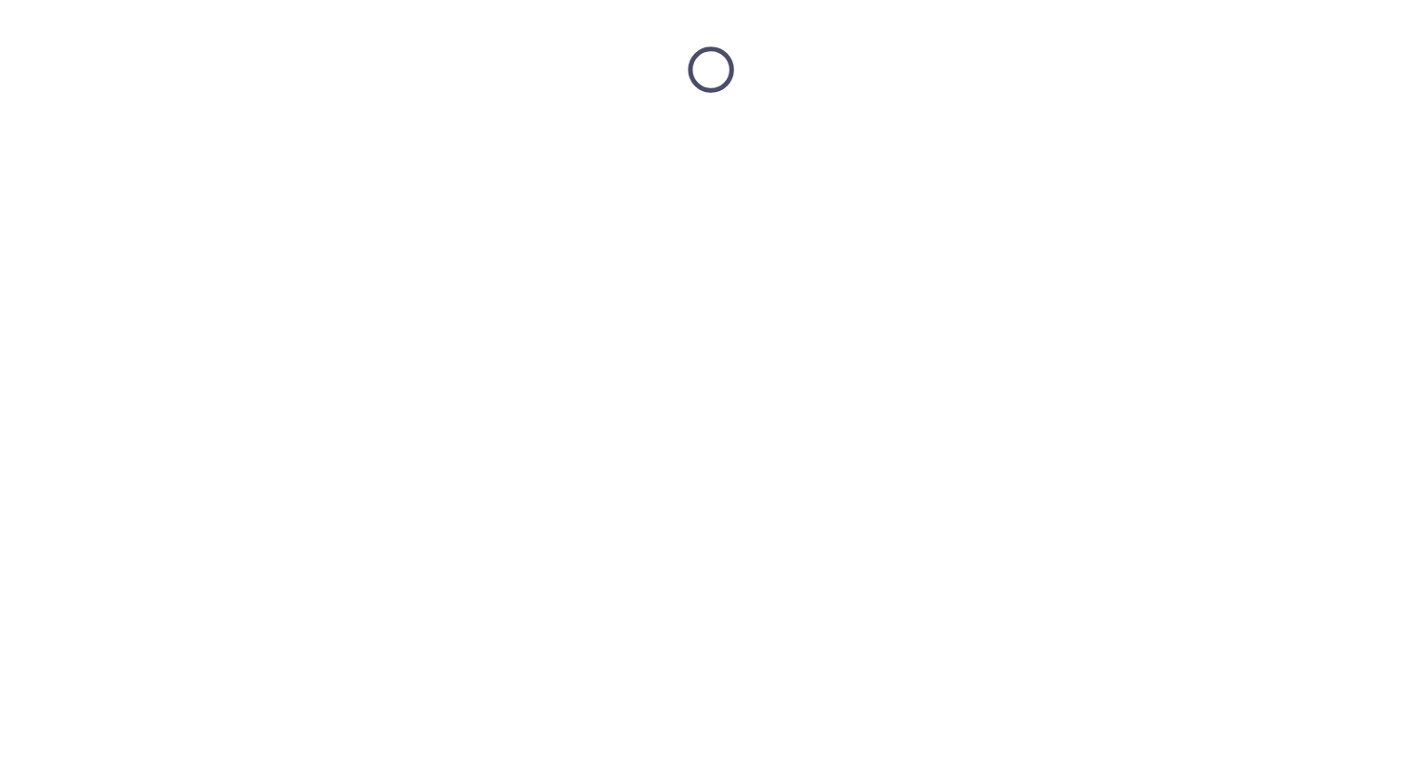
scroll to position [0, 0]
